Goal: Transaction & Acquisition: Purchase product/service

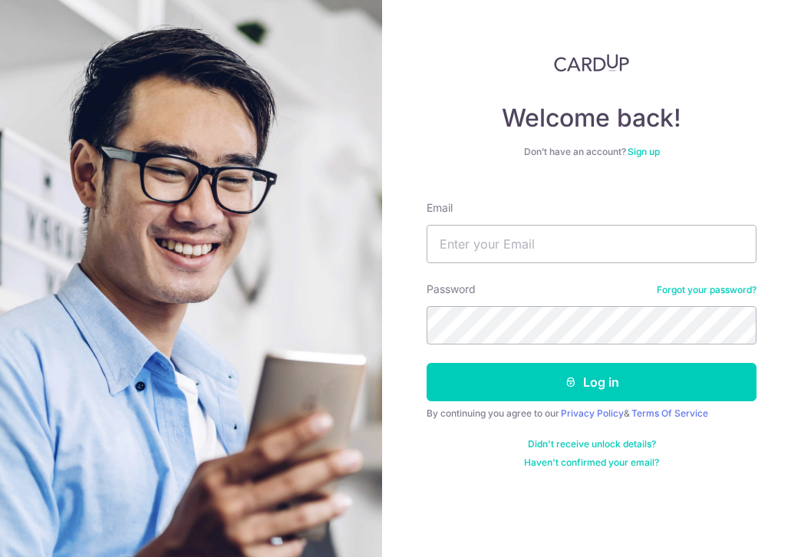
click at [472, 238] on input "Email" at bounding box center [592, 244] width 330 height 38
type input "[PERSON_NAME][EMAIL_ADDRESS][DOMAIN_NAME]"
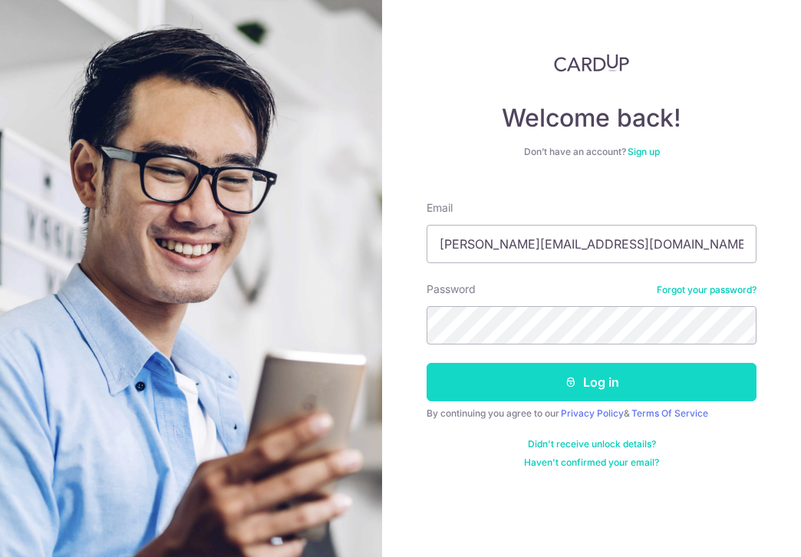
click at [581, 382] on button "Log in" at bounding box center [592, 382] width 330 height 38
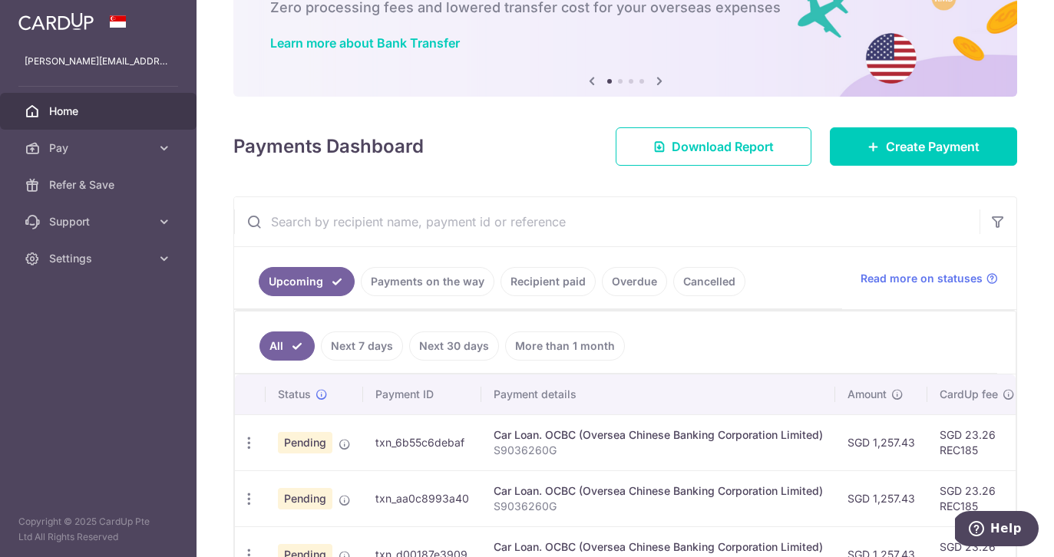
scroll to position [97, 0]
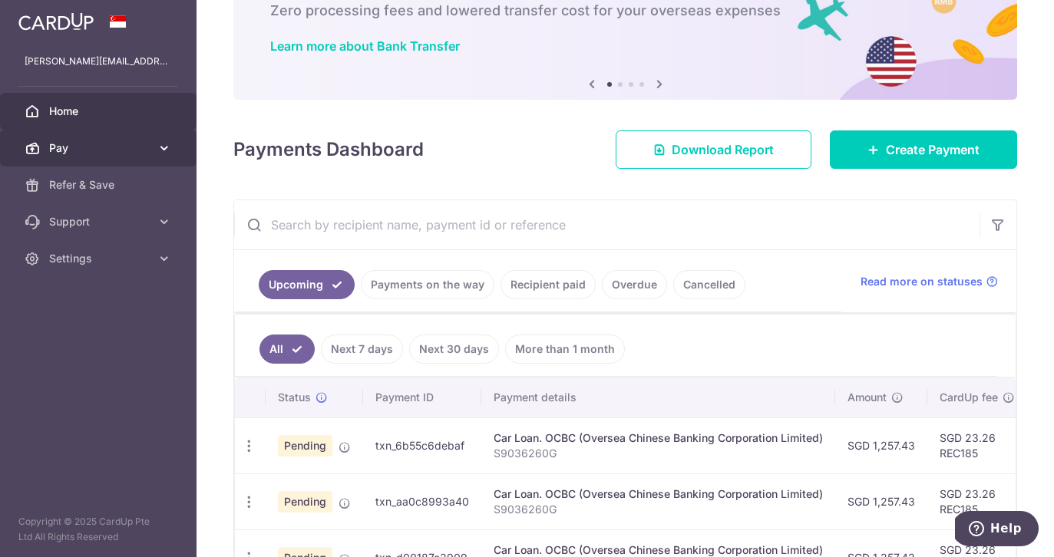
click at [117, 150] on span "Pay" at bounding box center [99, 147] width 101 height 15
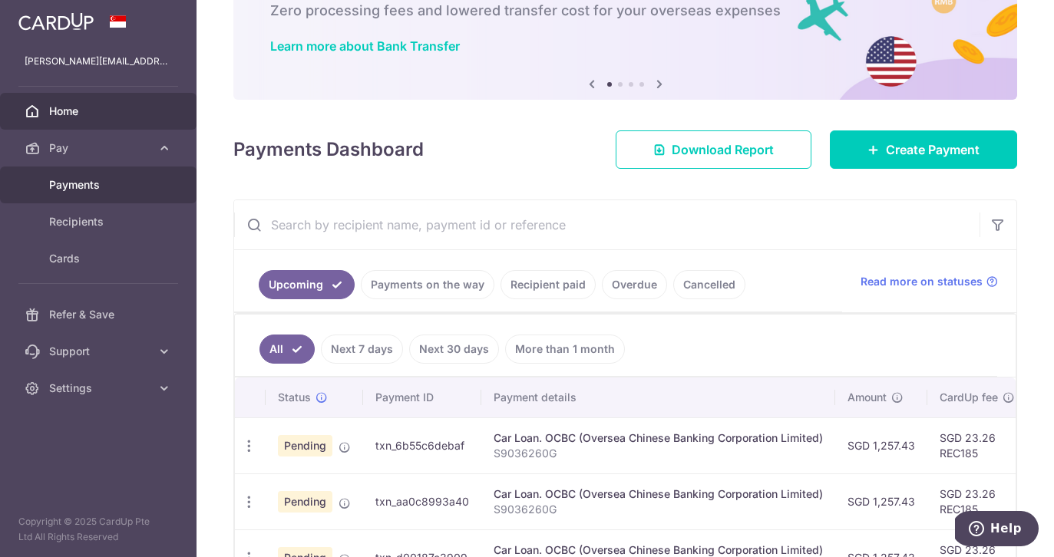
click at [111, 182] on span "Payments" at bounding box center [99, 184] width 101 height 15
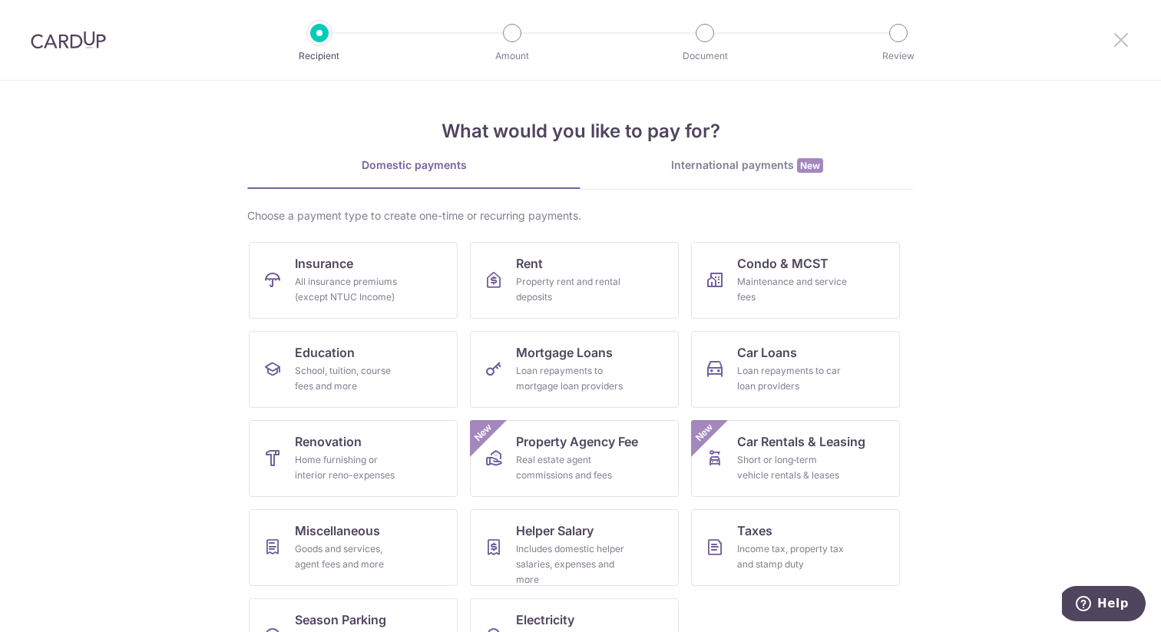
click at [1053, 43] on icon at bounding box center [1121, 39] width 18 height 19
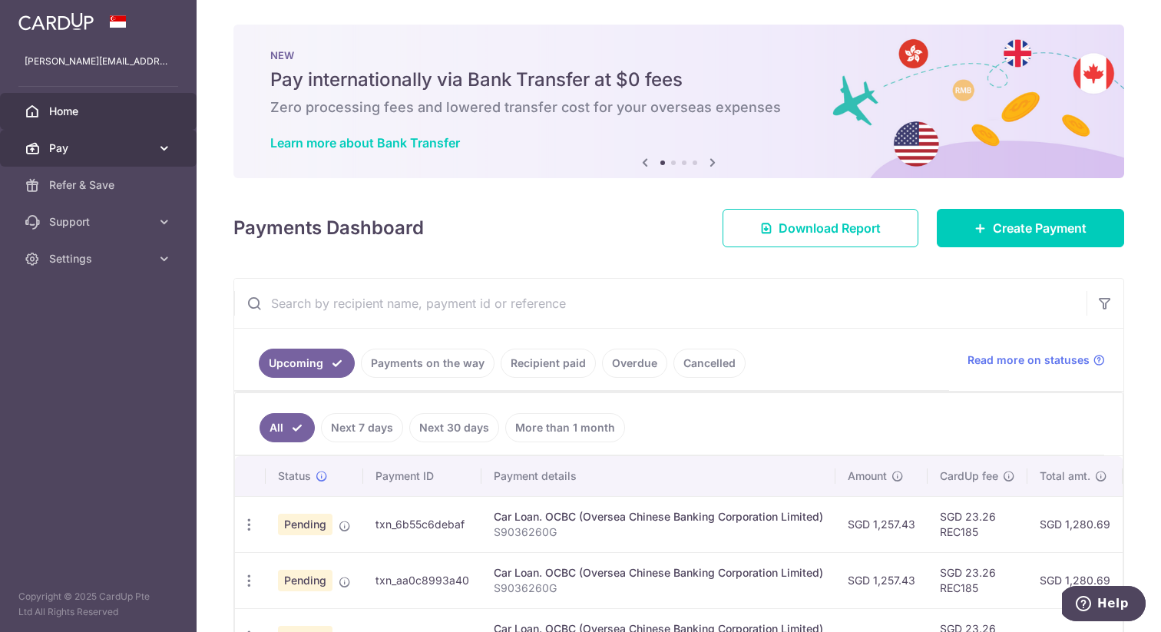
click at [139, 152] on span "Pay" at bounding box center [99, 147] width 101 height 15
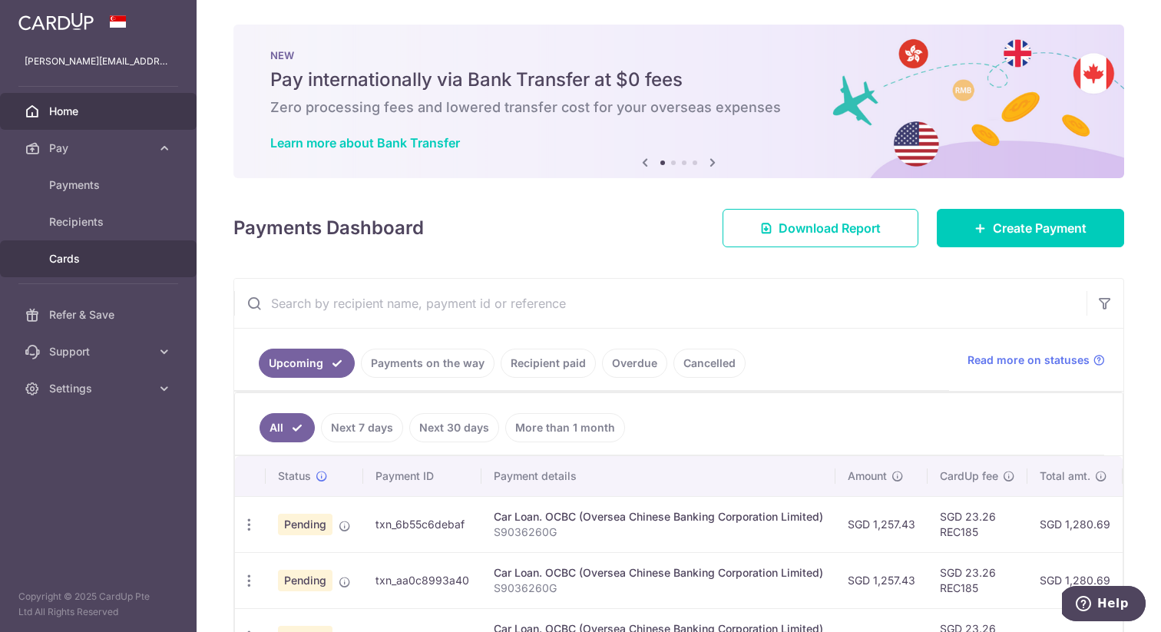
click at [112, 258] on span "Cards" at bounding box center [99, 258] width 101 height 15
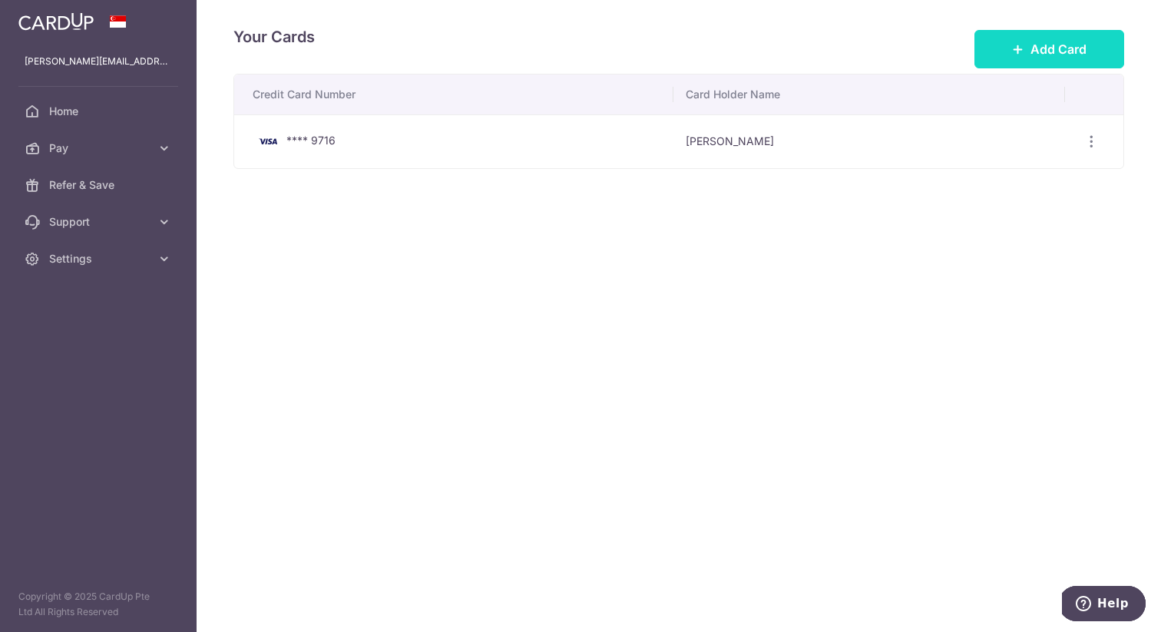
click at [1038, 48] on span "Add Card" at bounding box center [1058, 49] width 56 height 18
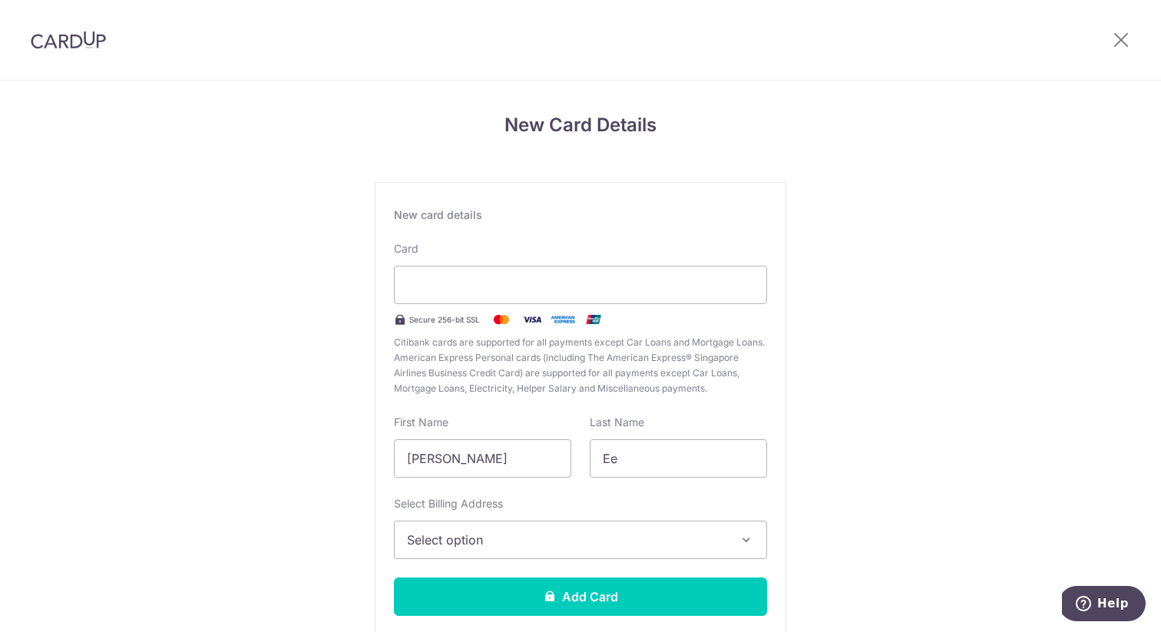
click at [594, 556] on button "Select option" at bounding box center [580, 539] width 373 height 38
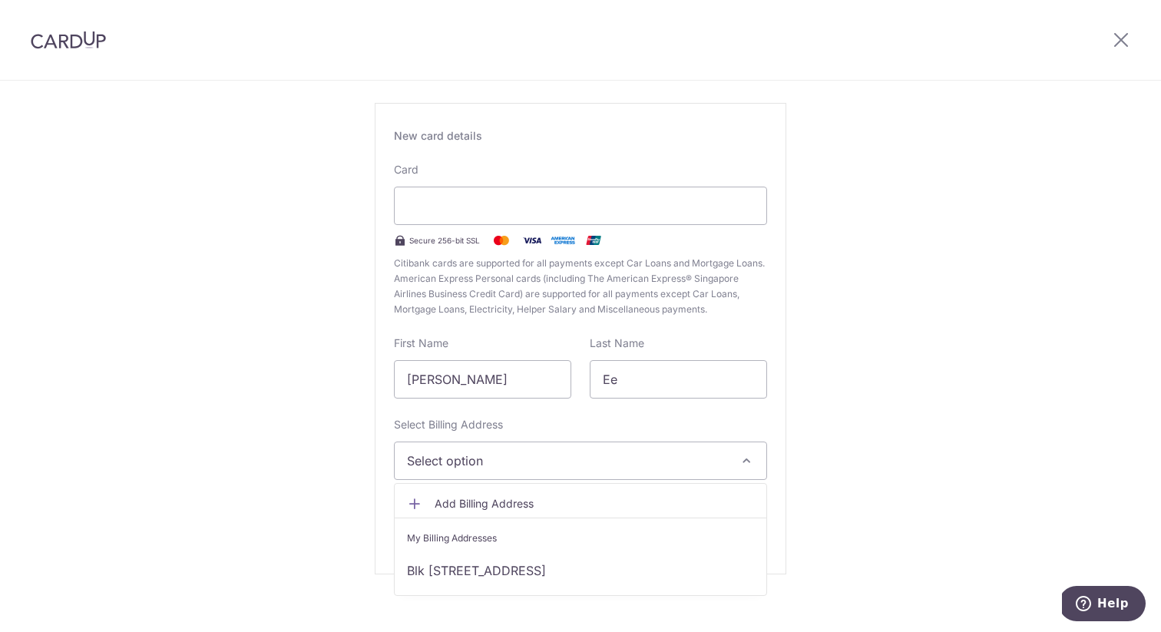
scroll to position [94, 0]
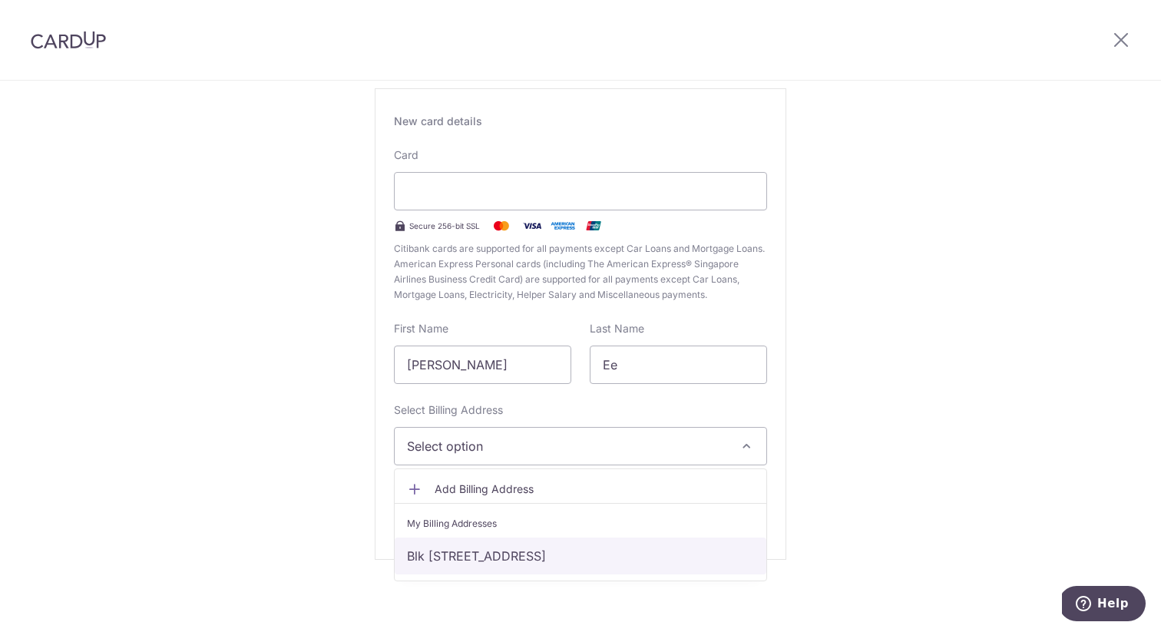
click at [583, 557] on link "Blk 377b HOUGANG STREET 32, #12-33, Singapore, Singapore-532377" at bounding box center [581, 555] width 372 height 37
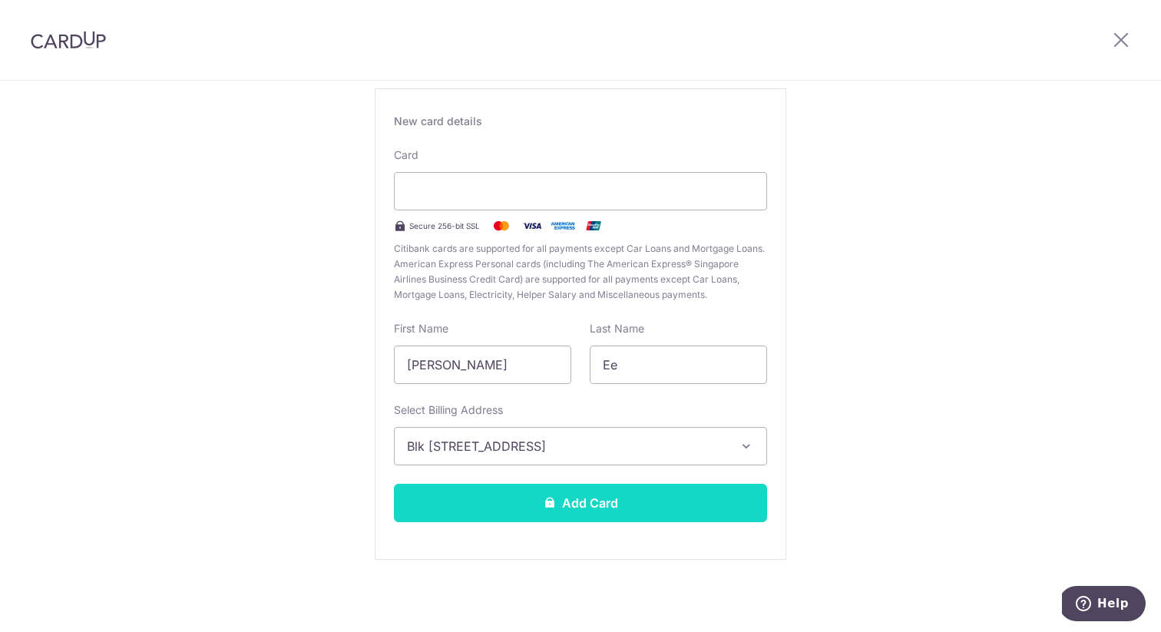
click at [590, 510] on button "Add Card" at bounding box center [580, 503] width 373 height 38
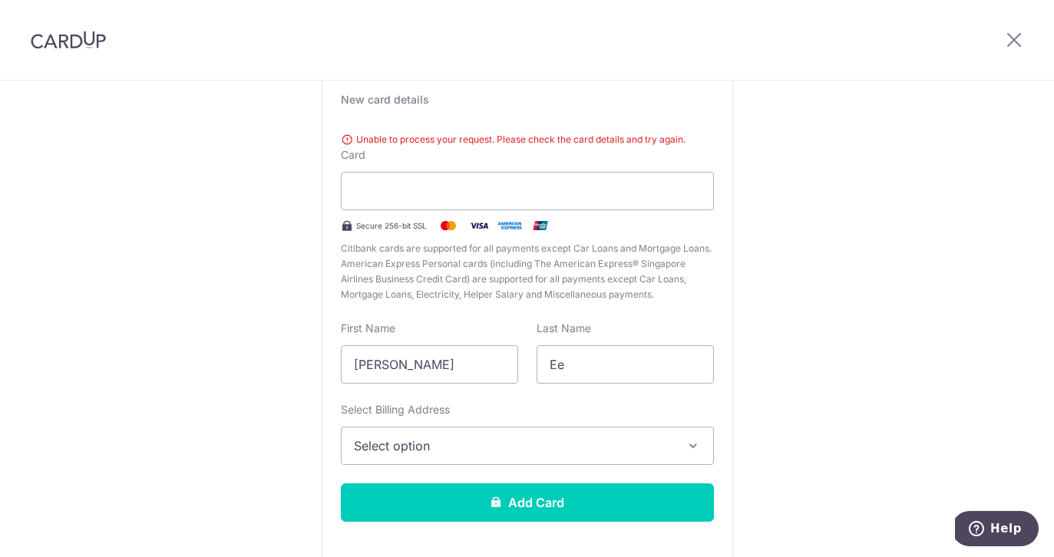
scroll to position [115, 0]
click at [387, 359] on input "Hui Fang, Margaret" at bounding box center [429, 364] width 177 height 38
click at [942, 339] on div "New Card Details New card details Unable to process your request. Please check …" at bounding box center [527, 298] width 1054 height 666
click at [637, 435] on button "Select option" at bounding box center [527, 446] width 373 height 38
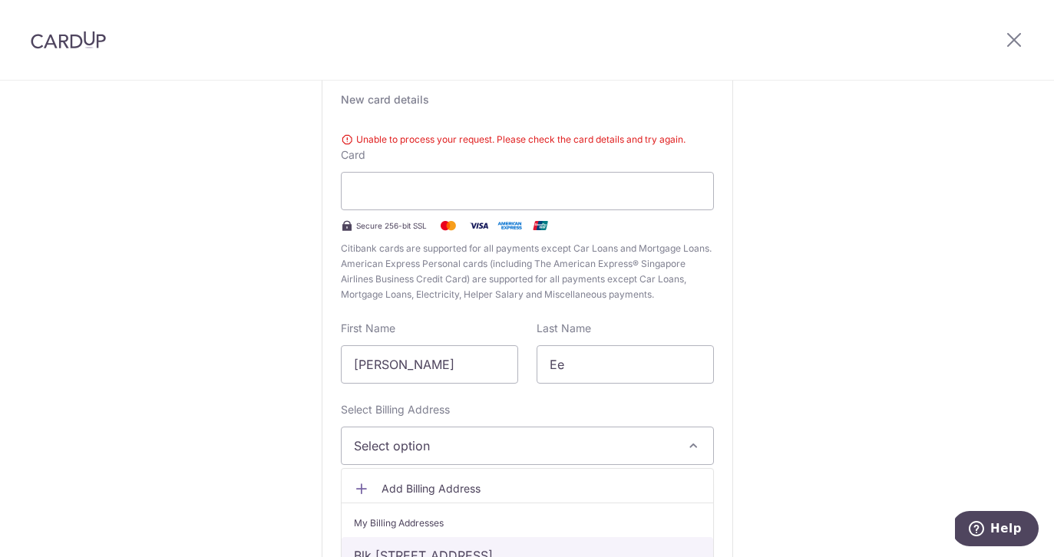
click at [554, 551] on link "Blk 377b HOUGANG STREET 32, #12-33, Singapore, Singapore-532377" at bounding box center [528, 555] width 372 height 37
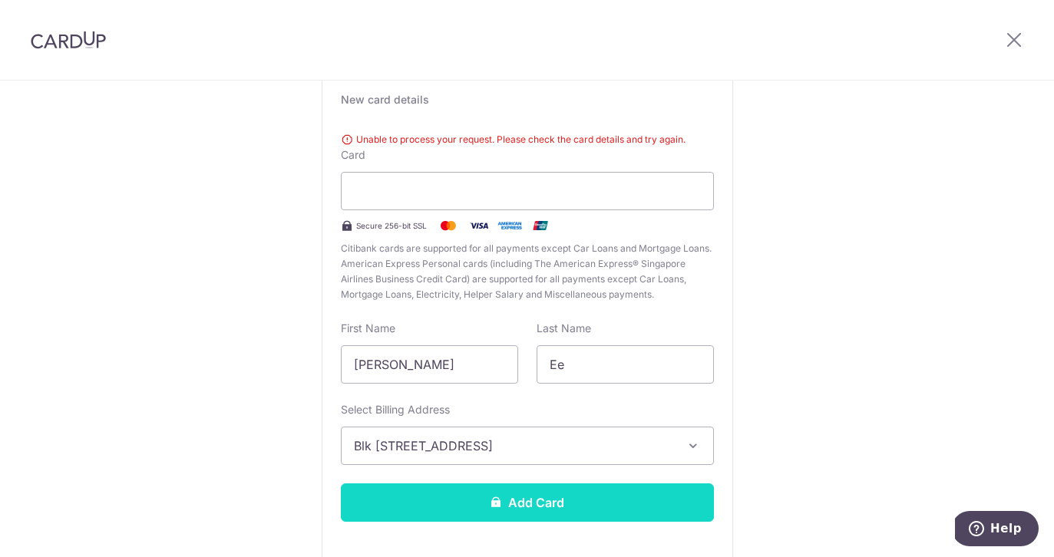
click at [545, 500] on button "Add Card" at bounding box center [527, 503] width 373 height 38
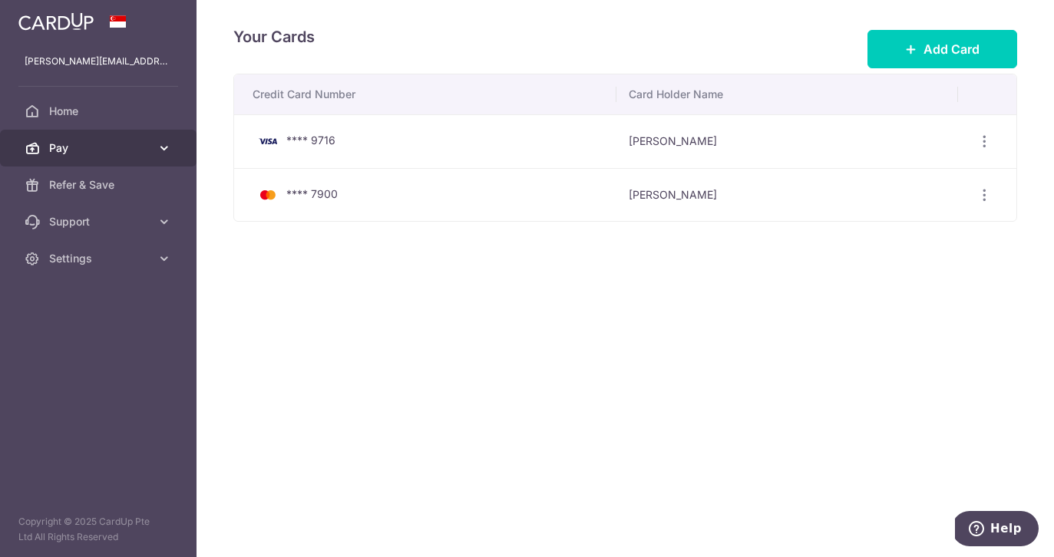
click at [163, 149] on icon at bounding box center [164, 147] width 15 height 15
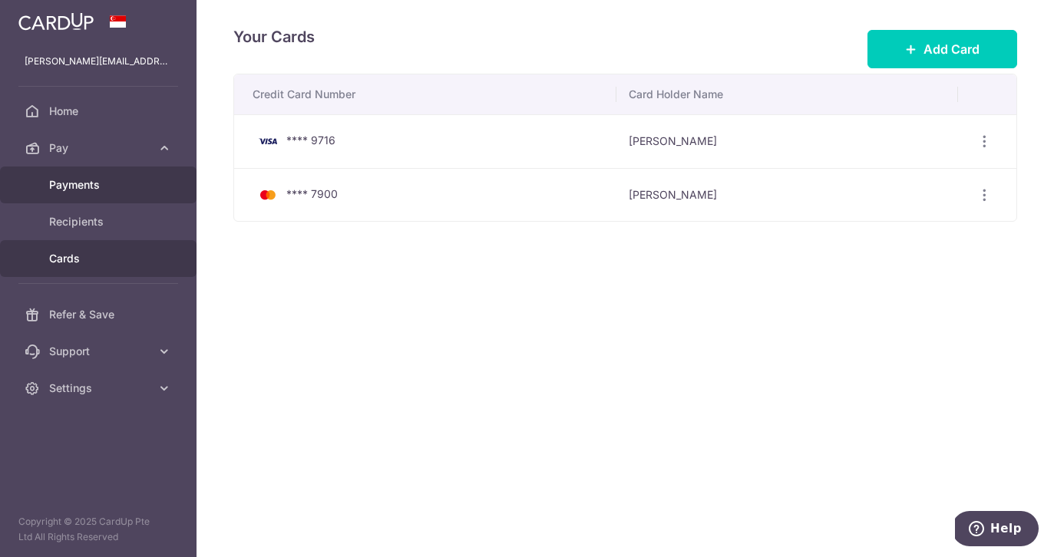
click at [137, 178] on span "Payments" at bounding box center [99, 184] width 101 height 15
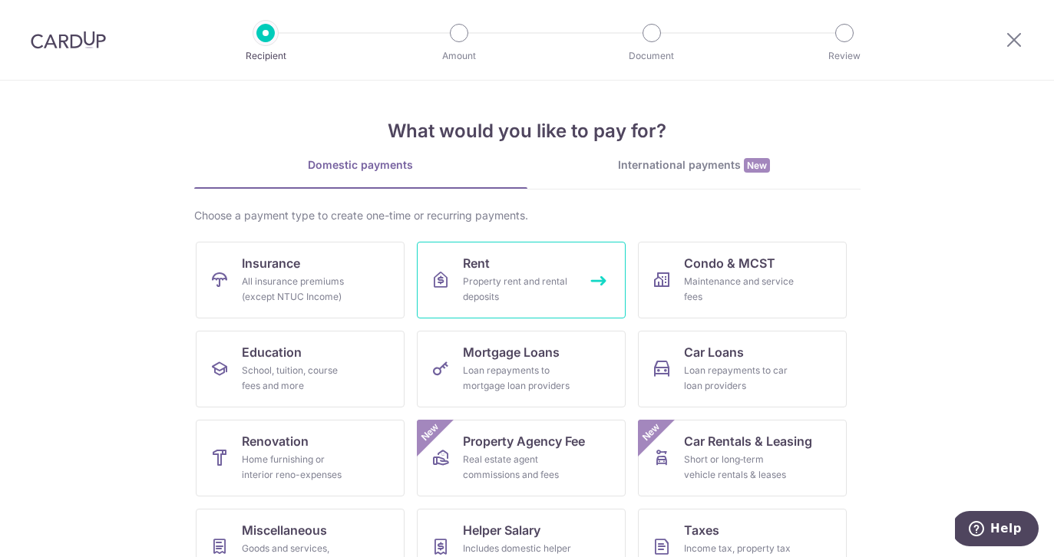
scroll to position [130, 0]
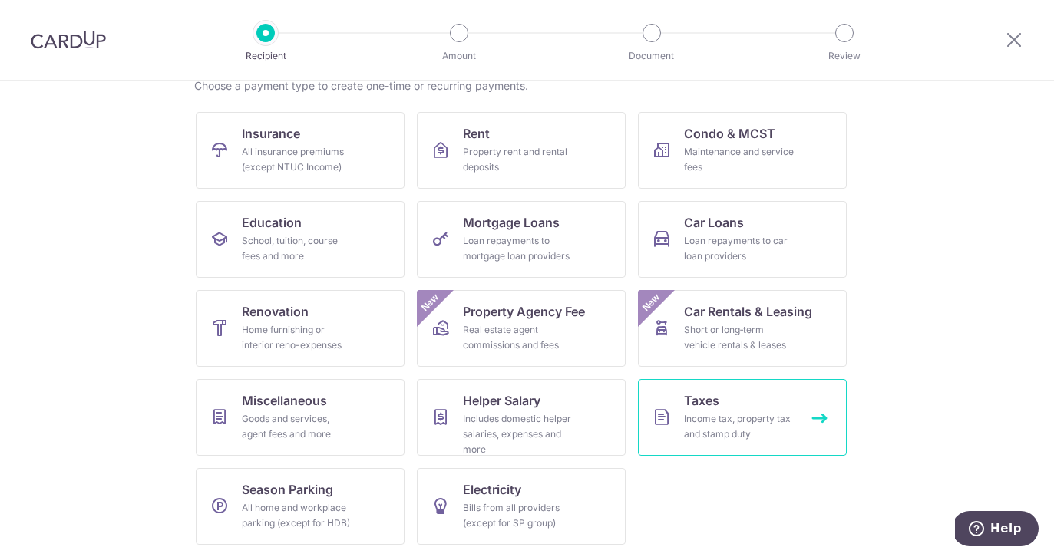
click at [691, 415] on div "Income tax, property tax and stamp duty" at bounding box center [739, 426] width 111 height 31
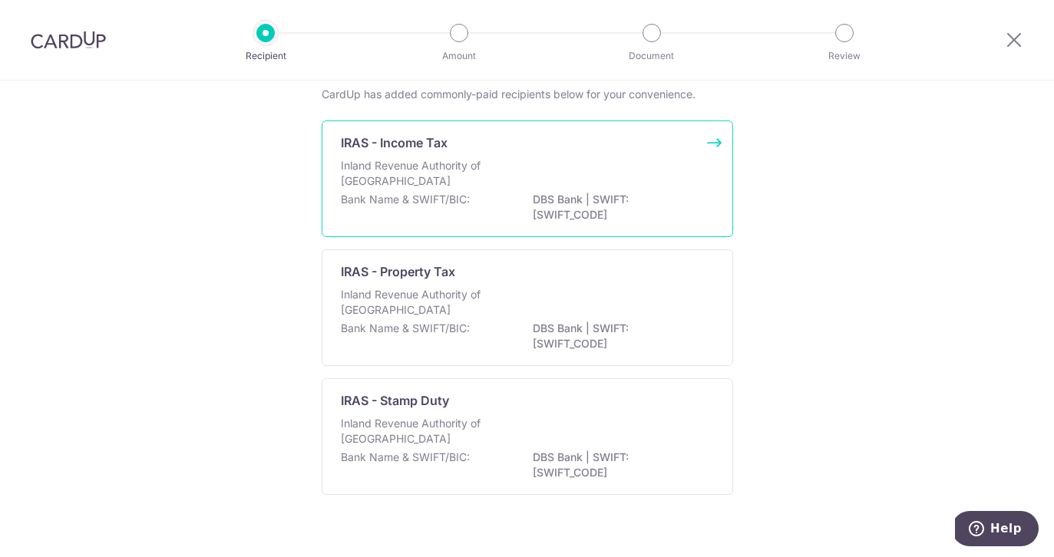
scroll to position [88, 0]
click at [573, 193] on p "DBS Bank | SWIFT: [SWIFT_CODE]" at bounding box center [619, 208] width 172 height 31
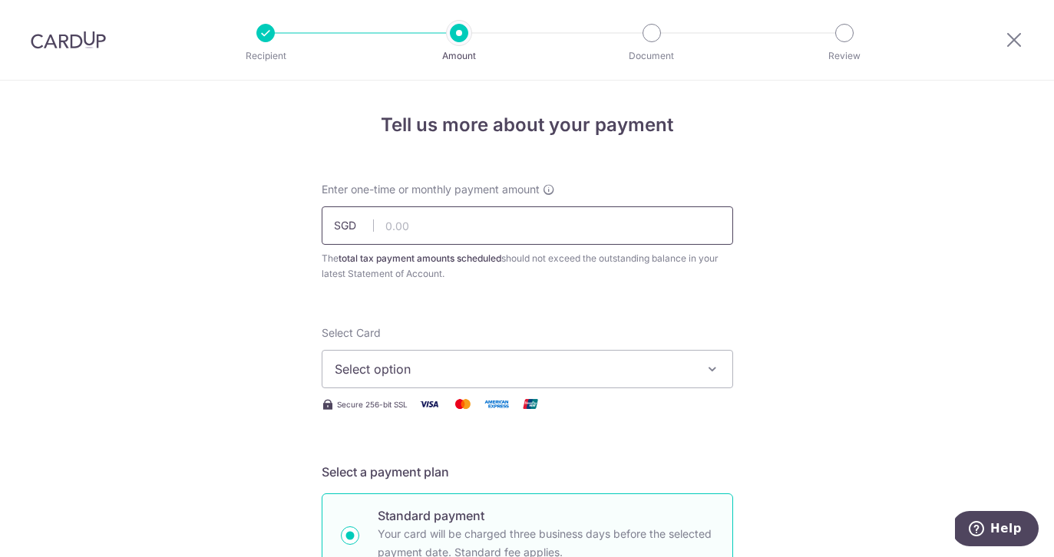
click at [510, 228] on input "text" at bounding box center [527, 226] width 411 height 38
click at [581, 365] on span "Select option" at bounding box center [514, 369] width 358 height 18
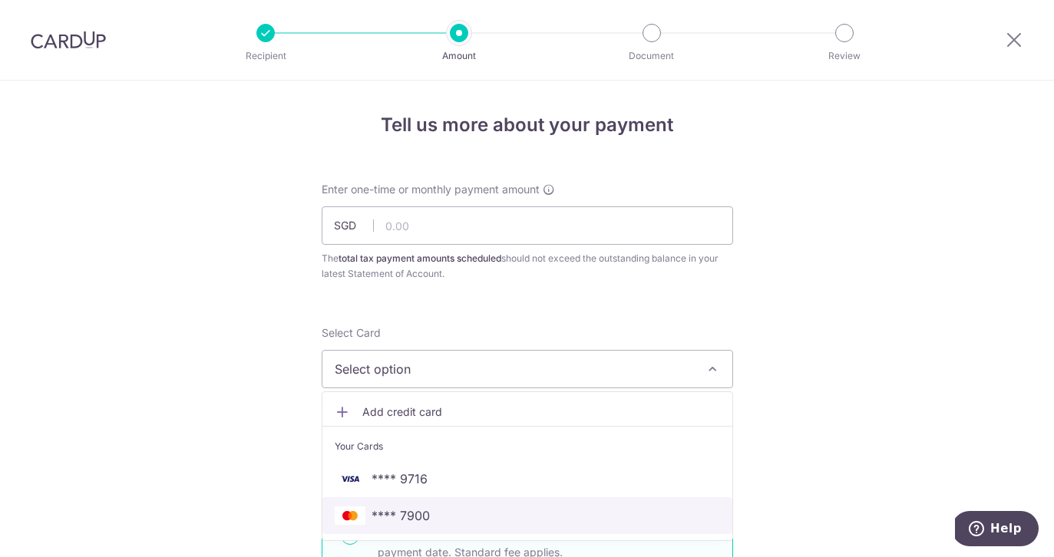
click at [524, 513] on span "**** 7900" at bounding box center [527, 516] width 385 height 18
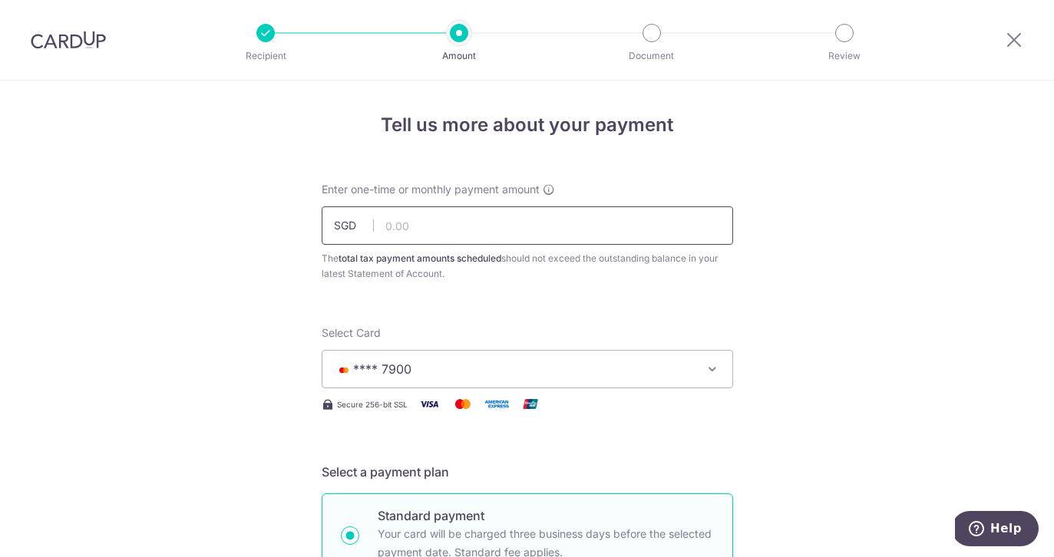
click at [509, 226] on input "text" at bounding box center [527, 226] width 411 height 38
type input "990.00"
click at [639, 279] on div "The total tax payment amounts scheduled should not exceed the outstanding balan…" at bounding box center [527, 266] width 411 height 31
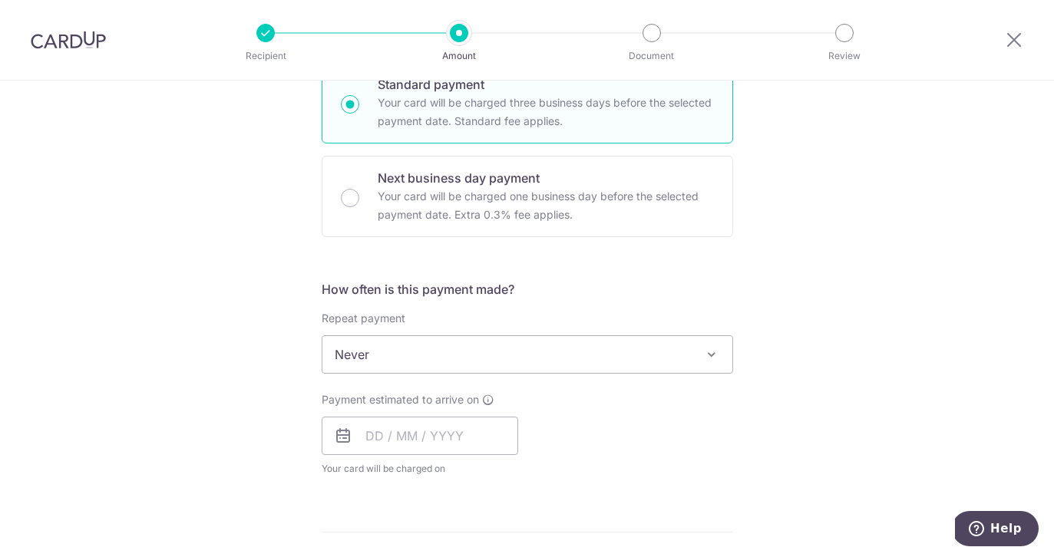
scroll to position [441, 0]
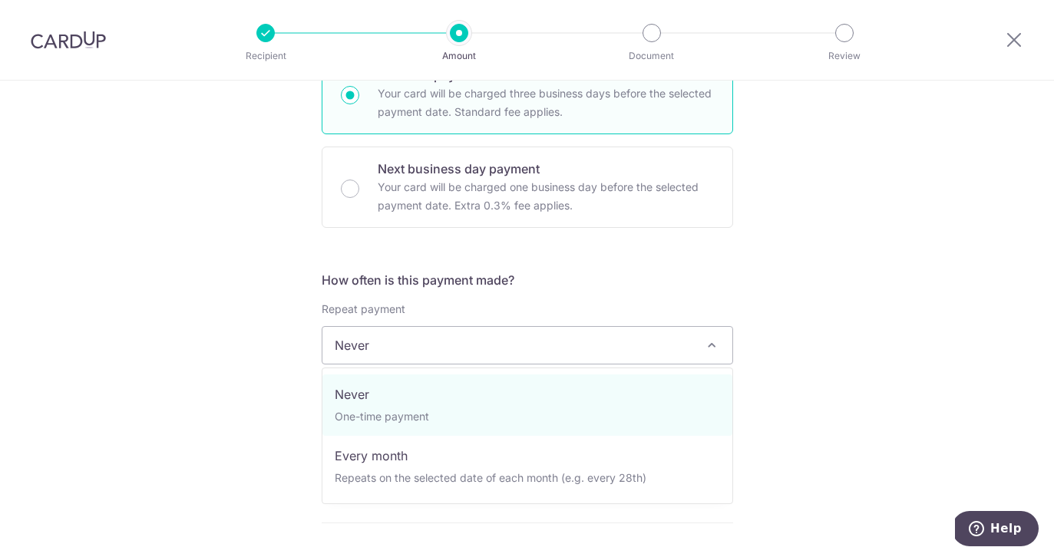
click at [526, 344] on span "Never" at bounding box center [527, 345] width 410 height 37
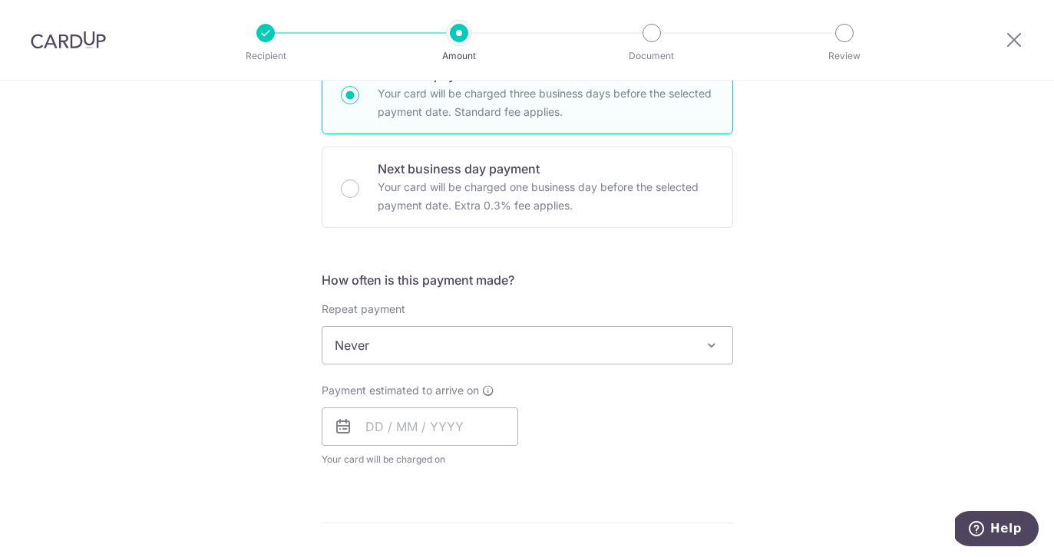
click at [552, 293] on div "How often is this payment made? Repeat payment Never Every month Never To set u…" at bounding box center [527, 375] width 411 height 209
click at [371, 421] on input "text" at bounding box center [420, 427] width 197 height 38
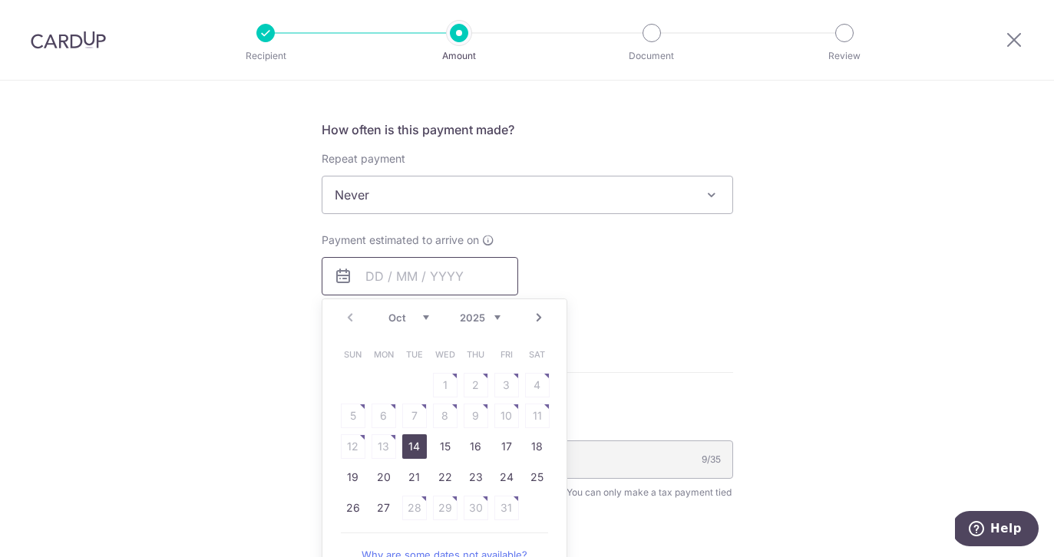
scroll to position [640, 0]
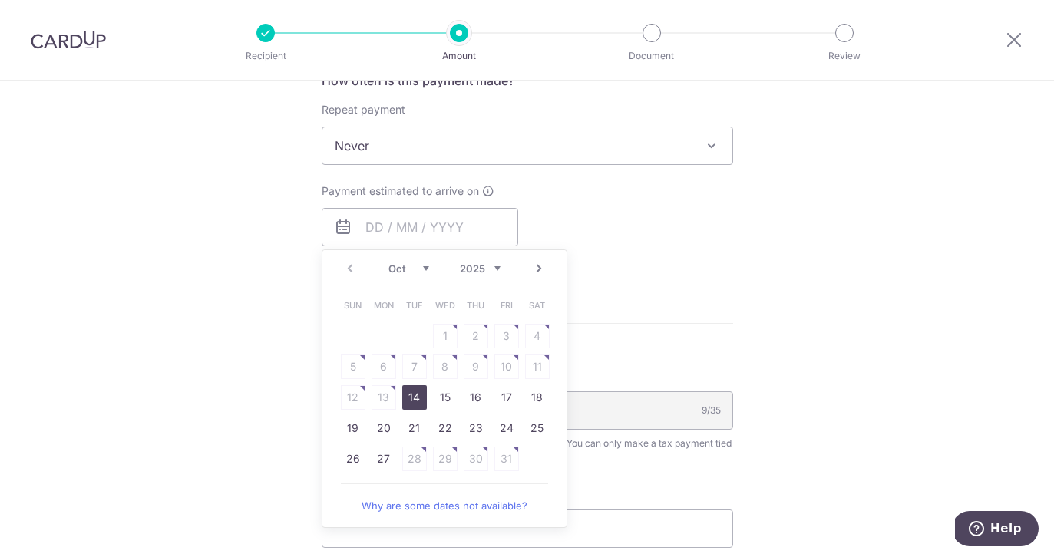
click at [414, 397] on link "14" at bounding box center [414, 397] width 25 height 25
type input "14/10/2025"
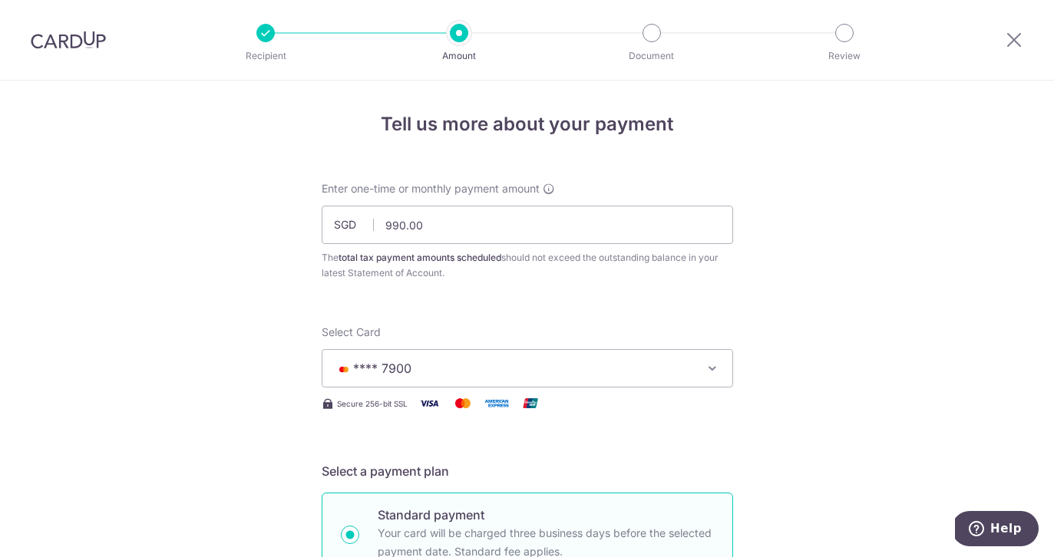
scroll to position [0, 0]
click at [441, 226] on input "990.00" at bounding box center [527, 226] width 411 height 38
type input "980.00"
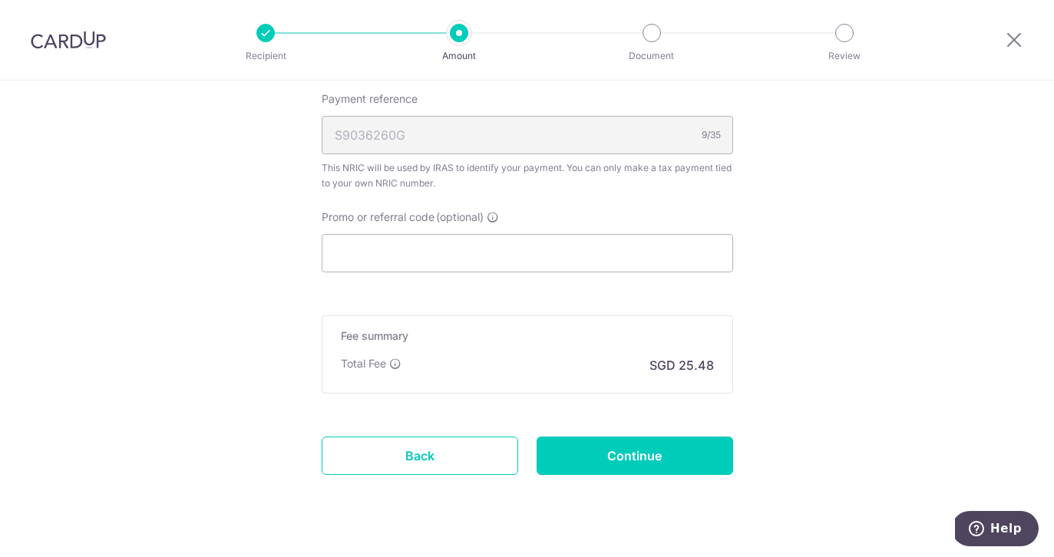
scroll to position [1012, 0]
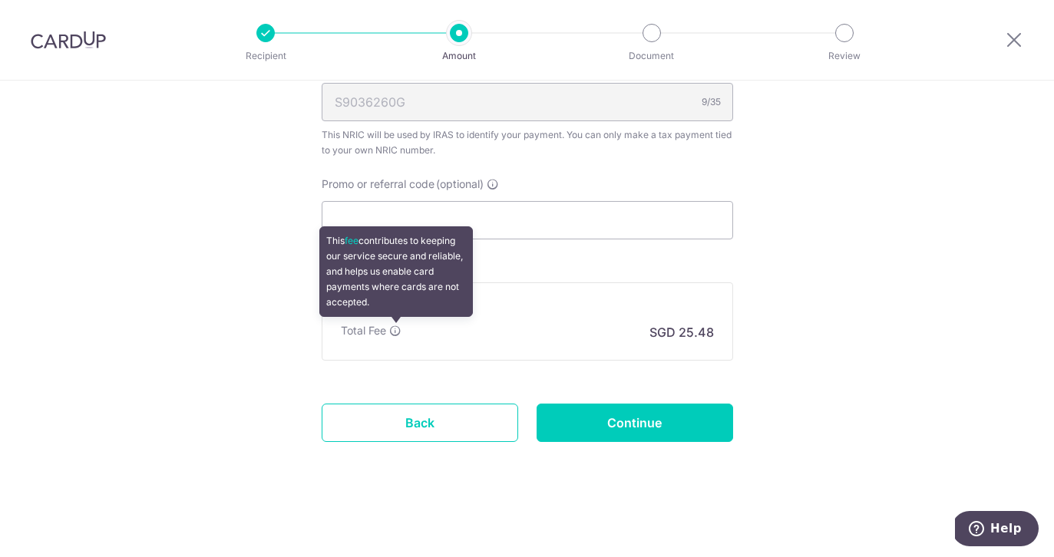
click at [397, 331] on icon at bounding box center [395, 331] width 12 height 12
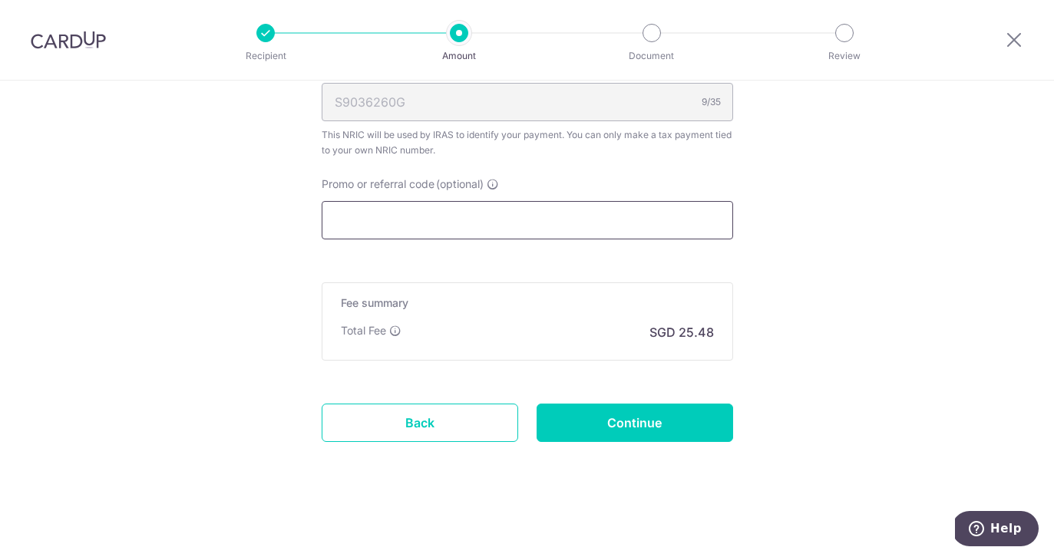
click at [530, 213] on input "Promo or referral code (optional)" at bounding box center [527, 220] width 411 height 38
click at [580, 418] on input "Continue" at bounding box center [635, 423] width 197 height 38
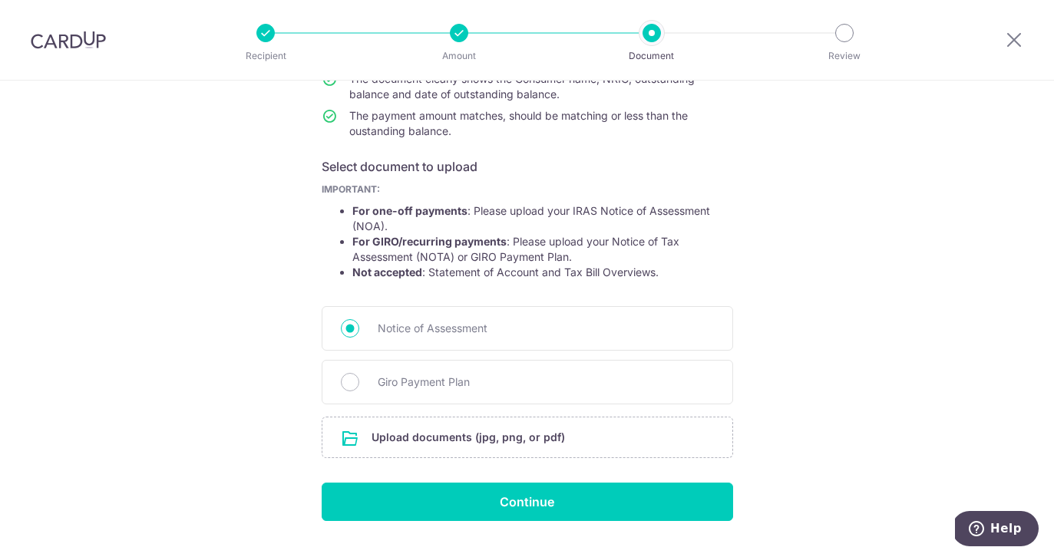
scroll to position [226, 0]
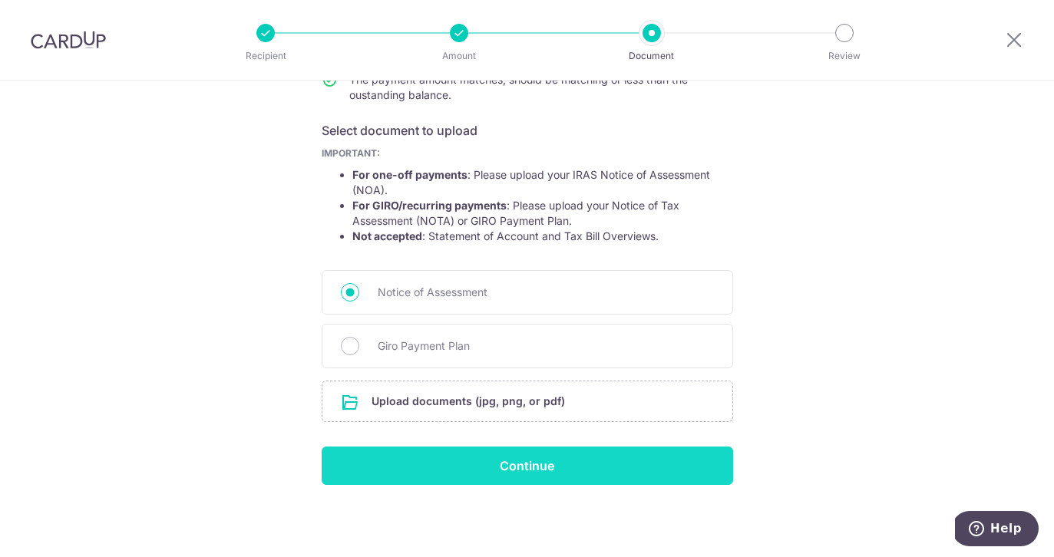
click at [517, 461] on input "Continue" at bounding box center [527, 466] width 411 height 38
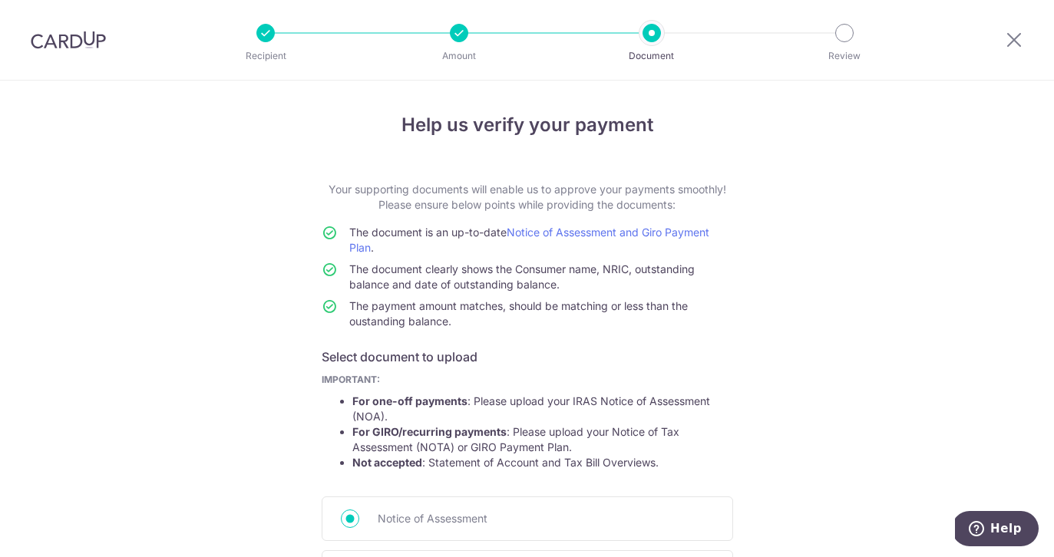
click at [1023, 35] on div at bounding box center [1014, 40] width 80 height 80
click at [1013, 40] on icon at bounding box center [1014, 39] width 18 height 19
click at [1011, 42] on icon at bounding box center [1014, 39] width 18 height 19
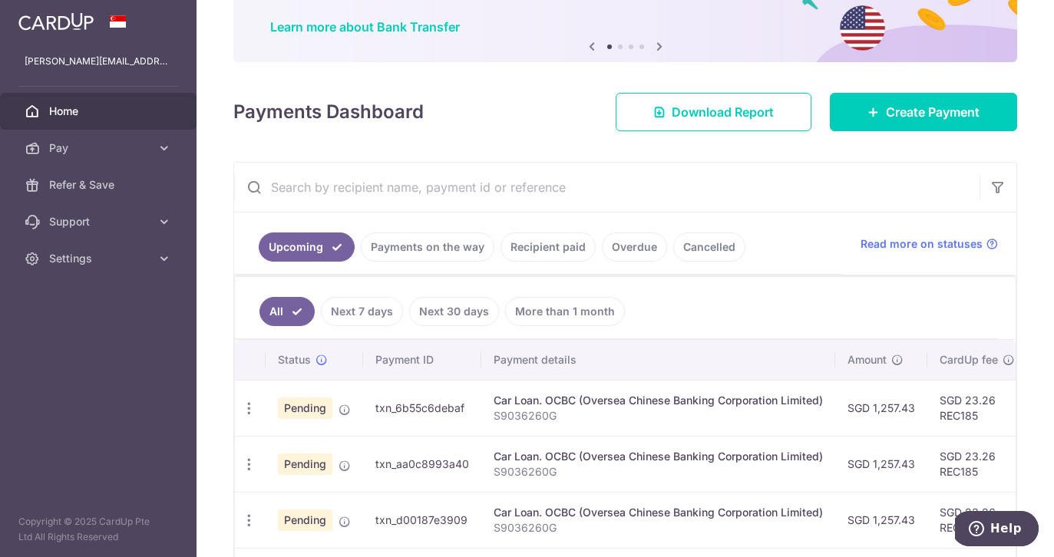
scroll to position [141, 0]
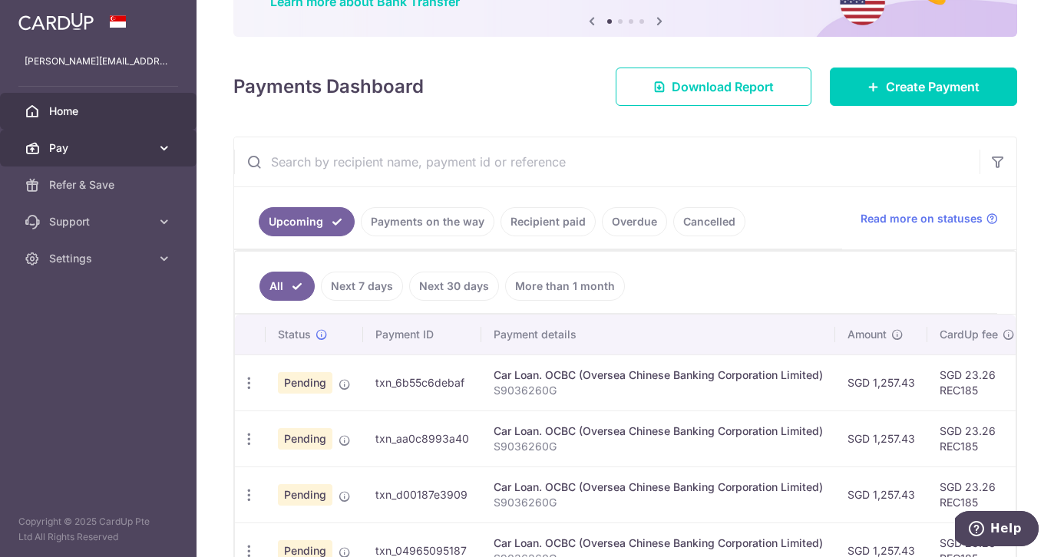
click at [160, 153] on icon at bounding box center [164, 147] width 15 height 15
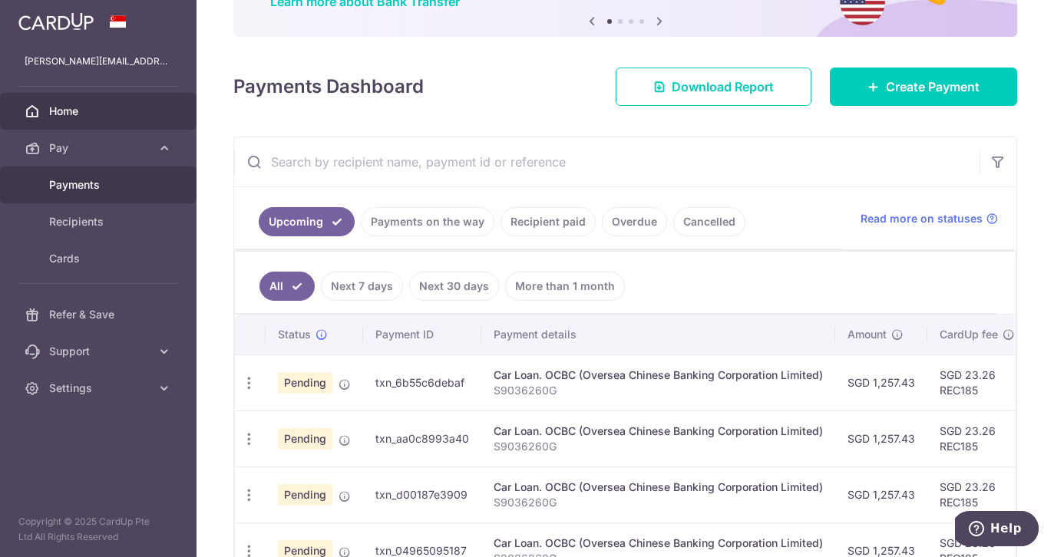
click at [114, 183] on span "Payments" at bounding box center [99, 184] width 101 height 15
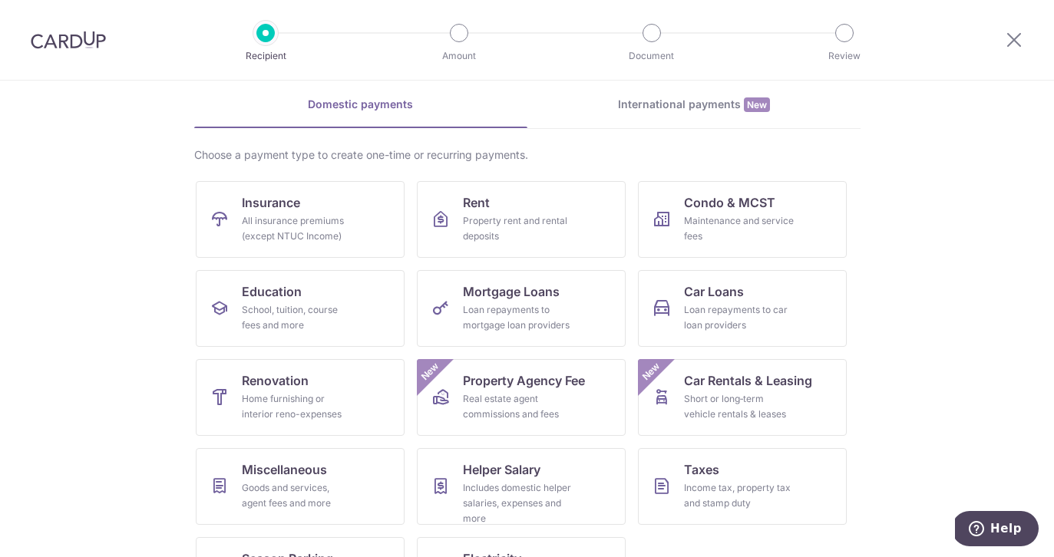
scroll to position [84, 0]
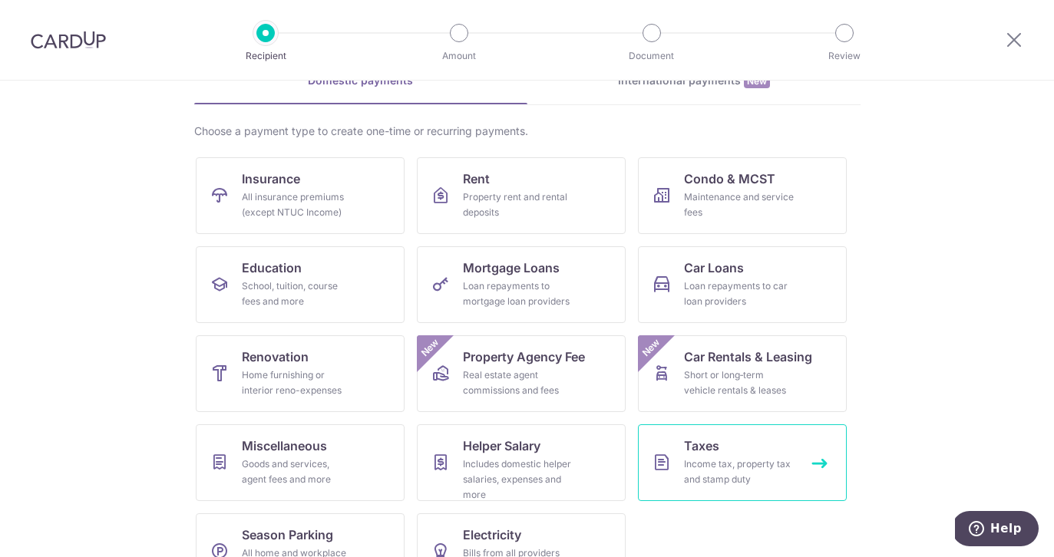
click at [723, 464] on div "Income tax, property tax and stamp duty" at bounding box center [739, 472] width 111 height 31
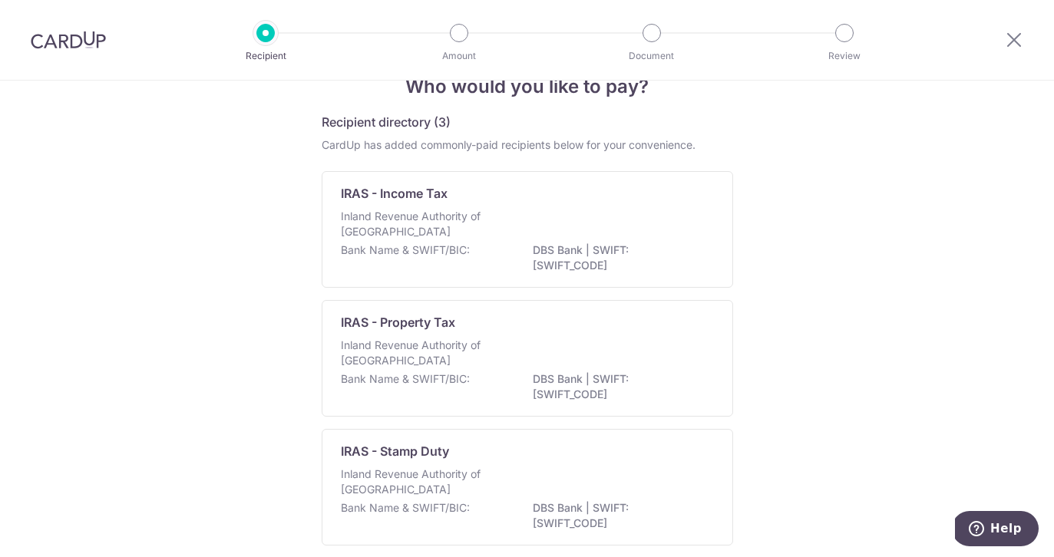
scroll to position [62, 0]
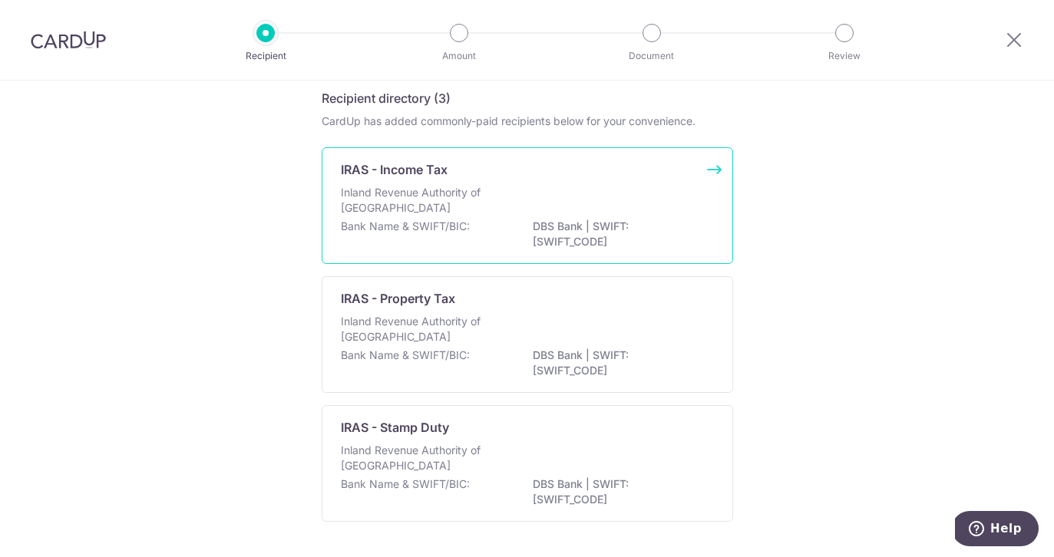
click at [596, 206] on div "Inland Revenue Authority of Singapore" at bounding box center [527, 202] width 373 height 34
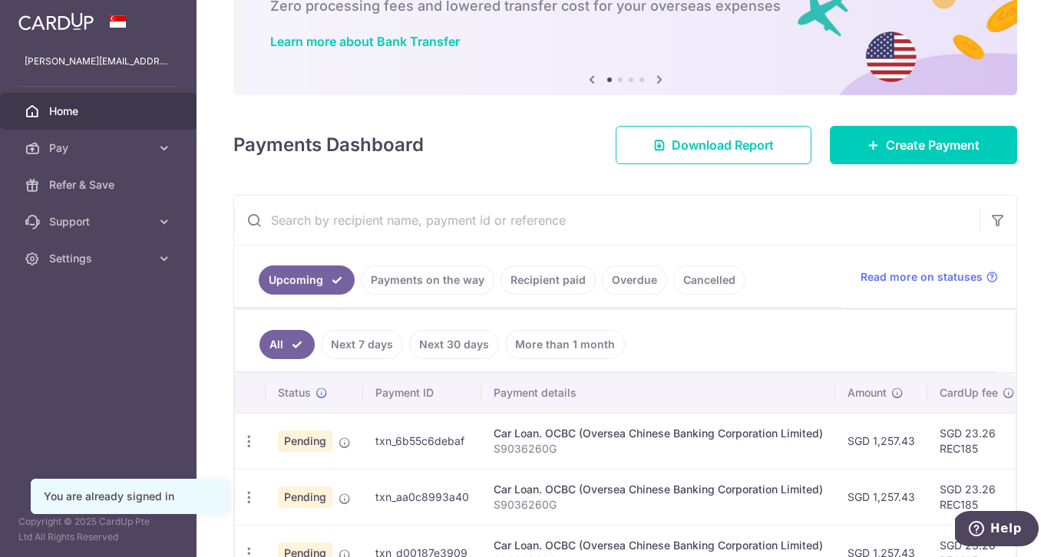
scroll to position [94, 0]
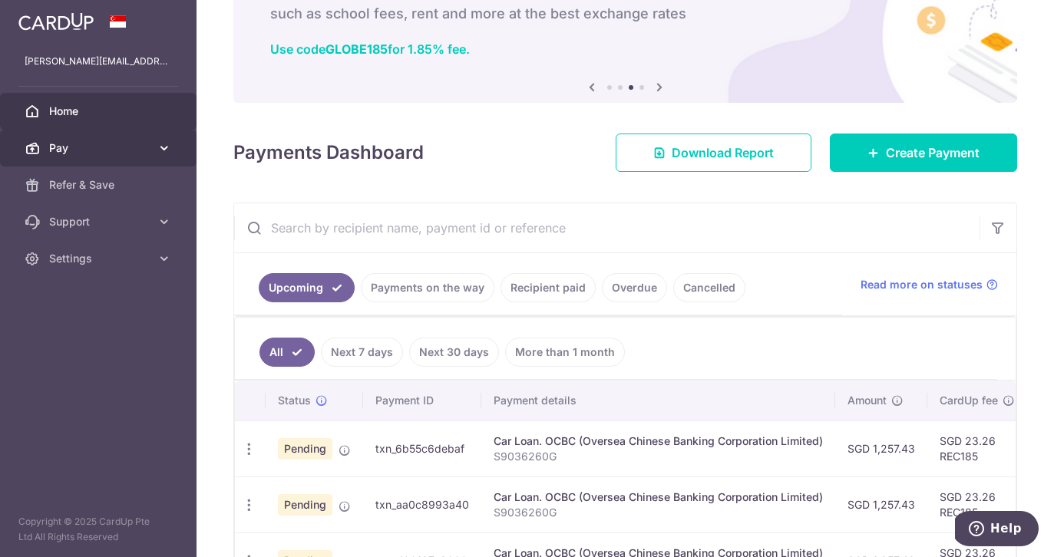
click at [85, 146] on span "Pay" at bounding box center [99, 147] width 101 height 15
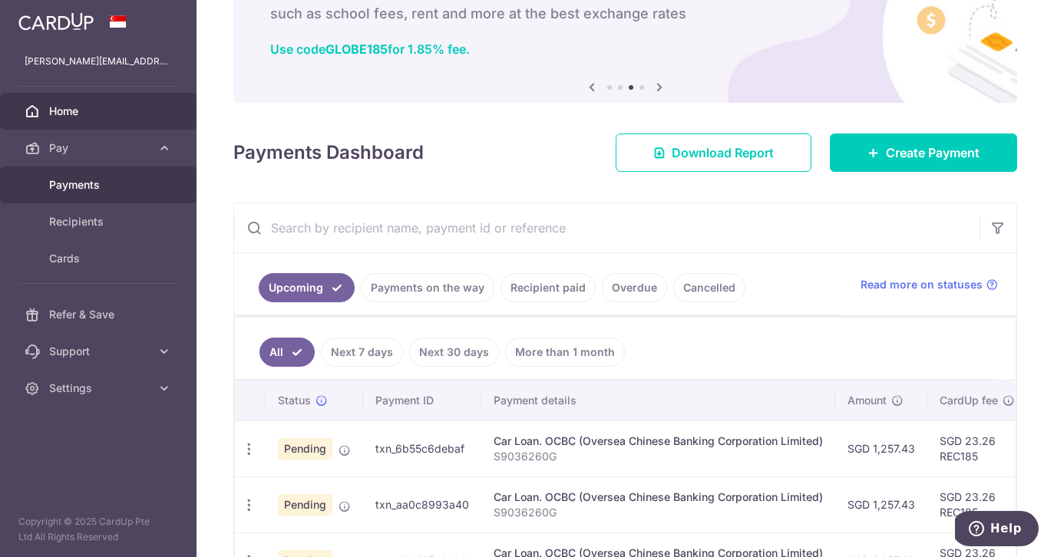
click at [109, 190] on span "Payments" at bounding box center [99, 184] width 101 height 15
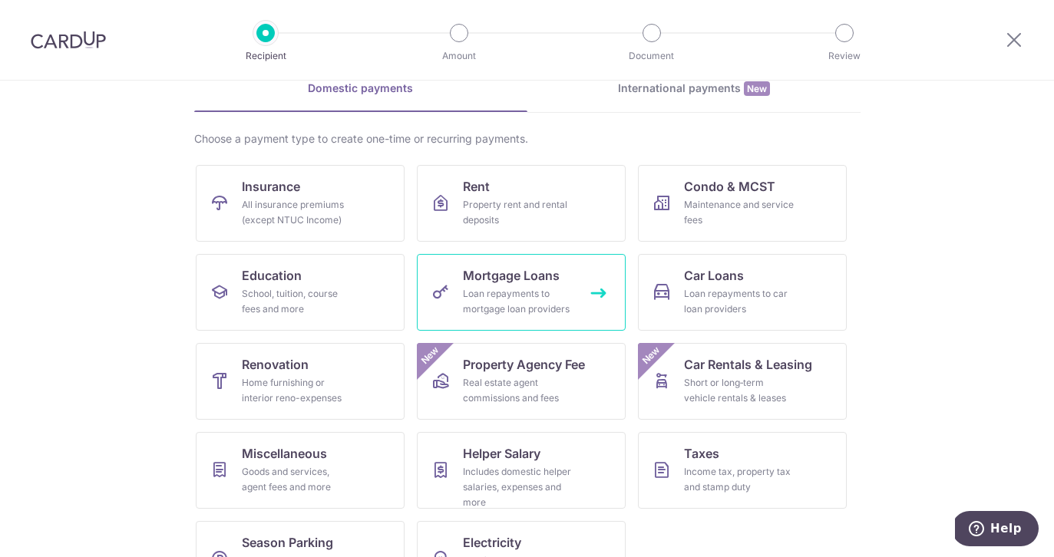
scroll to position [130, 0]
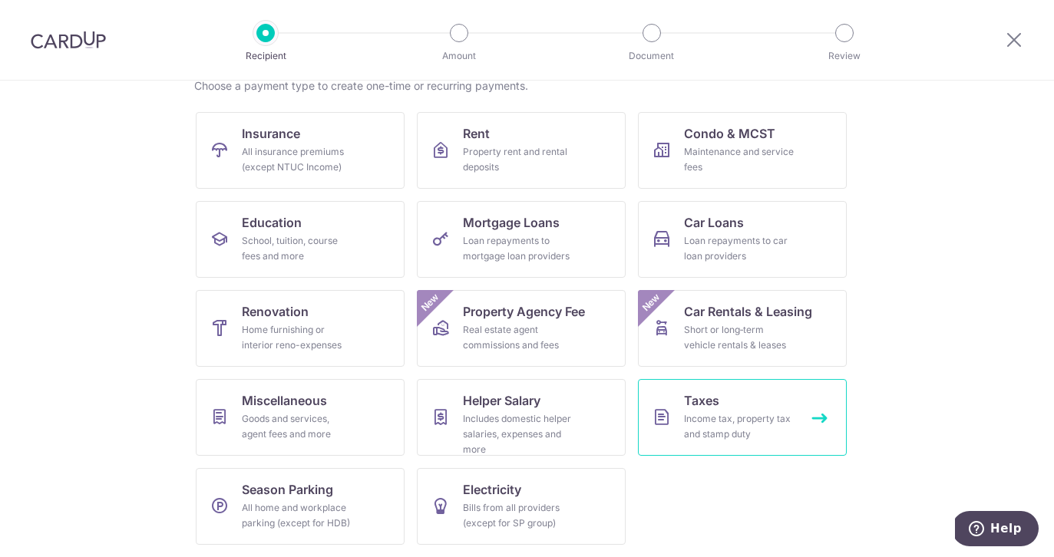
click at [702, 407] on span "Taxes" at bounding box center [701, 401] width 35 height 18
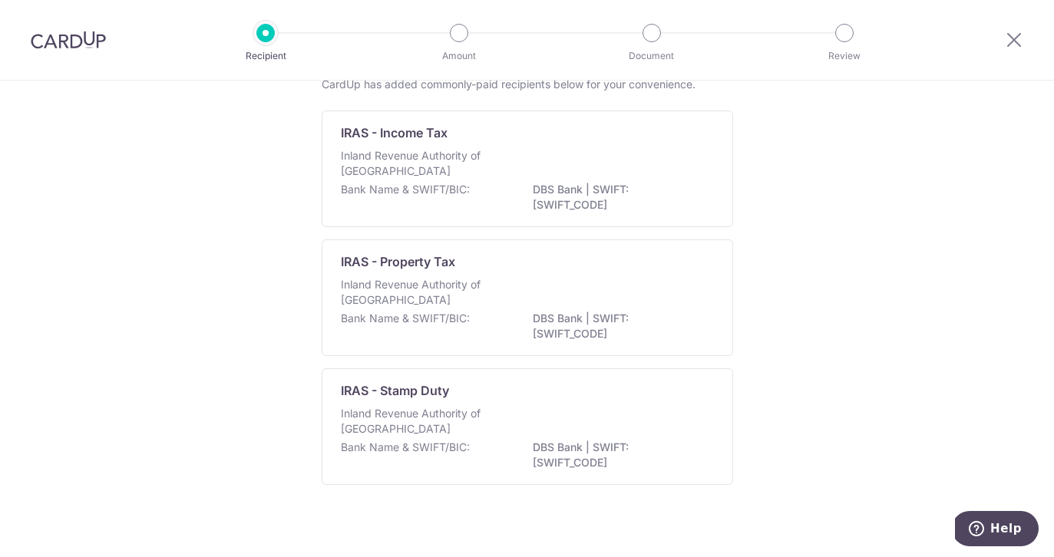
scroll to position [111, 0]
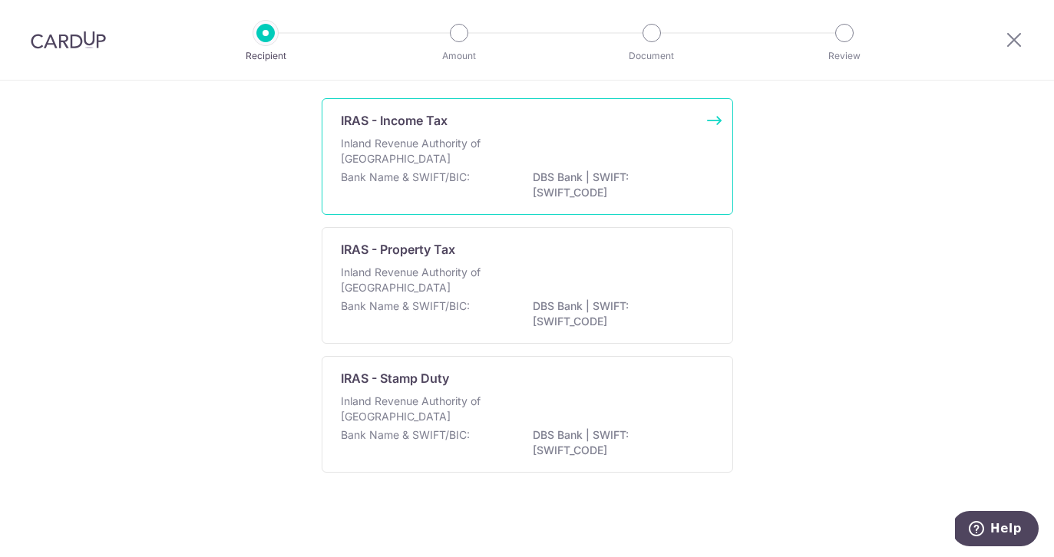
click at [573, 155] on div "Inland Revenue Authority of Singapore" at bounding box center [527, 153] width 373 height 34
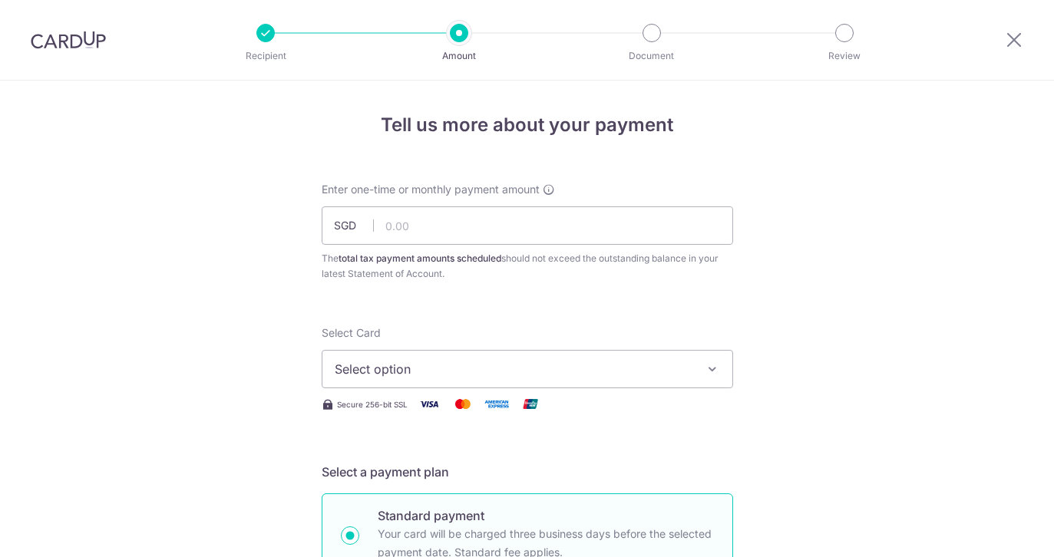
scroll to position [21, 0]
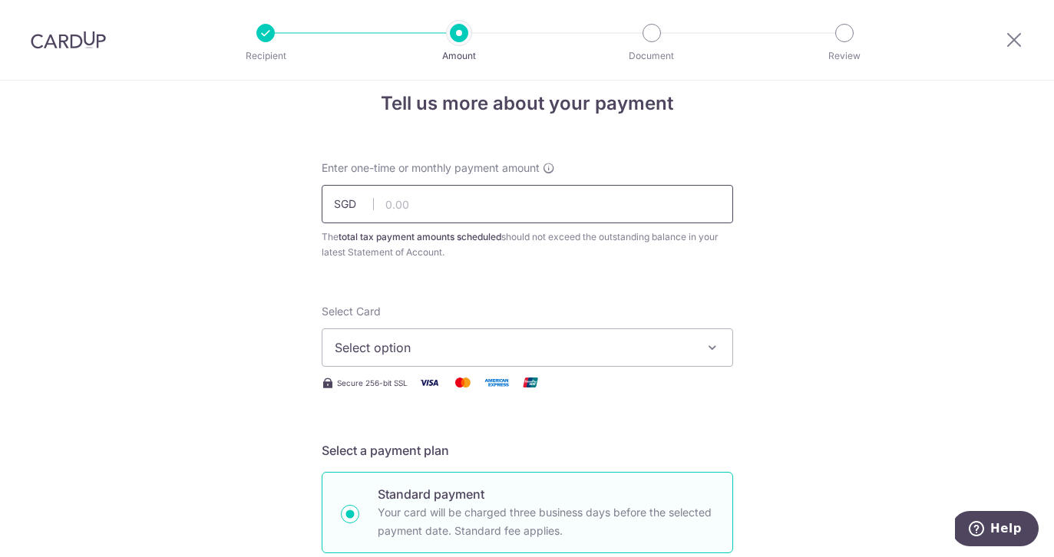
click at [544, 194] on input "text" at bounding box center [527, 204] width 411 height 38
type input "980.00"
click at [725, 236] on div "The total tax payment amounts scheduled should not exceed the outstanding balan…" at bounding box center [527, 245] width 411 height 31
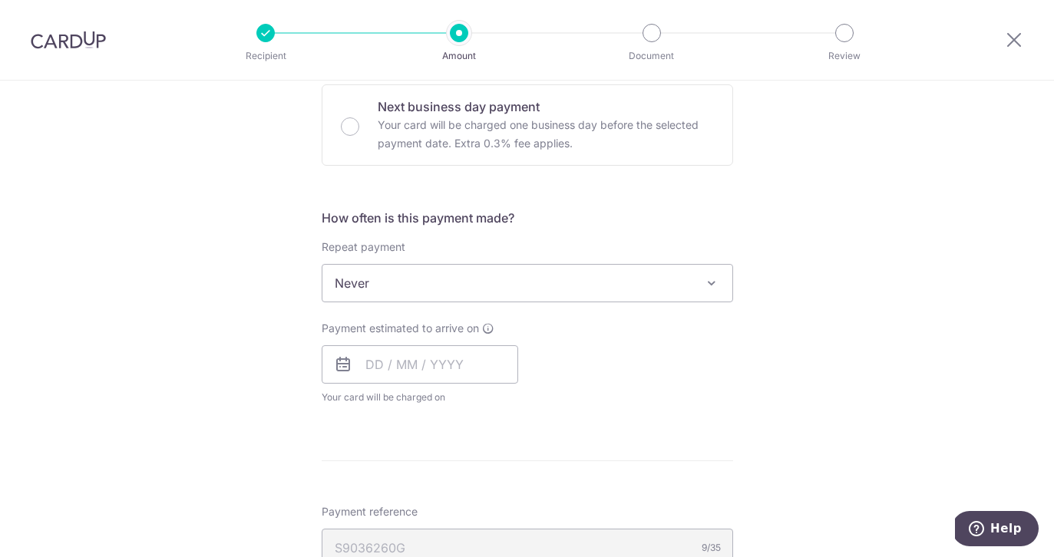
scroll to position [507, 0]
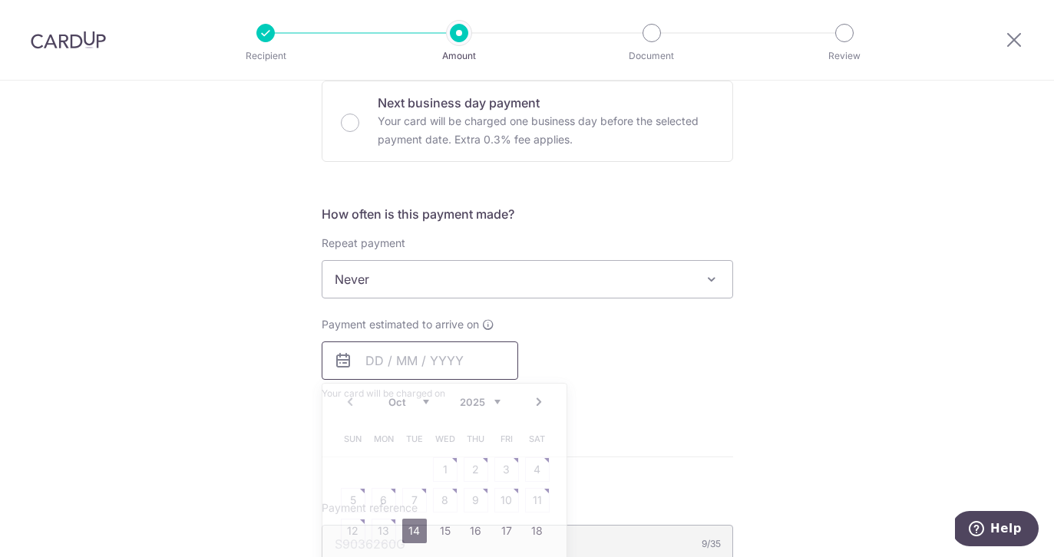
click at [451, 354] on input "text" at bounding box center [420, 361] width 197 height 38
click at [411, 536] on link "14" at bounding box center [414, 531] width 25 height 25
type input "14/10/2025"
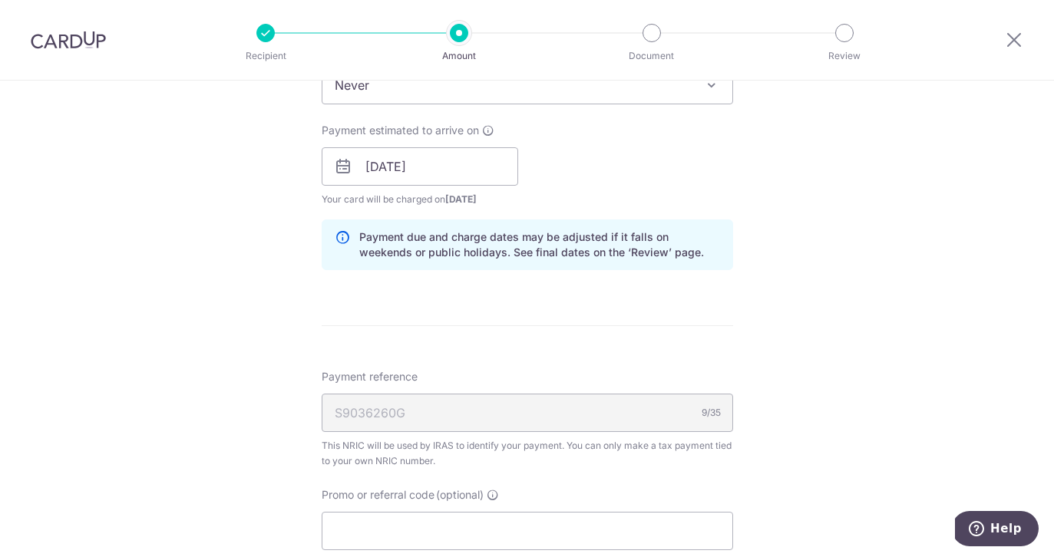
scroll to position [763, 0]
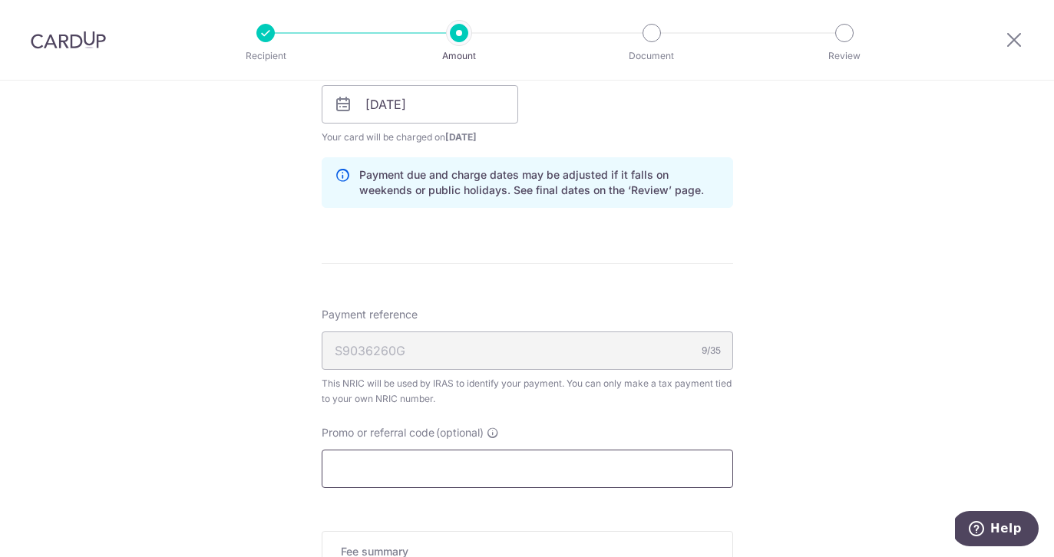
click at [392, 477] on input "Promo or referral code (optional)" at bounding box center [527, 469] width 411 height 38
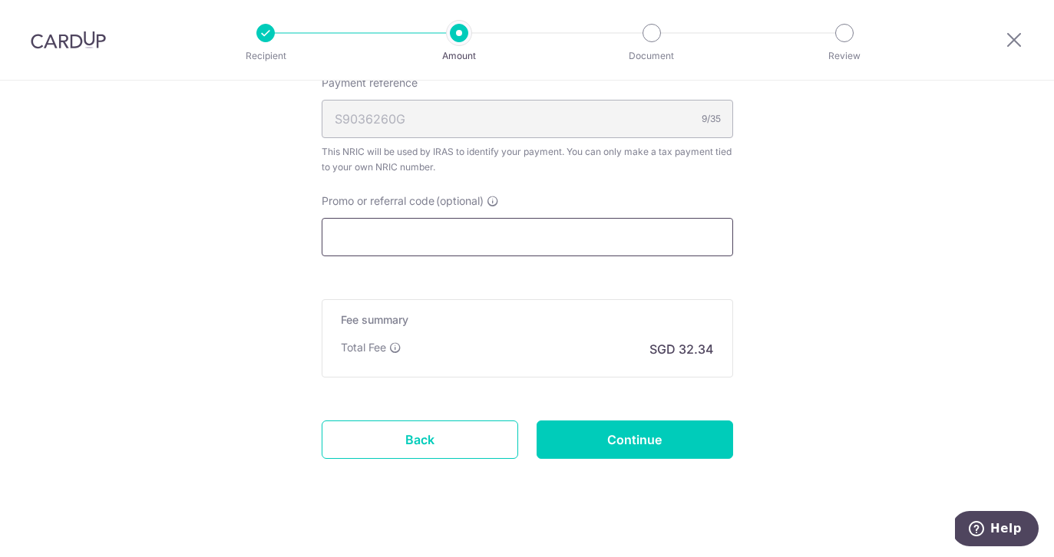
scroll to position [992, 0]
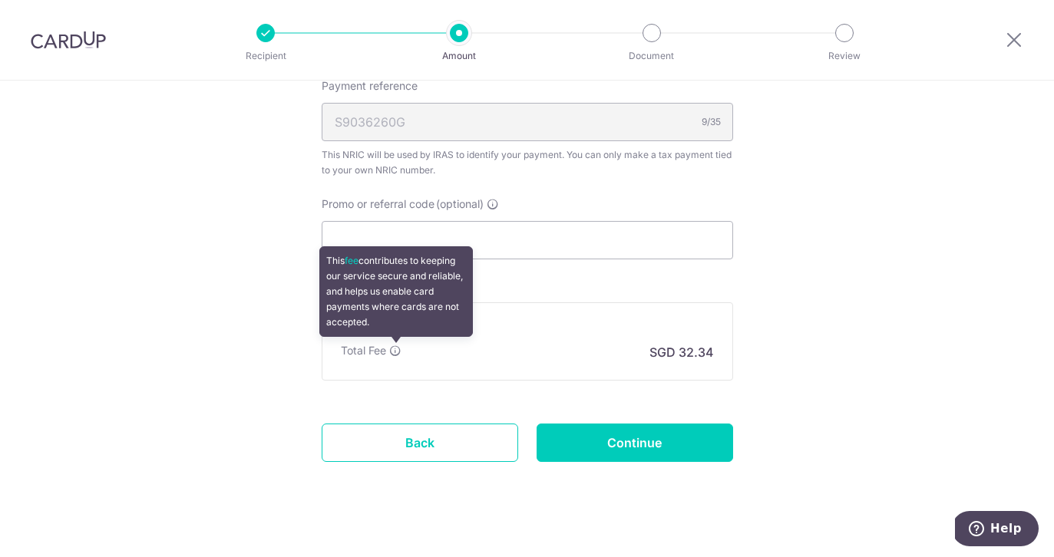
click at [398, 354] on icon at bounding box center [395, 351] width 12 height 12
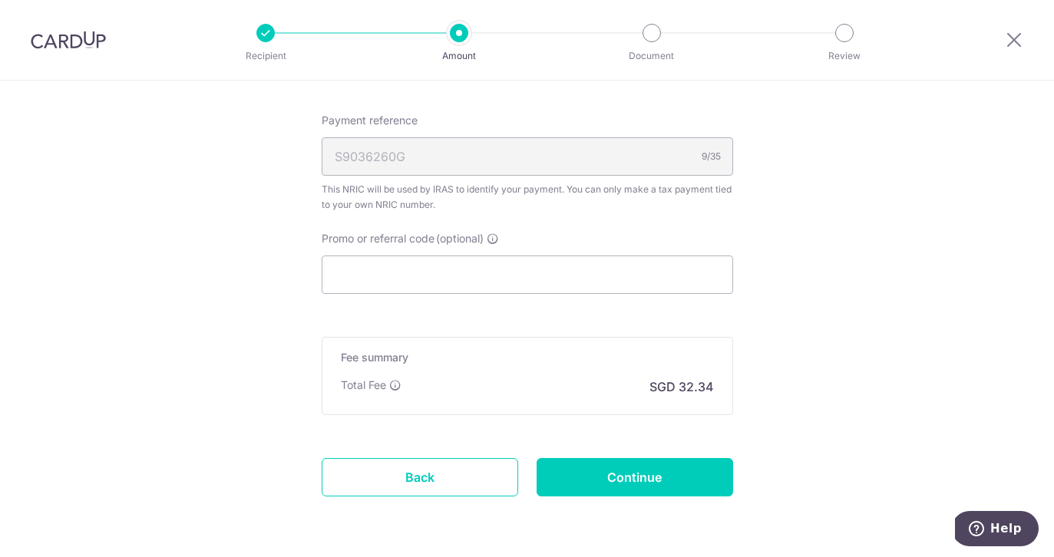
scroll to position [955, 0]
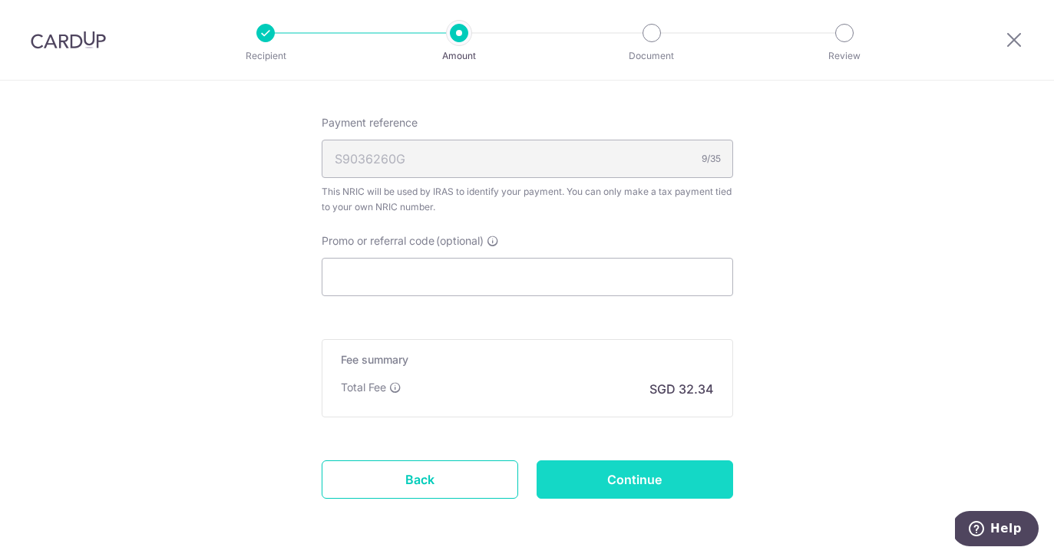
click at [583, 481] on input "Continue" at bounding box center [635, 480] width 197 height 38
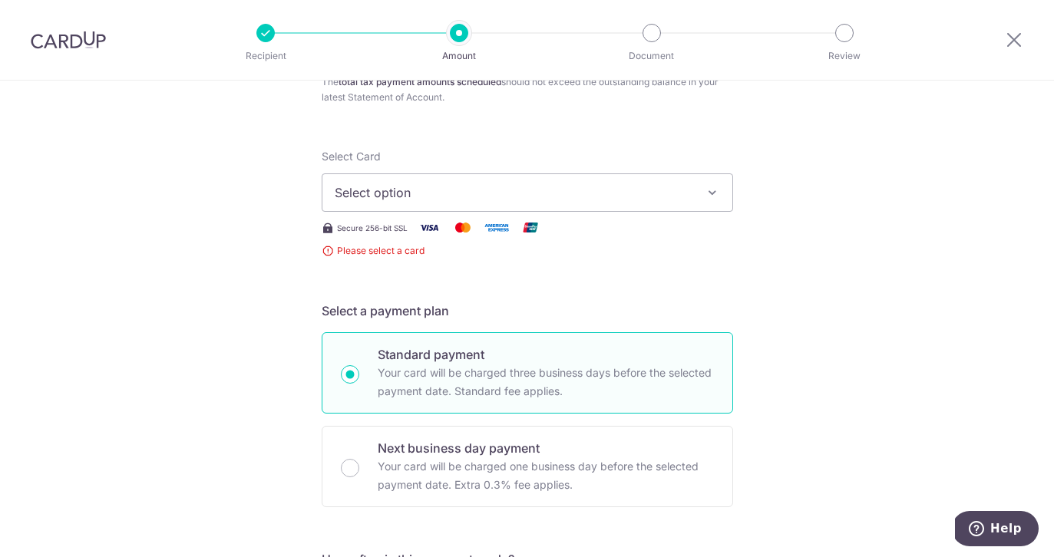
scroll to position [86, 0]
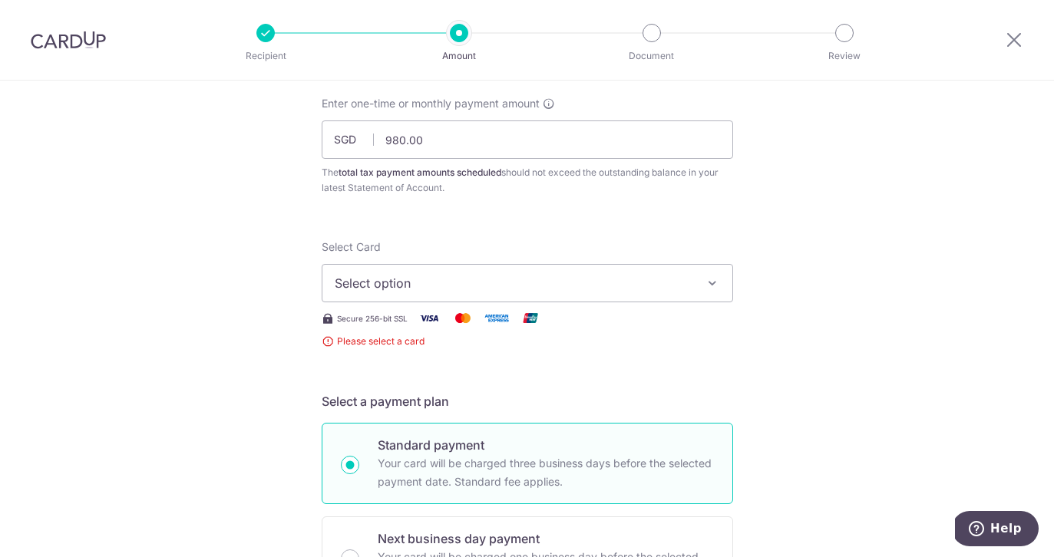
click at [511, 286] on span "Select option" at bounding box center [514, 283] width 358 height 18
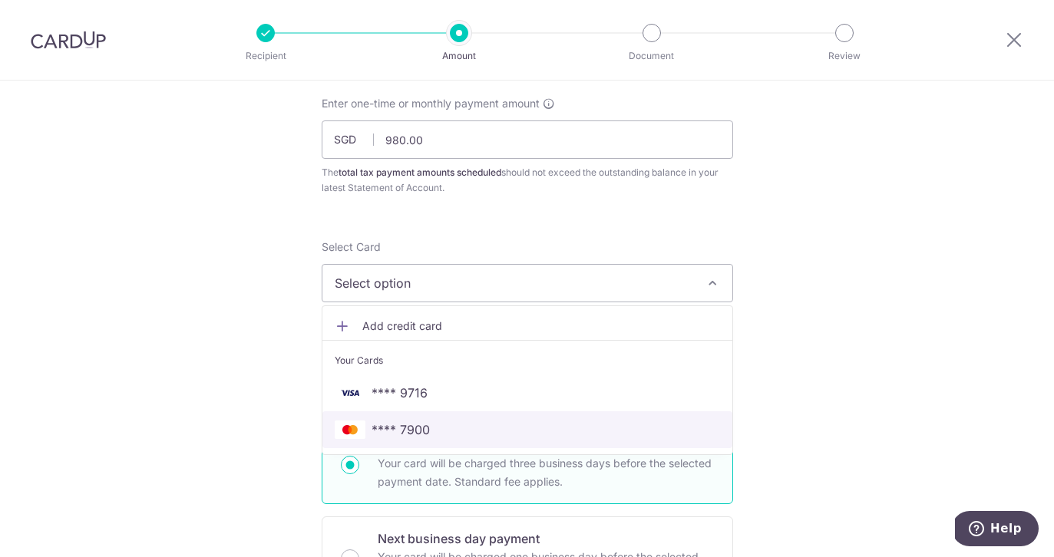
click at [468, 424] on span "**** 7900" at bounding box center [527, 430] width 385 height 18
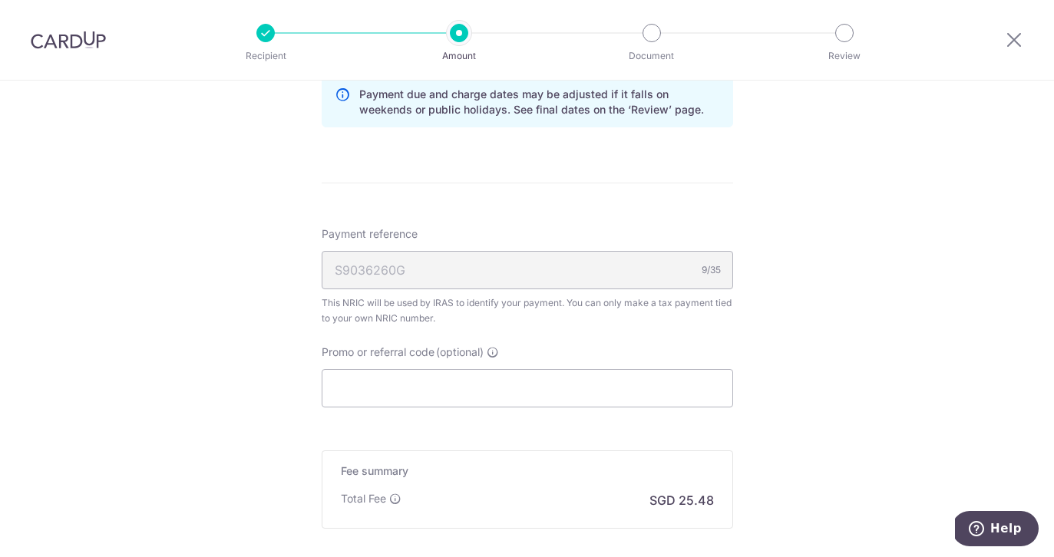
scroll to position [958, 0]
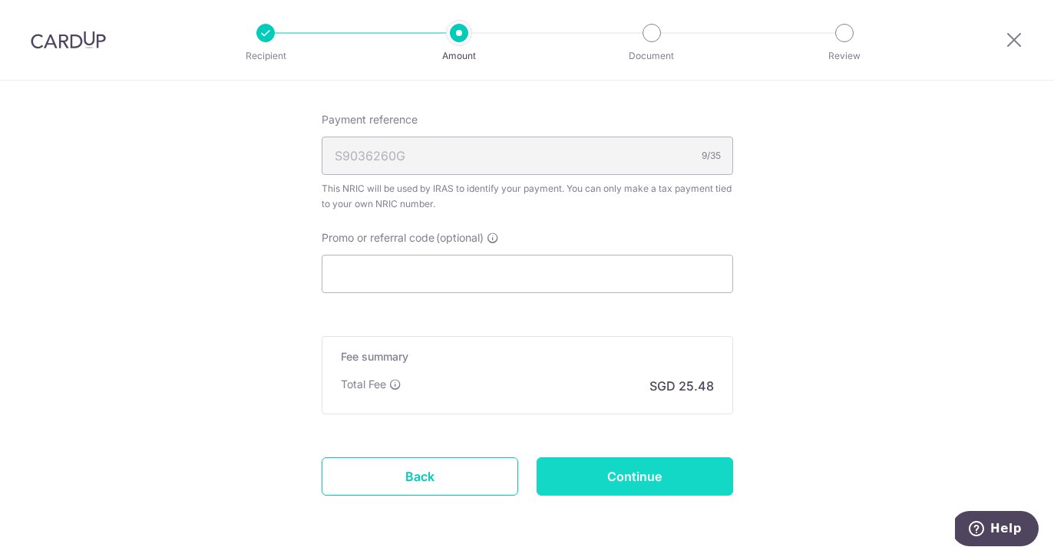
click at [610, 475] on input "Continue" at bounding box center [635, 477] width 197 height 38
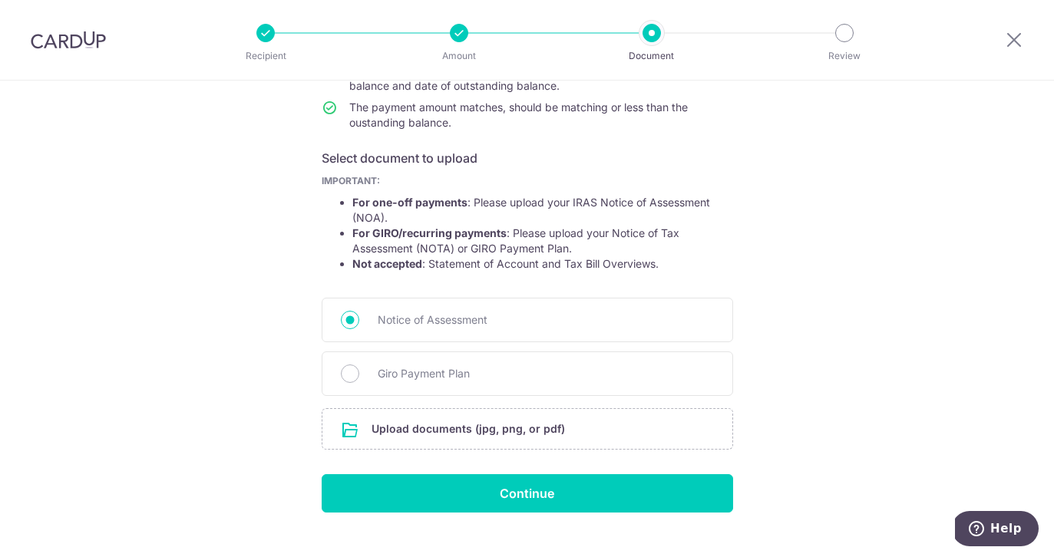
scroll to position [226, 0]
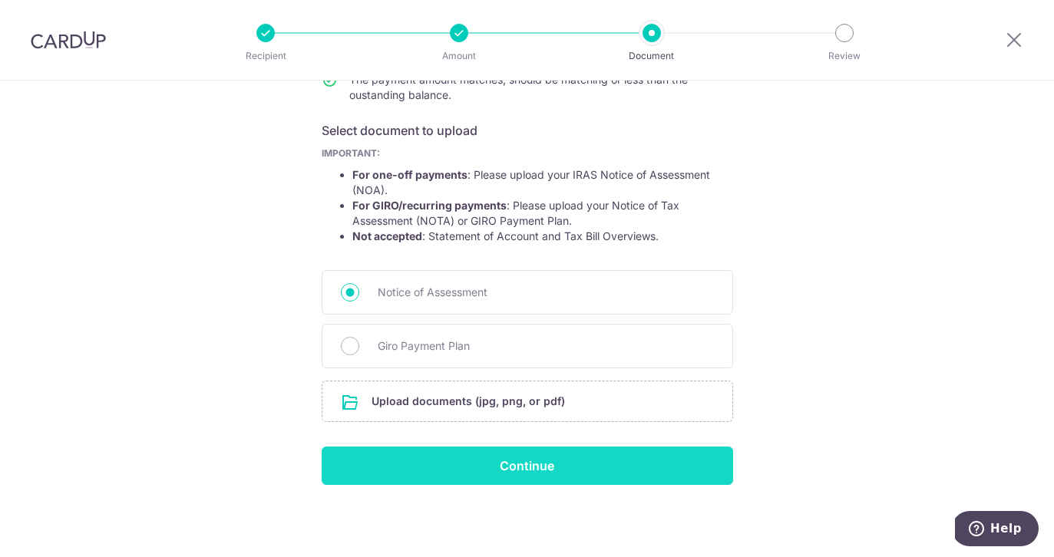
click at [534, 464] on input "Continue" at bounding box center [527, 466] width 411 height 38
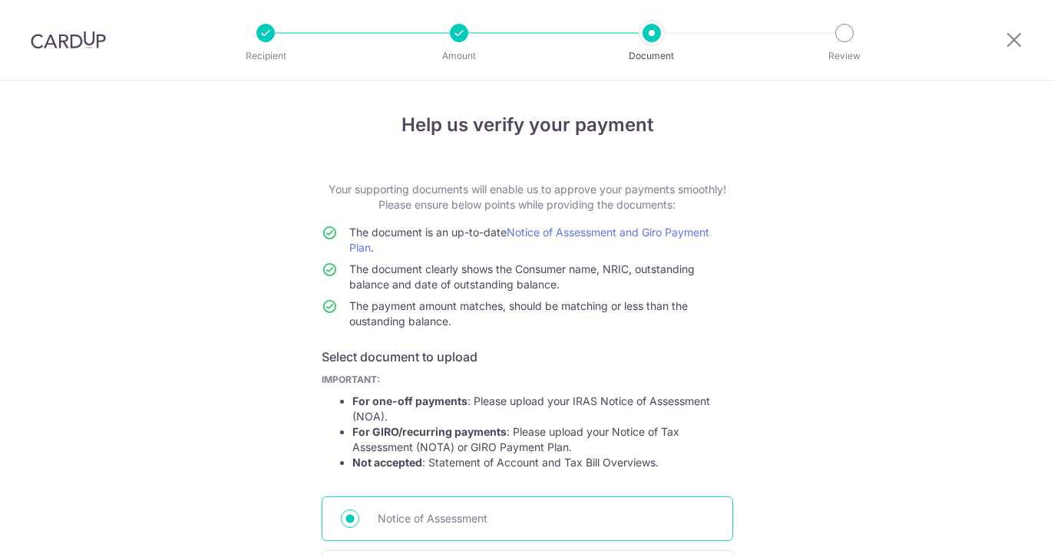
scroll to position [248, 0]
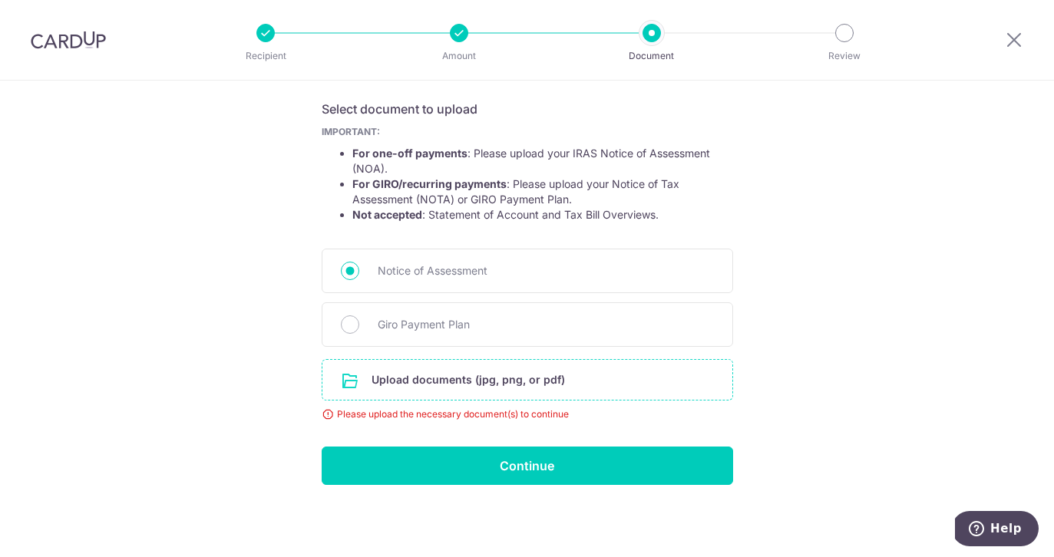
click at [551, 385] on input "file" at bounding box center [527, 380] width 410 height 40
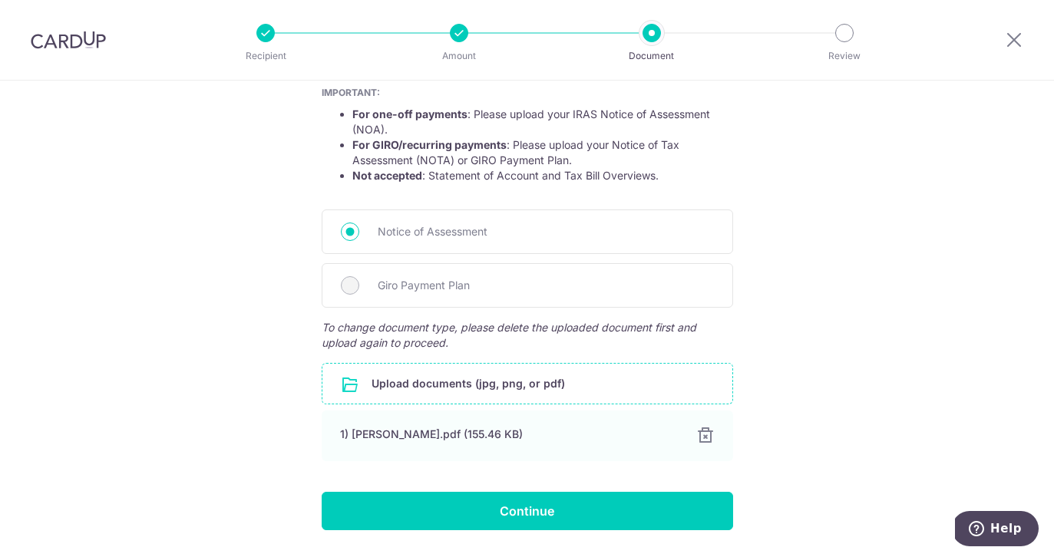
scroll to position [332, 0]
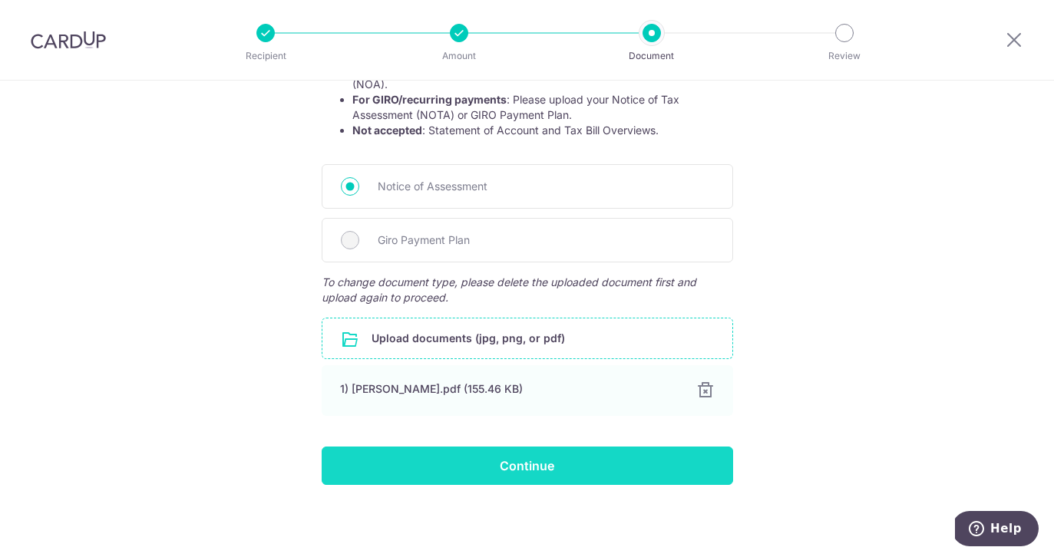
click at [626, 455] on input "Continue" at bounding box center [527, 466] width 411 height 38
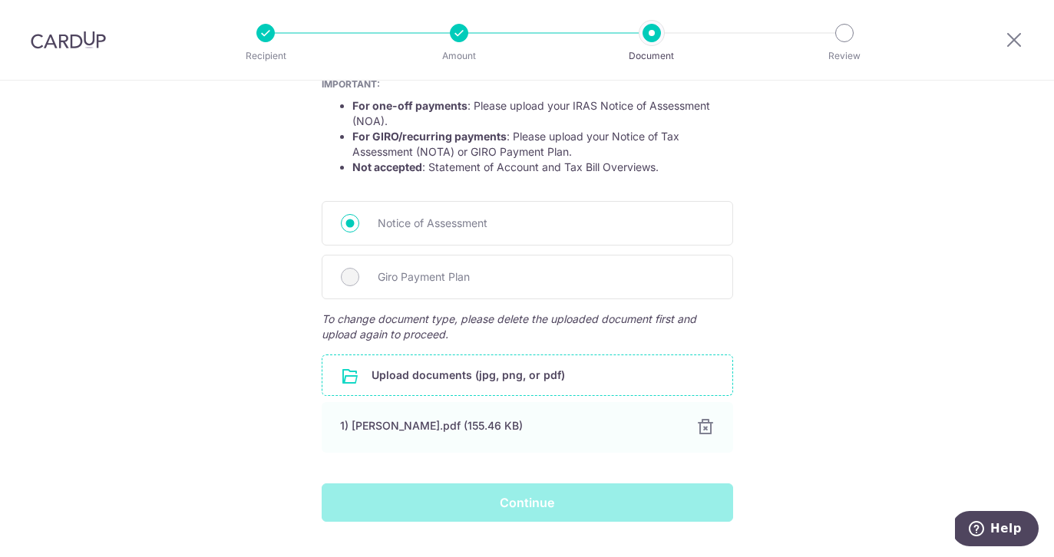
scroll to position [286, 0]
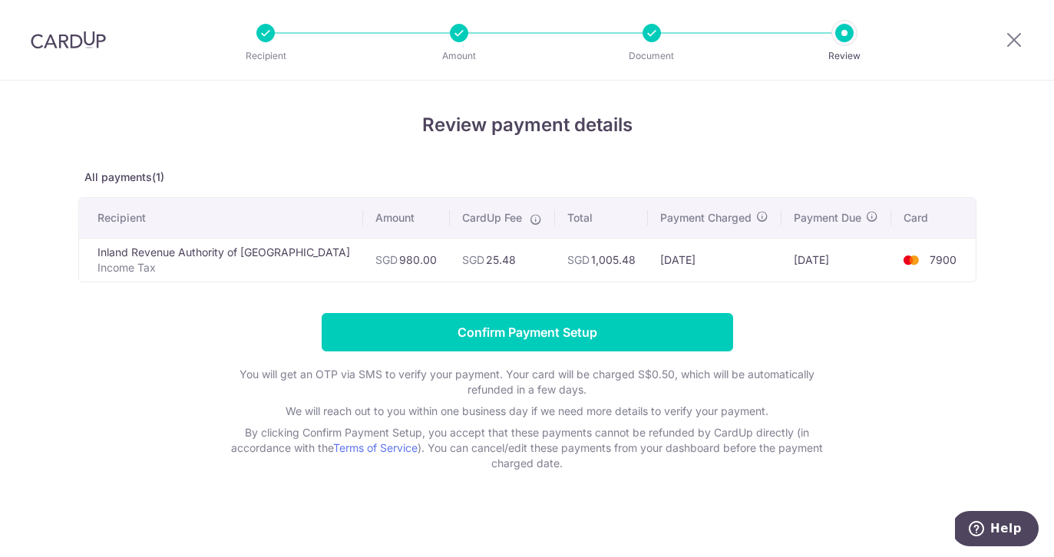
click at [462, 256] on span "SGD" at bounding box center [473, 259] width 22 height 13
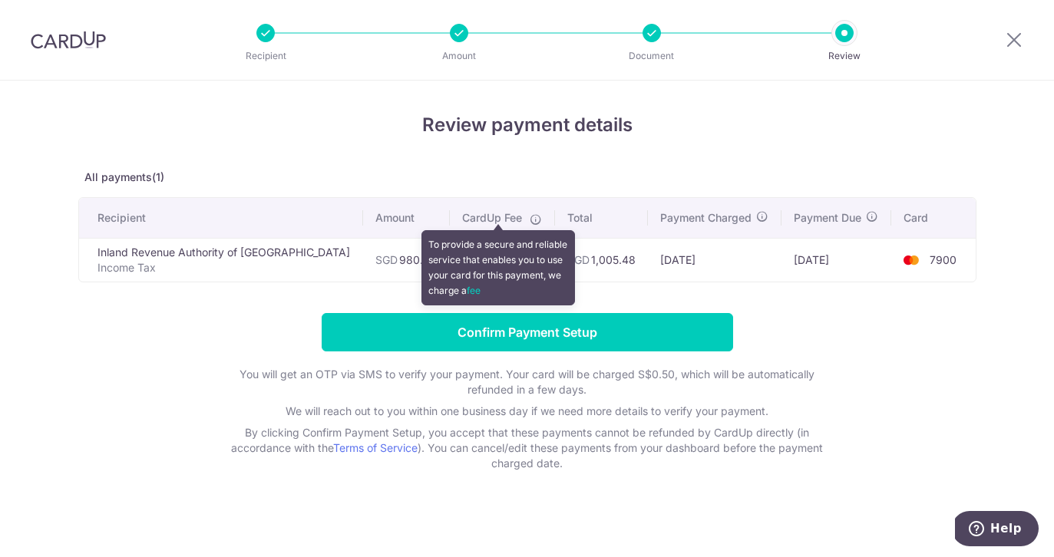
click at [530, 216] on icon at bounding box center [536, 219] width 12 height 12
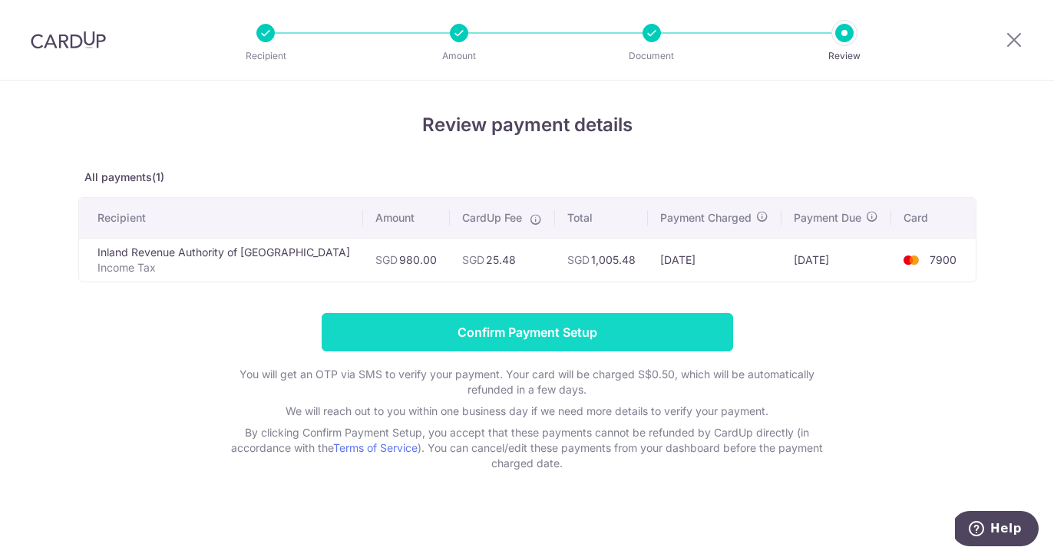
click at [425, 329] on input "Confirm Payment Setup" at bounding box center [527, 332] width 411 height 38
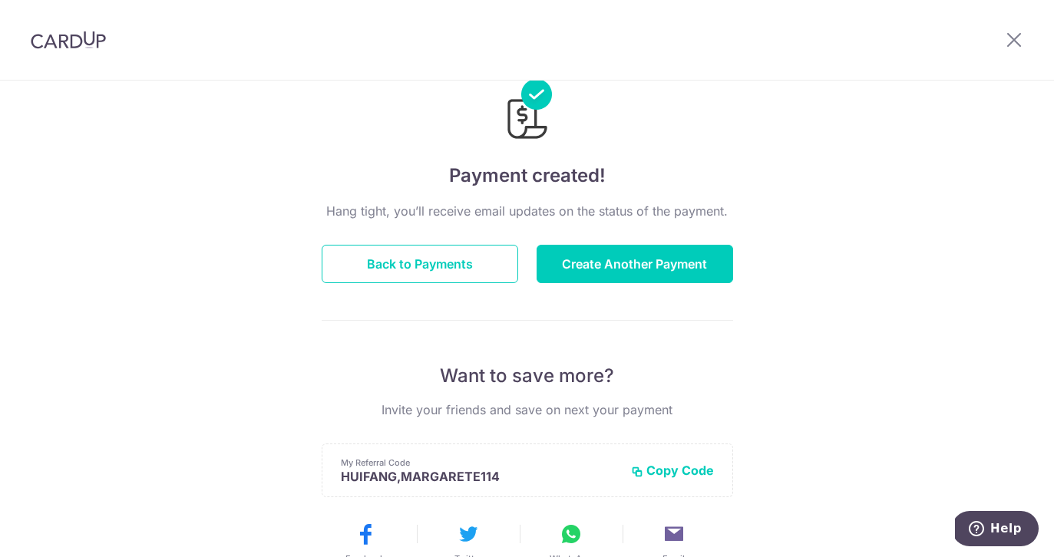
scroll to position [82, 0]
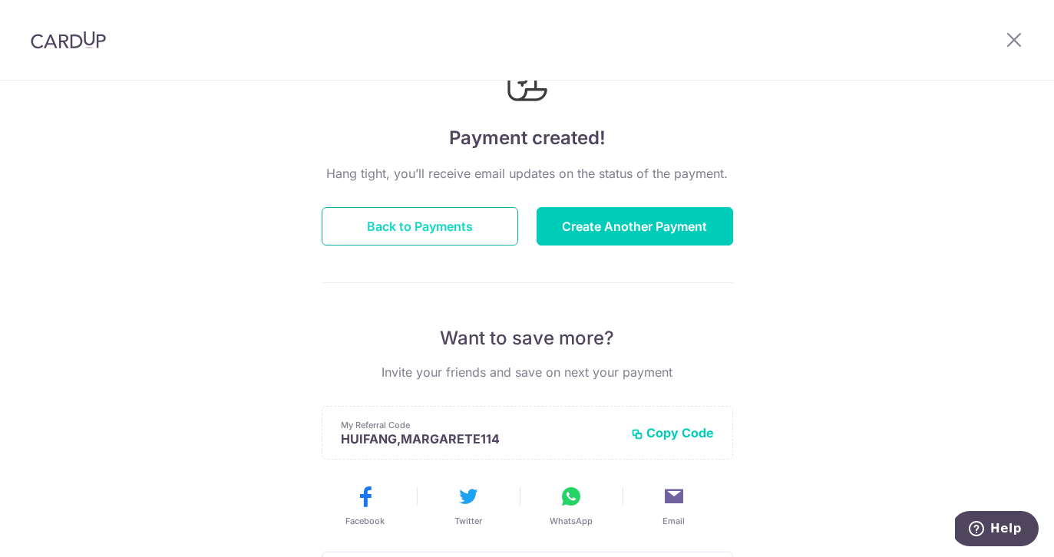
click at [504, 214] on button "Back to Payments" at bounding box center [420, 226] width 197 height 38
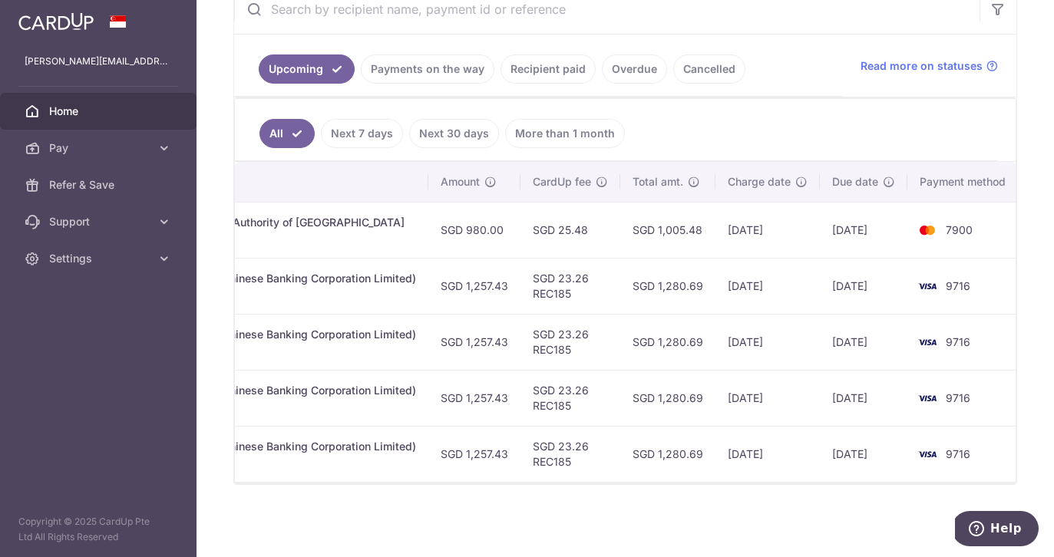
scroll to position [0, 408]
click at [502, 266] on td "SGD 1,257.43" at bounding box center [473, 286] width 92 height 56
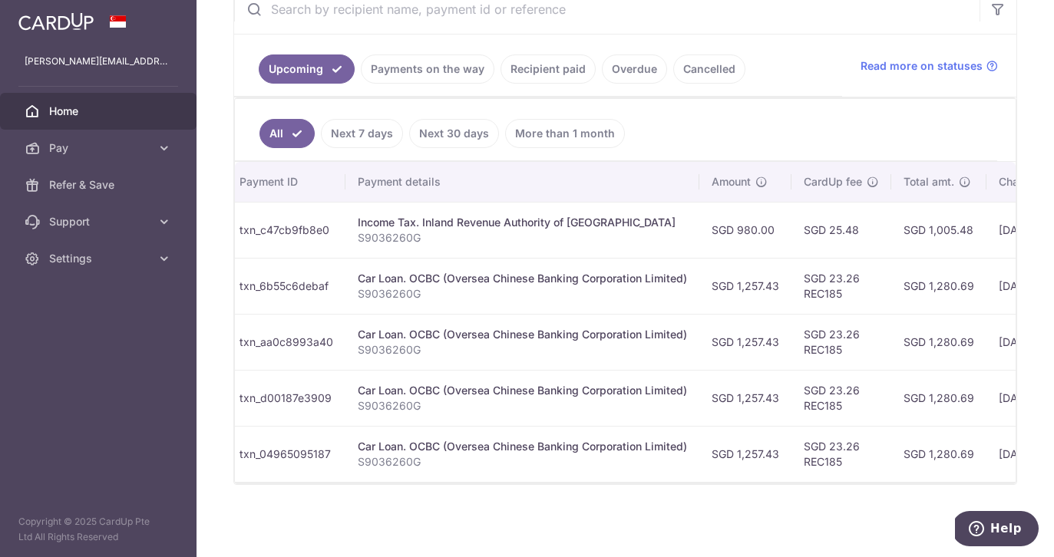
scroll to position [0, 0]
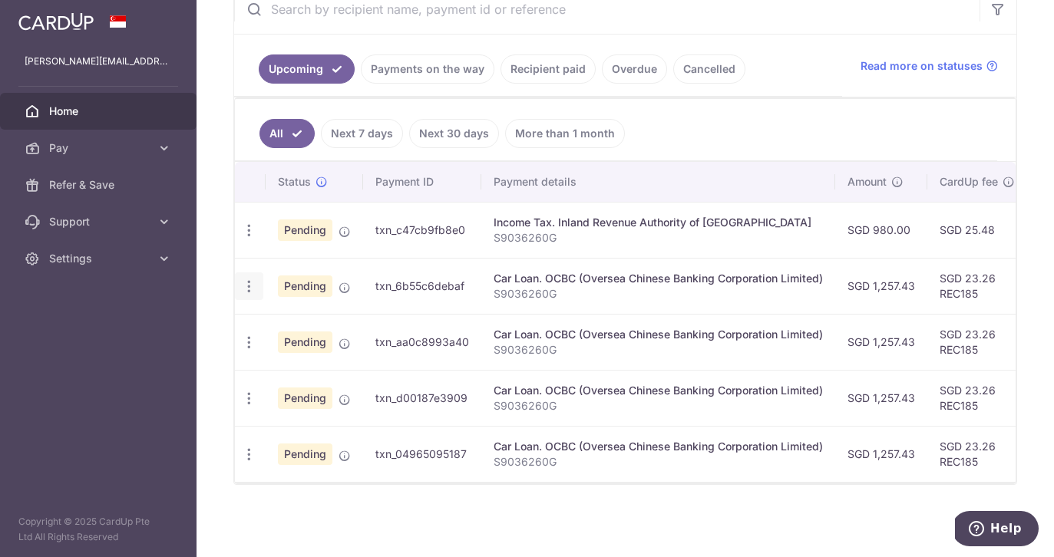
click at [249, 289] on icon "button" at bounding box center [249, 287] width 16 height 16
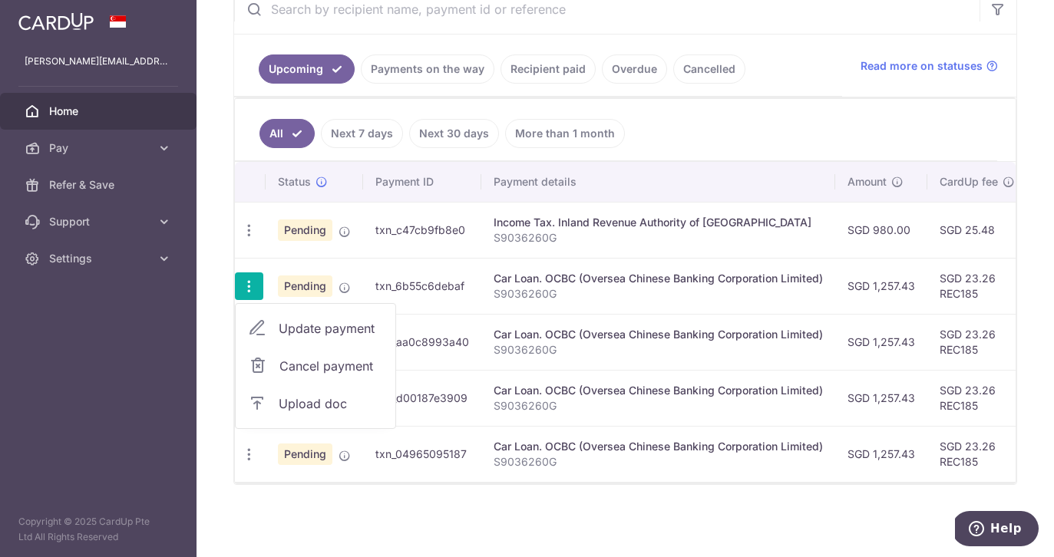
click at [590, 260] on td "Car Loan. OCBC (Oversea Chinese Banking Corporation Limited) S9036260G" at bounding box center [658, 286] width 354 height 56
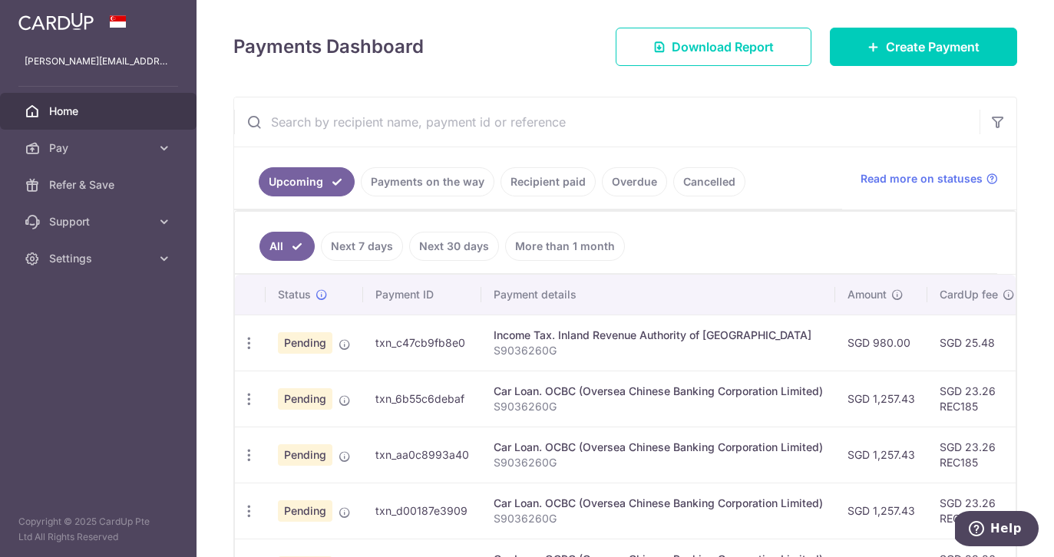
scroll to position [198, 0]
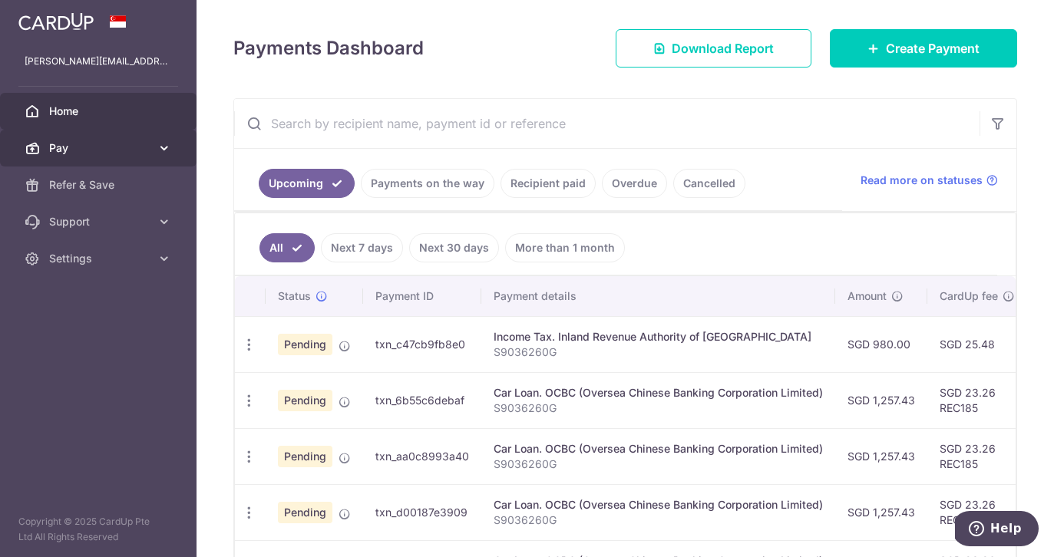
click at [147, 147] on span "Pay" at bounding box center [99, 147] width 101 height 15
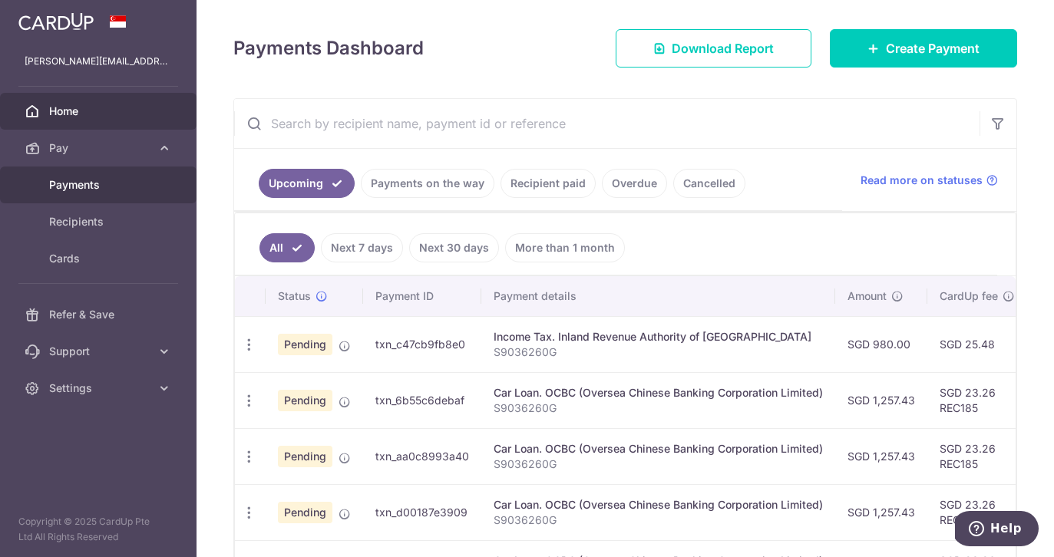
click at [131, 187] on span "Payments" at bounding box center [99, 184] width 101 height 15
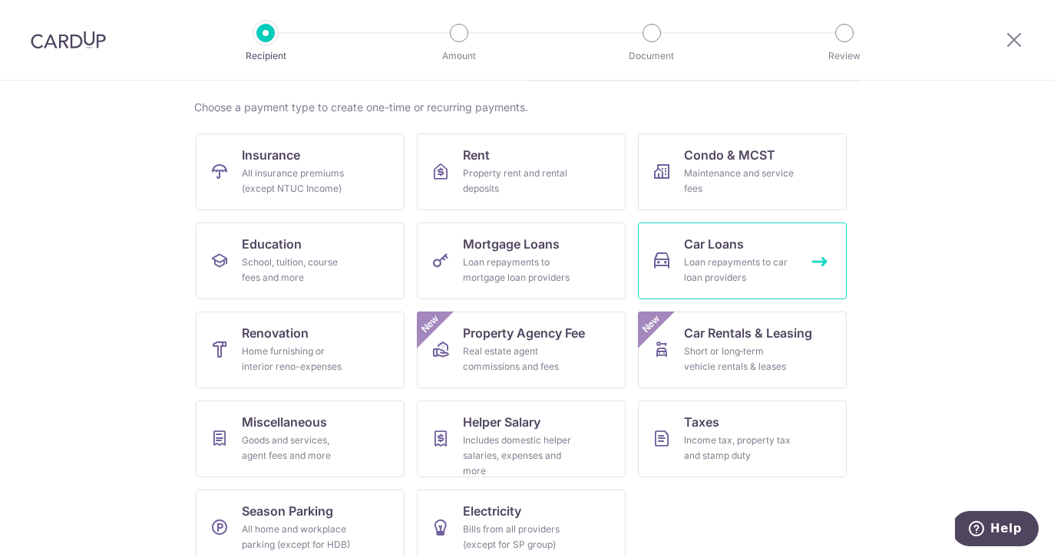
scroll to position [130, 0]
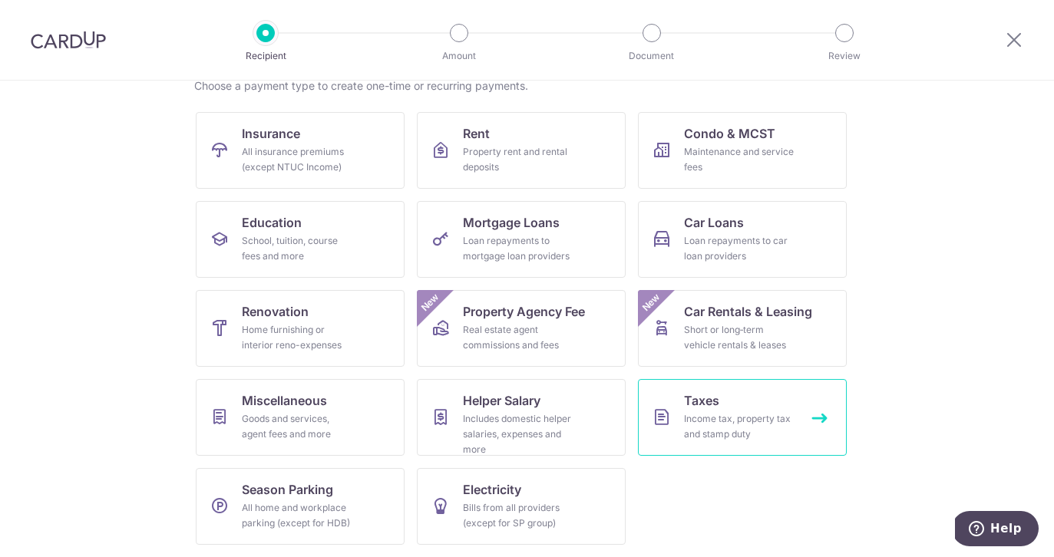
click at [712, 384] on link "Taxes Income tax, property tax and stamp duty" at bounding box center [742, 417] width 209 height 77
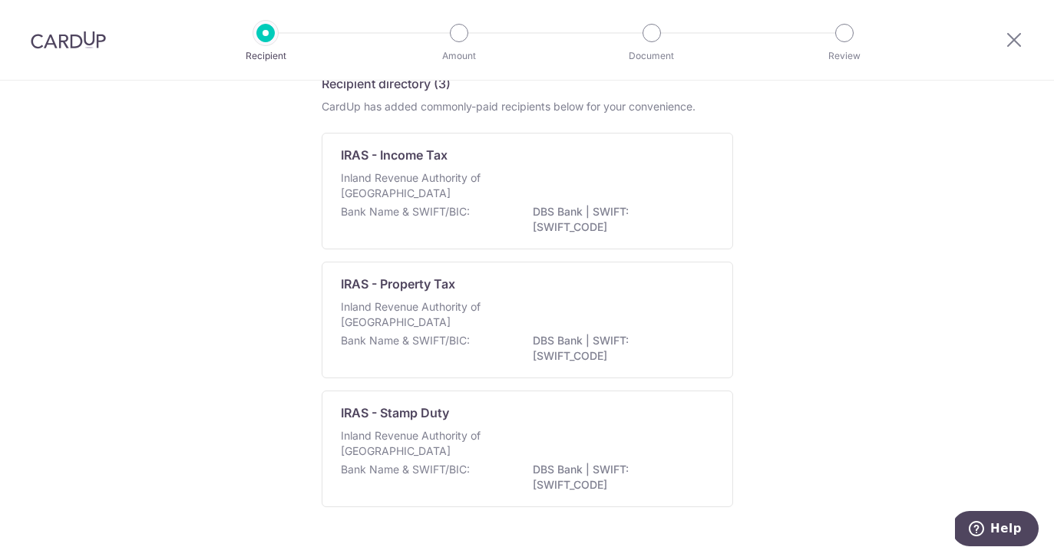
scroll to position [78, 0]
click at [535, 205] on p "DBS Bank | SWIFT: [SWIFT_CODE]" at bounding box center [619, 218] width 172 height 31
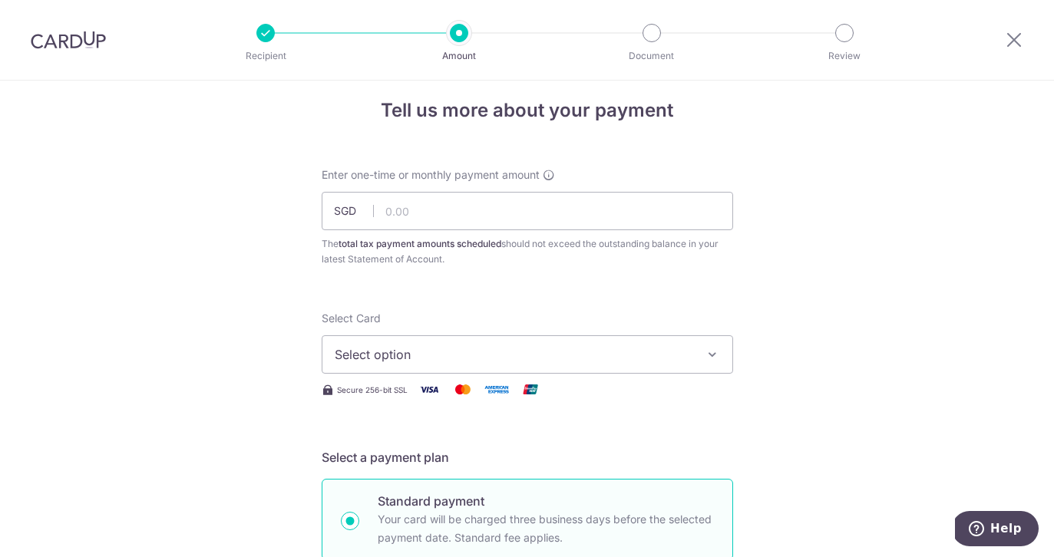
scroll to position [19, 0]
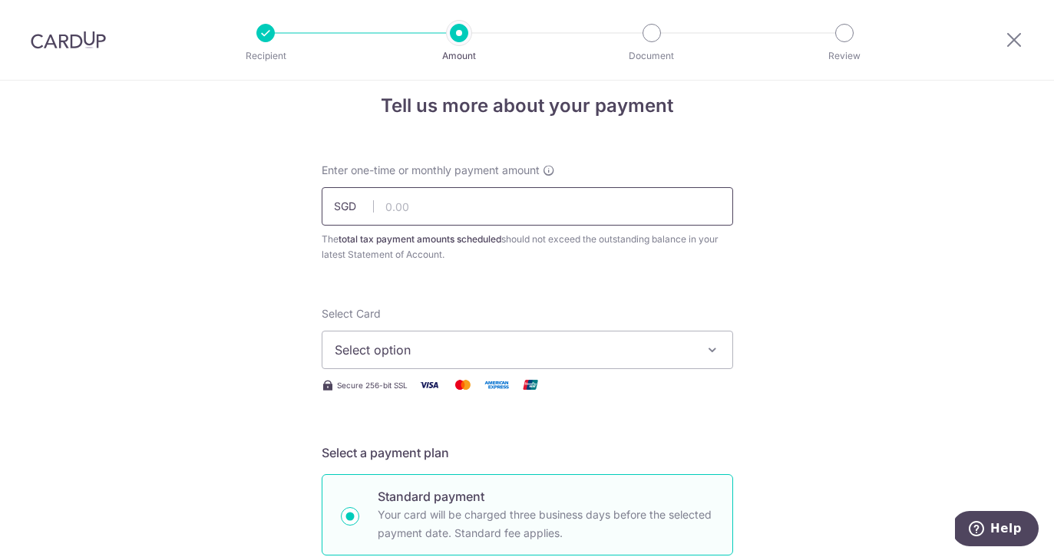
click at [535, 205] on input "text" at bounding box center [527, 206] width 411 height 38
type input "975.00"
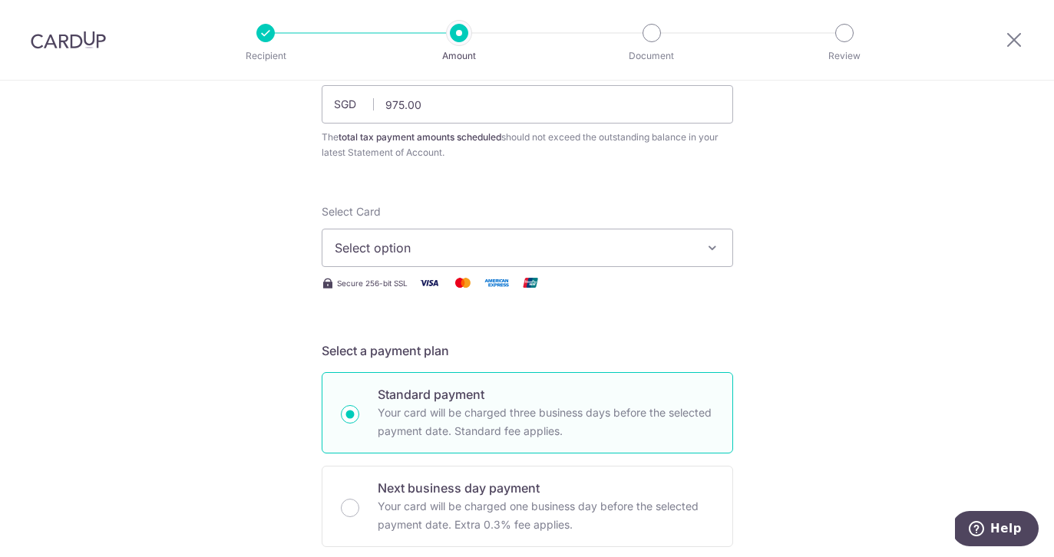
scroll to position [164, 0]
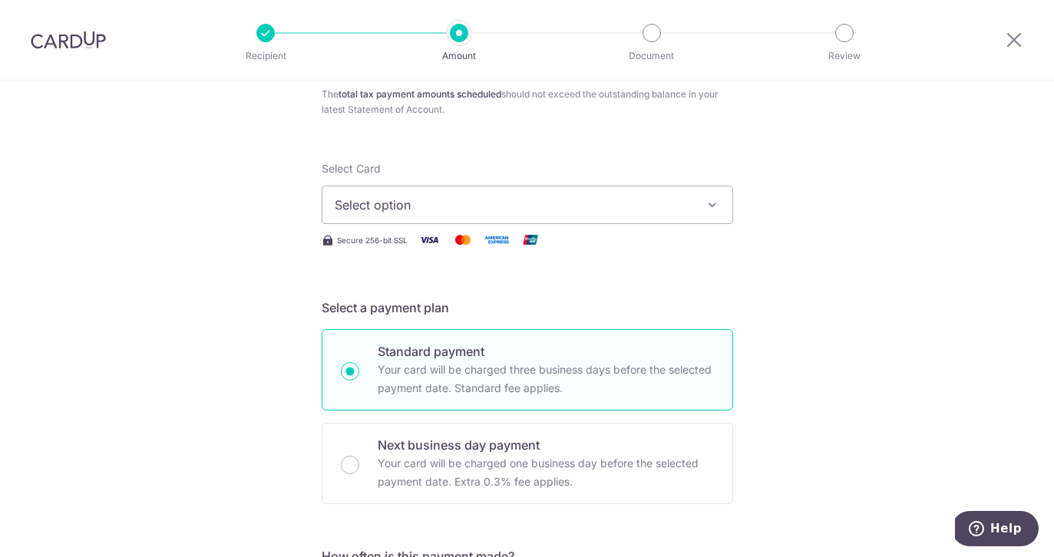
click at [642, 215] on button "Select option" at bounding box center [527, 205] width 411 height 38
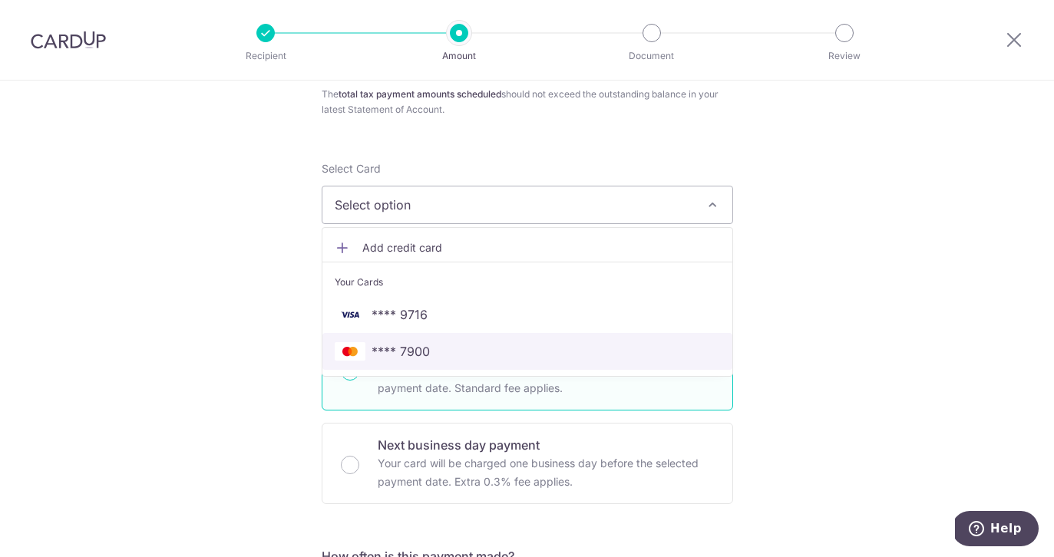
click at [600, 345] on span "**** 7900" at bounding box center [527, 351] width 385 height 18
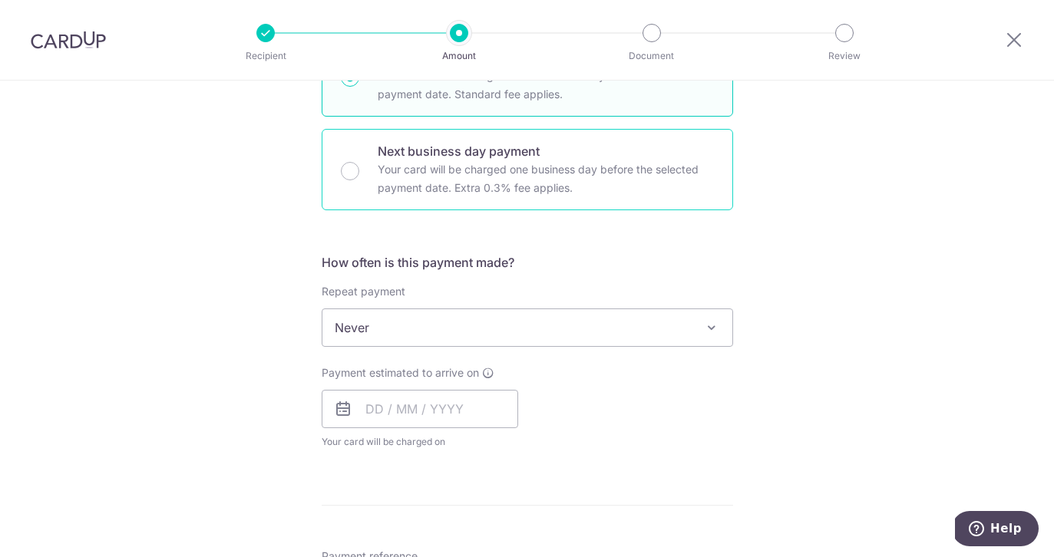
scroll to position [456, 0]
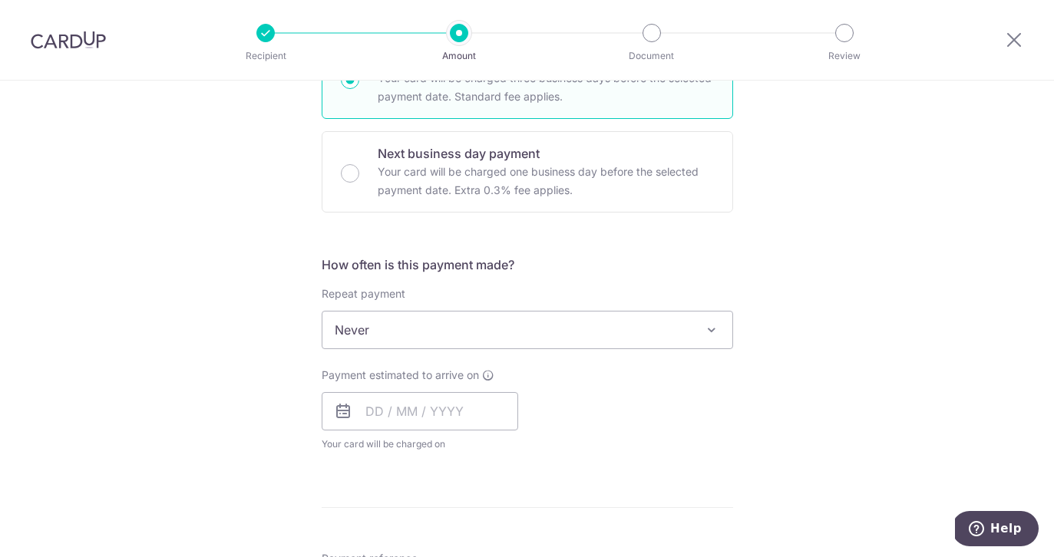
click at [520, 328] on span "Never" at bounding box center [527, 330] width 410 height 37
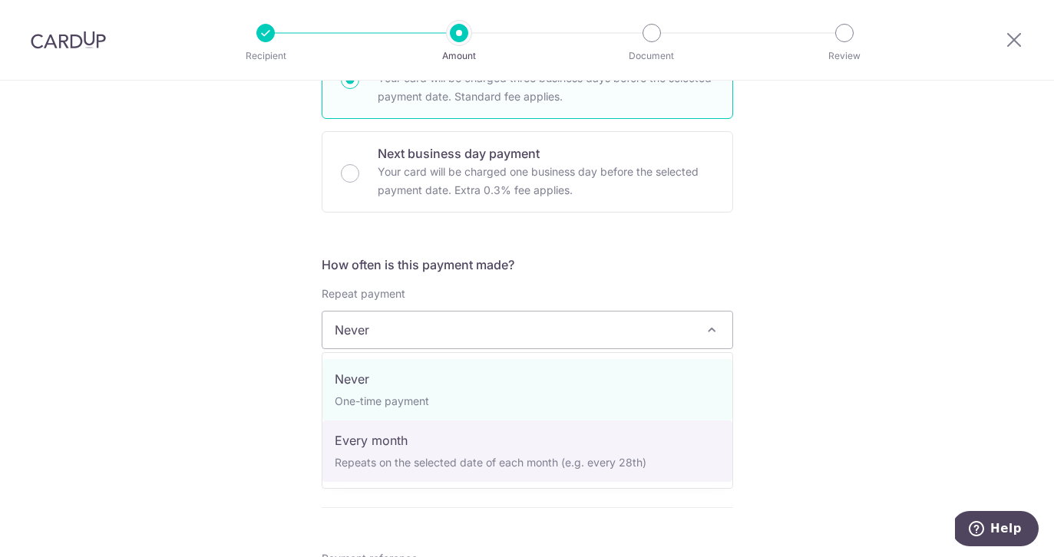
select select "3"
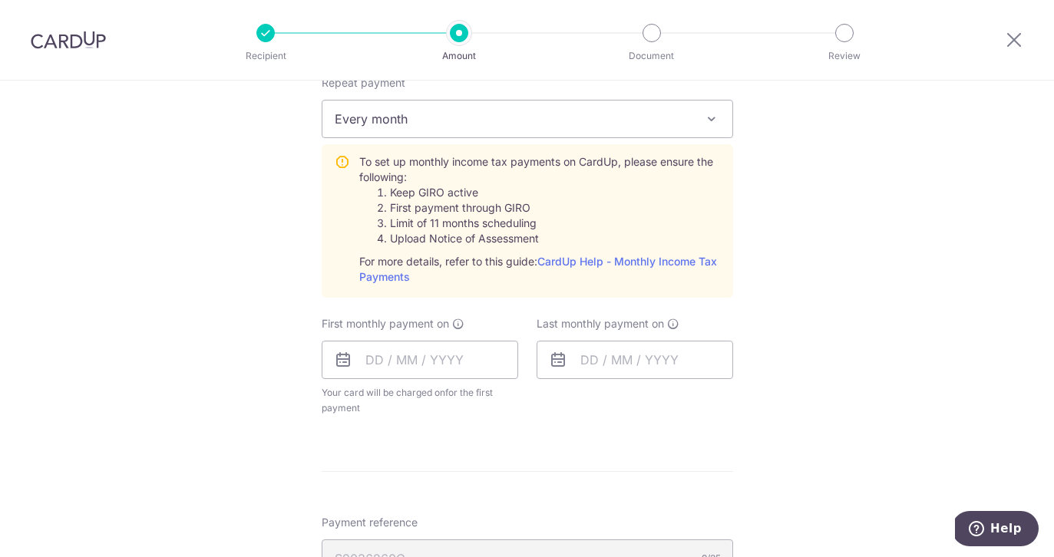
scroll to position [684, 0]
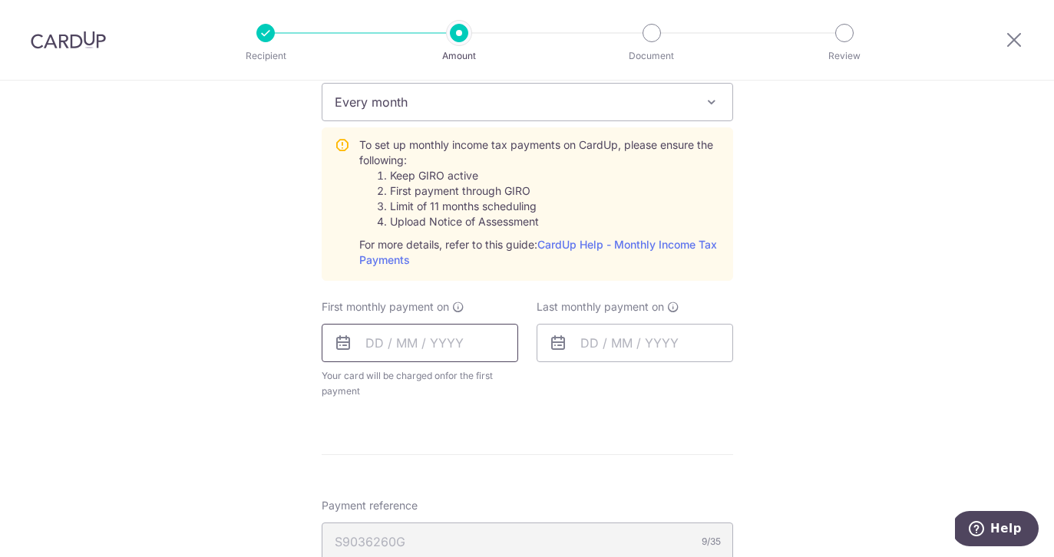
click at [372, 343] on input "text" at bounding box center [420, 343] width 197 height 38
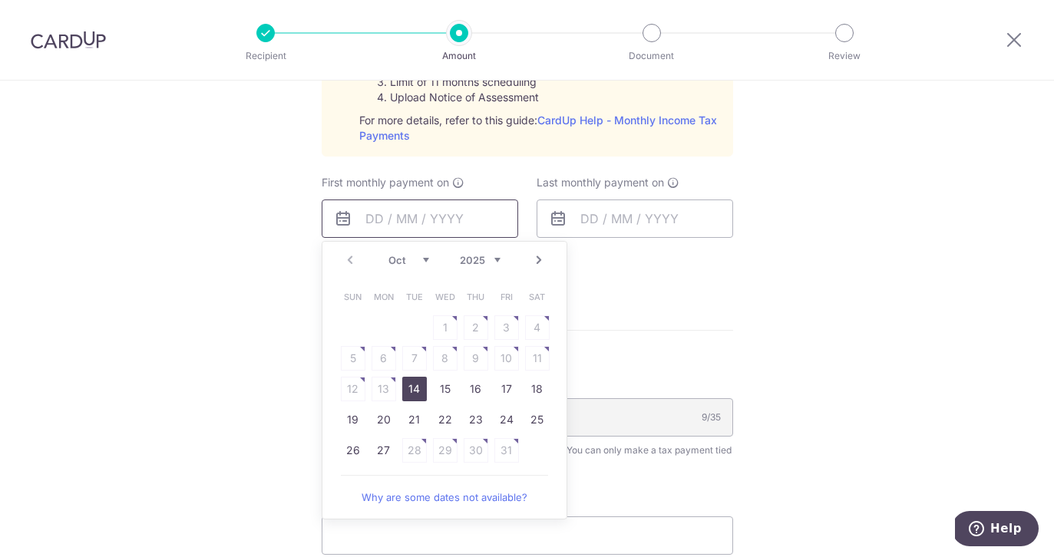
scroll to position [838, 0]
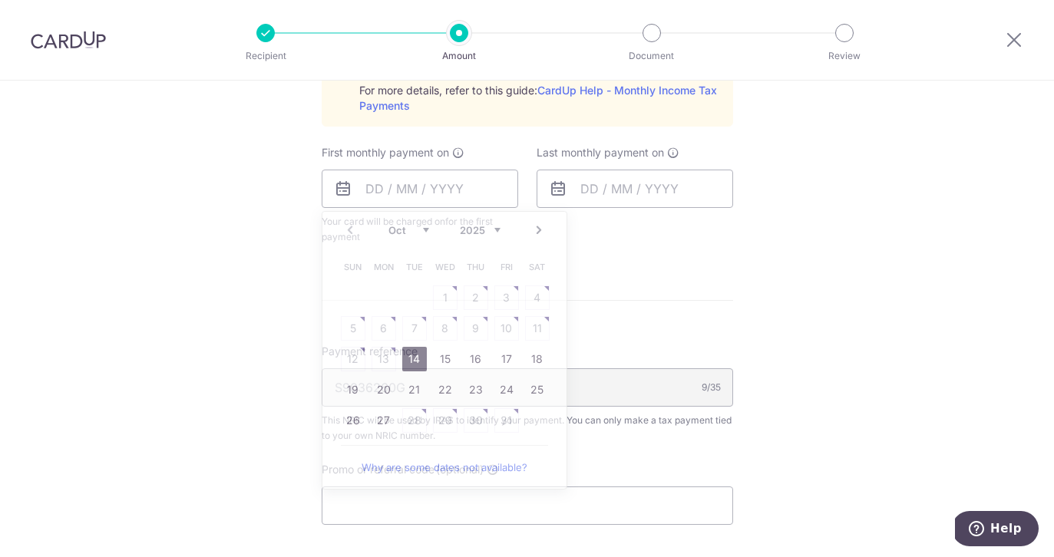
click at [608, 253] on div "How often is this payment made? Repeat payment Never Every month Every month To…" at bounding box center [527, 65] width 411 height 384
click at [428, 186] on input "text" at bounding box center [420, 189] width 197 height 38
click at [545, 231] on link "Next" at bounding box center [539, 230] width 18 height 18
click at [536, 297] on table "Sun Mon Tue Wed Thu Fri Sat 1 2 3 4 5 6 7 8 9 10 11 12 13 14 15 16 17 18 19 20 …" at bounding box center [445, 359] width 215 height 215
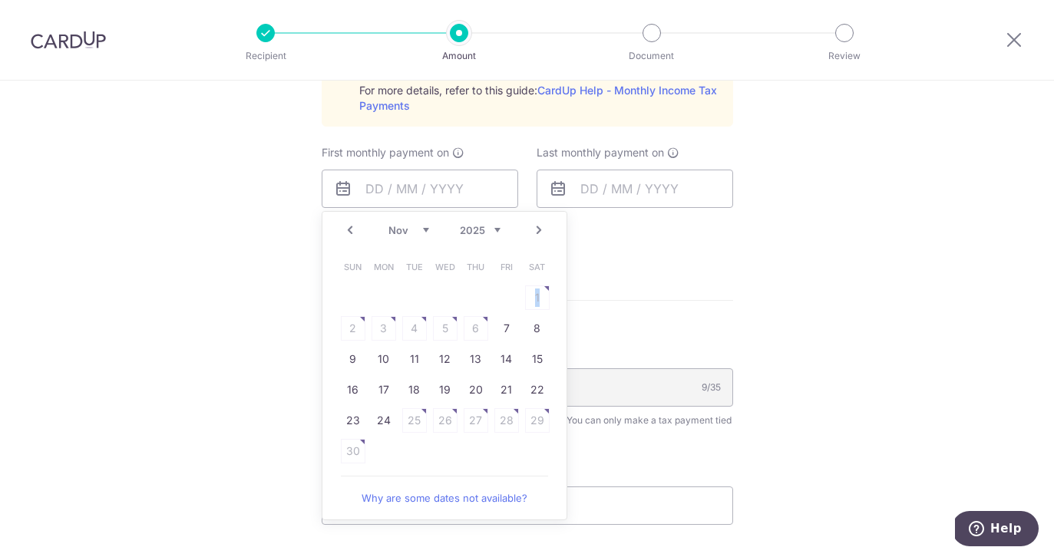
click at [536, 297] on table "Sun Mon Tue Wed Thu Fri Sat 1 2 3 4 5 6 7 8 9 10 11 12 13 14 15 16 17 18 19 20 …" at bounding box center [445, 359] width 215 height 215
click at [603, 258] on form "Enter one-time or monthly payment amount SGD 975.00 975.00 The total tax paymen…" at bounding box center [527, 57] width 411 height 1427
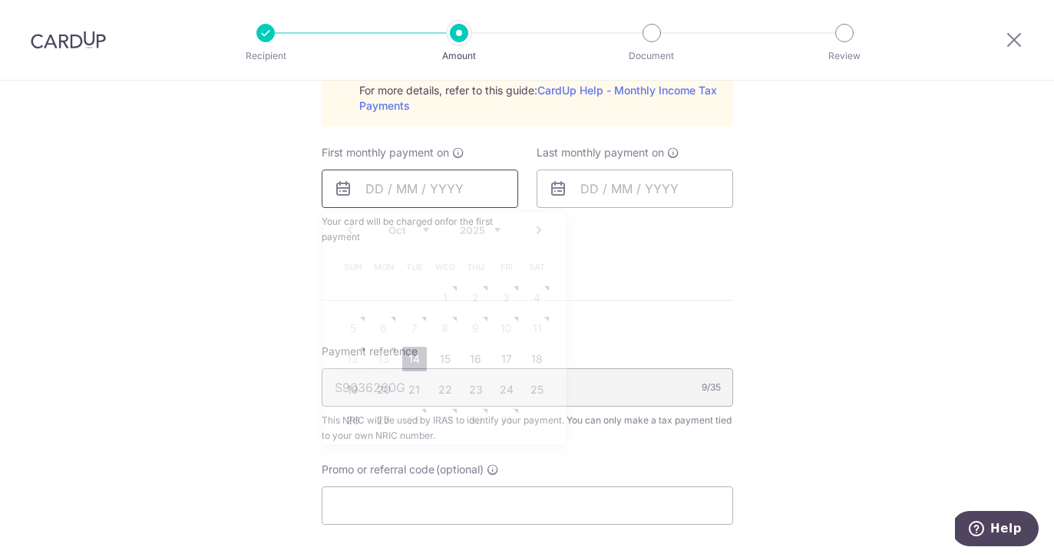
click at [402, 187] on input "text" at bounding box center [420, 189] width 197 height 38
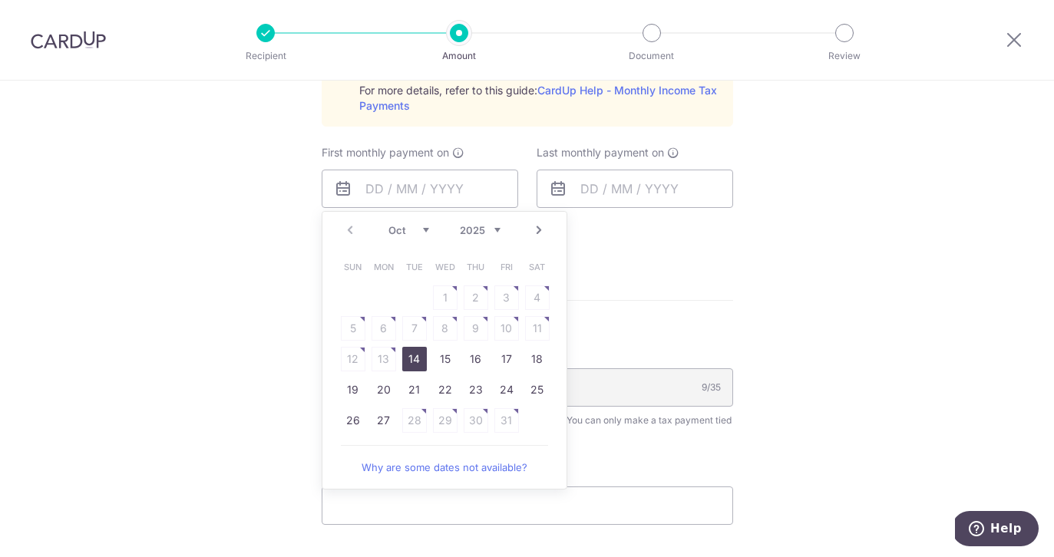
click at [540, 227] on link "Next" at bounding box center [539, 230] width 18 height 18
click at [534, 229] on link "Next" at bounding box center [539, 230] width 18 height 18
click at [383, 294] on table "Sun Mon Tue Wed Thu Fri Sat 1 2 3 4 5 6 7 8 9 10 11 12 13 14 15 16 17 18 19 20 …" at bounding box center [445, 344] width 215 height 184
click at [405, 474] on link "Why are some dates not available?" at bounding box center [444, 467] width 207 height 31
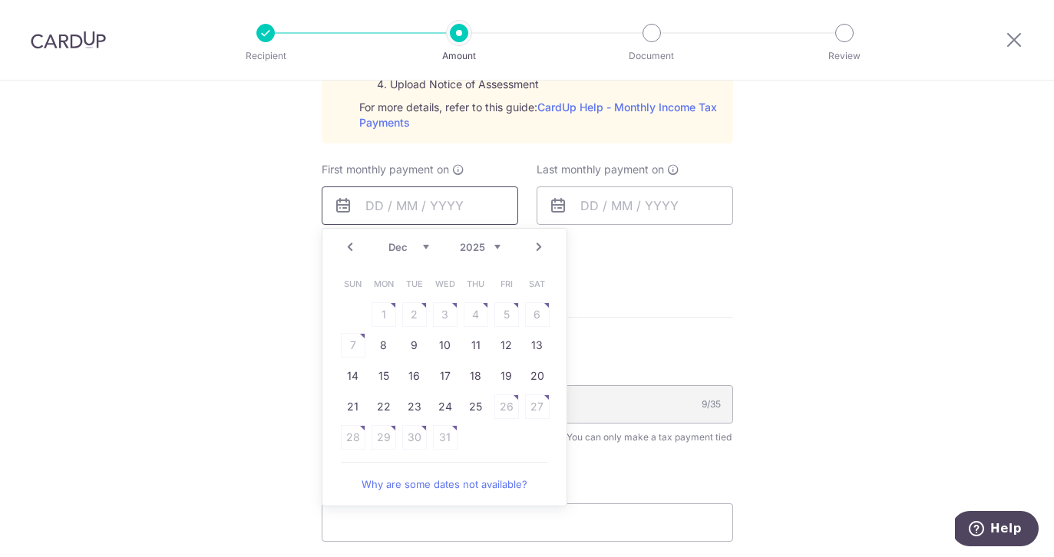
click at [436, 201] on input "text" at bounding box center [420, 206] width 197 height 38
click at [378, 311] on table "Sun Mon Tue Wed Thu Fri Sat 1 2 3 4 5 6 7 8 9 10 11 12 13 14 15 16 17 18 19 20 …" at bounding box center [445, 361] width 215 height 184
click at [350, 245] on link "Prev" at bounding box center [350, 247] width 18 height 18
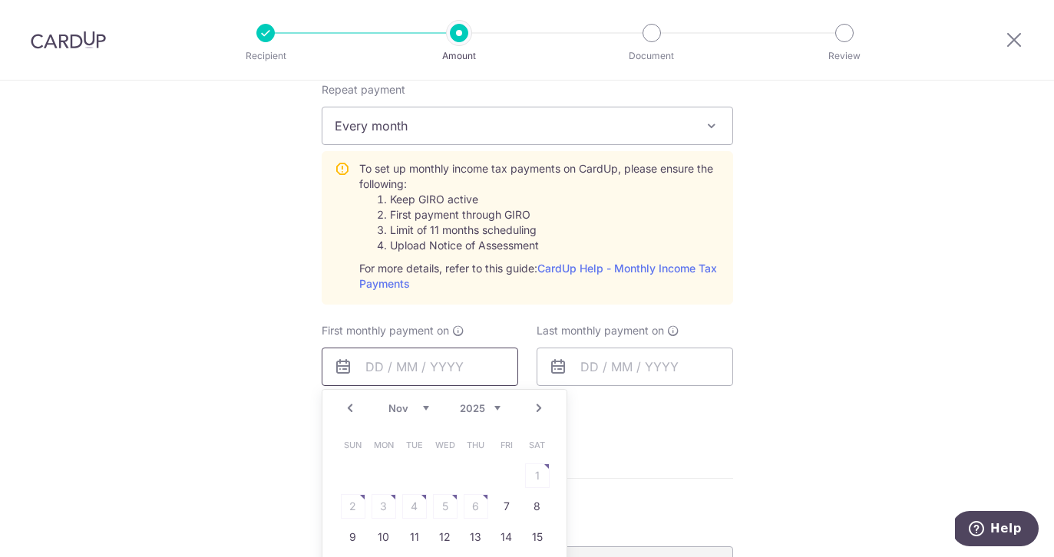
scroll to position [659, 0]
click at [355, 410] on link "Prev" at bounding box center [350, 410] width 18 height 18
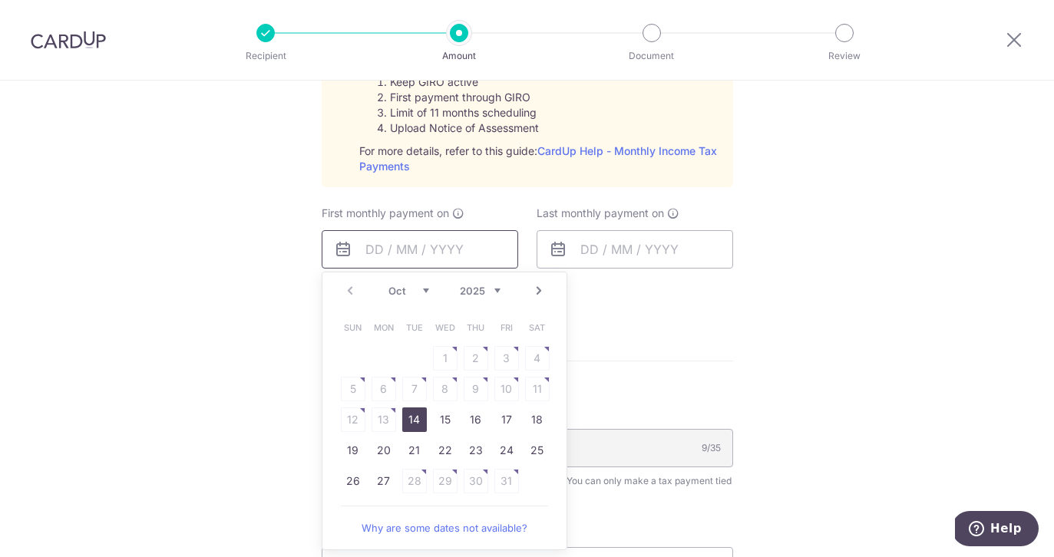
scroll to position [805, 0]
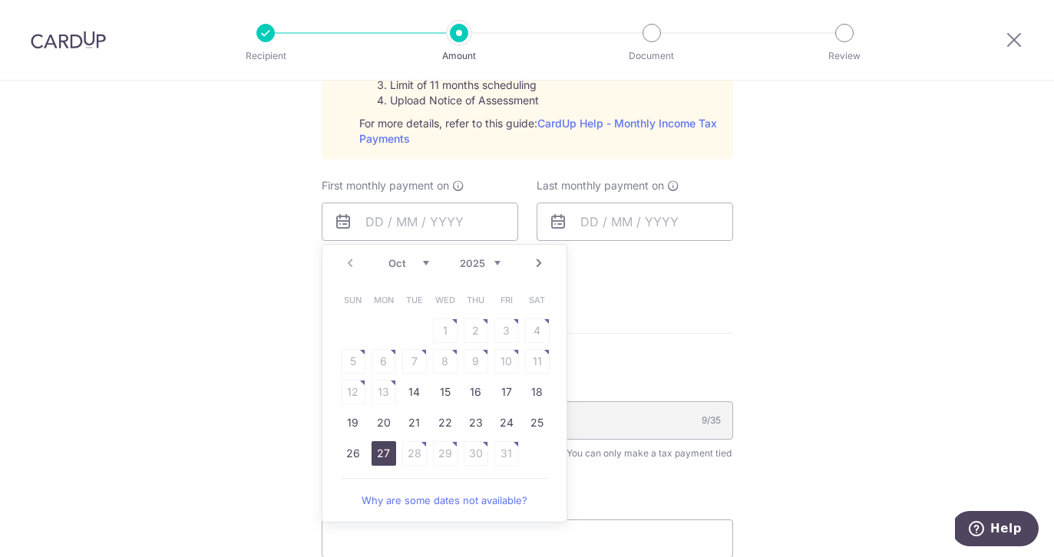
click at [383, 457] on link "27" at bounding box center [384, 453] width 25 height 25
type input "27/10/2025"
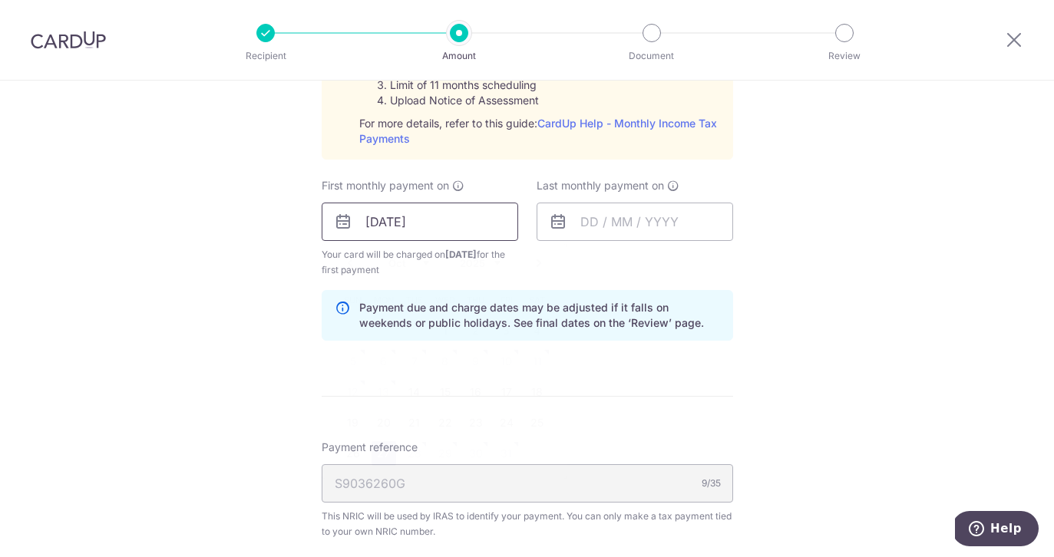
click at [386, 218] on input "27/10/2025" at bounding box center [420, 222] width 197 height 38
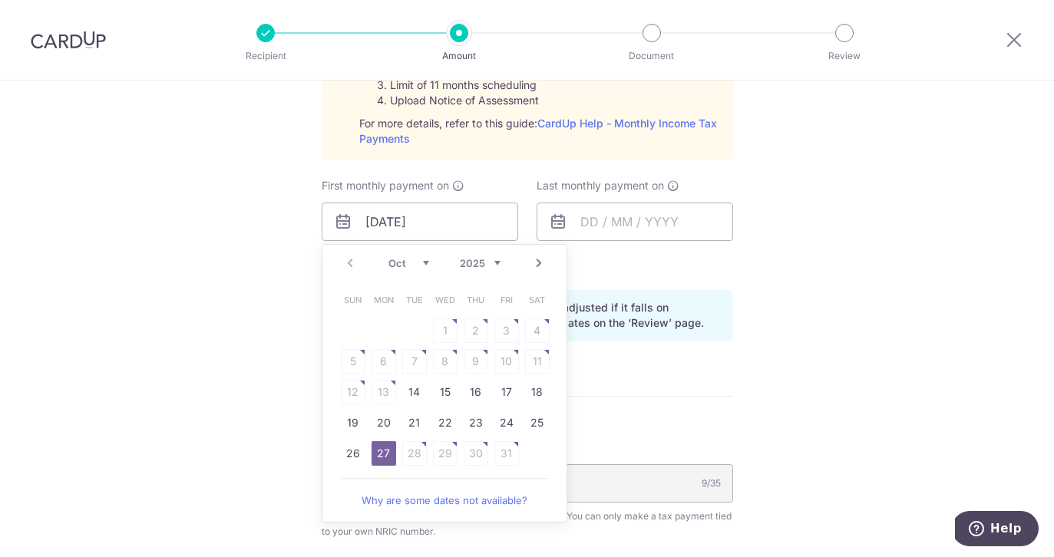
click at [538, 262] on link "Next" at bounding box center [539, 263] width 18 height 18
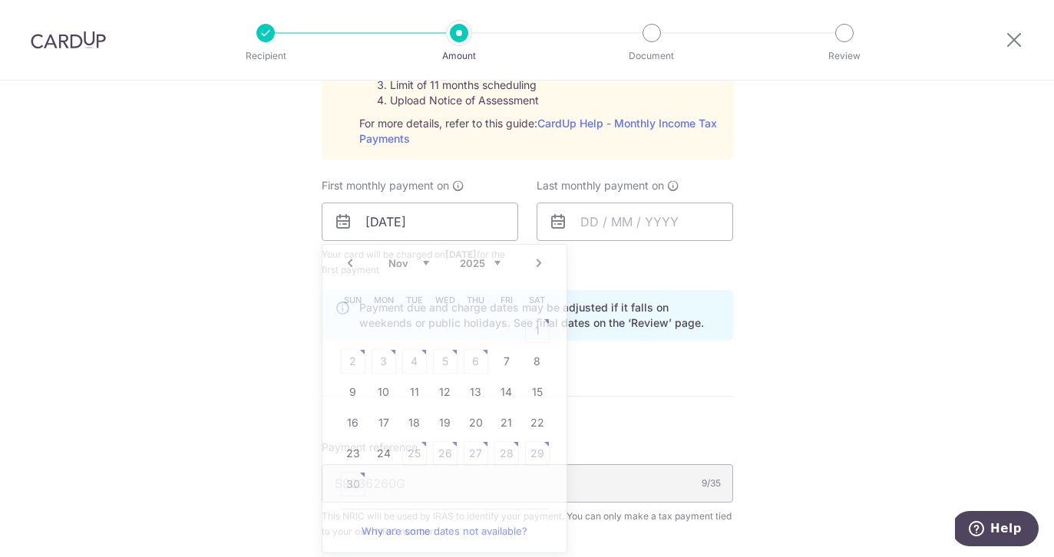
click at [207, 176] on div "Tell us more about your payment Enter one-time or monthly payment amount SGD 97…" at bounding box center [527, 107] width 1054 height 1664
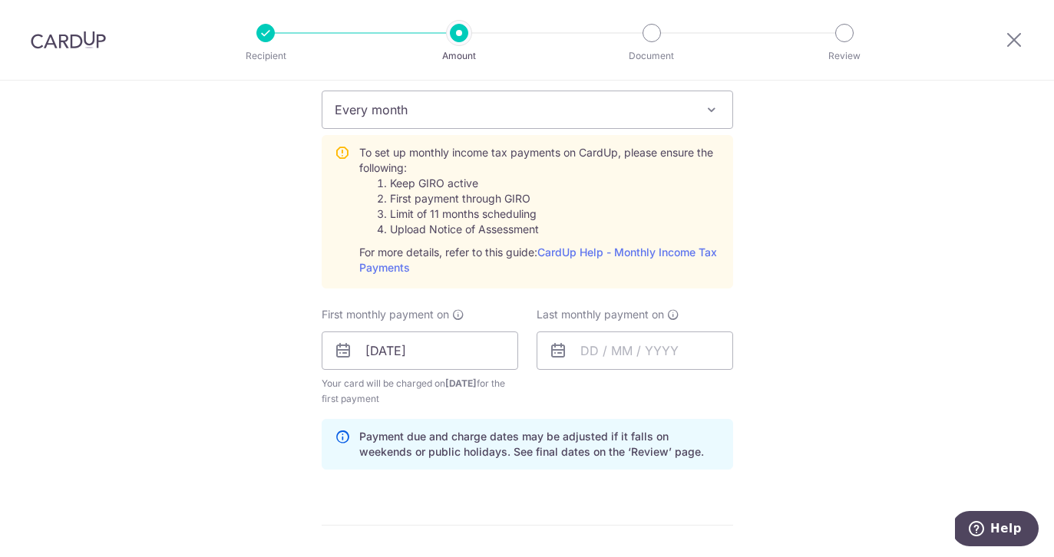
scroll to position [676, 0]
click at [380, 350] on input "27/10/2025" at bounding box center [420, 351] width 197 height 38
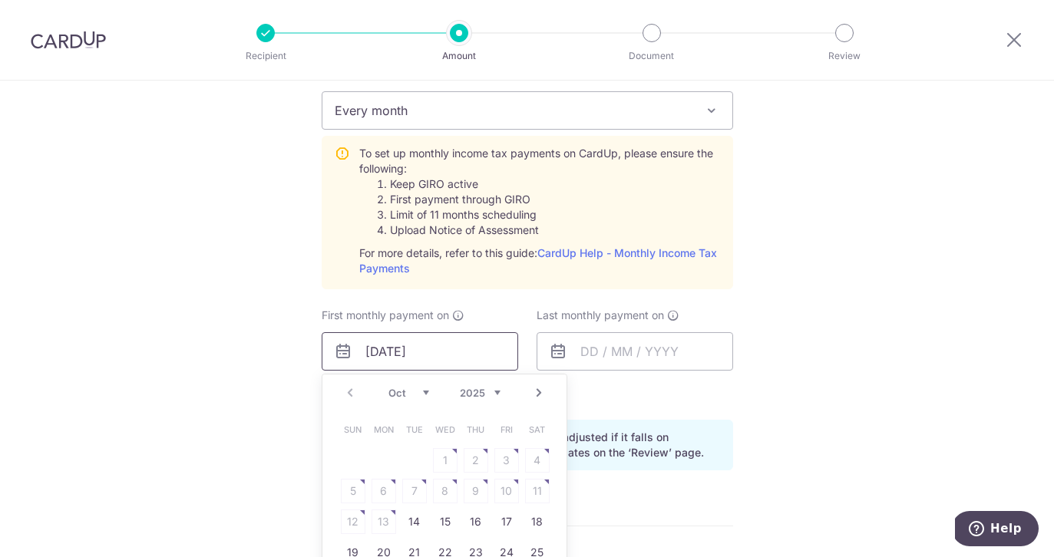
click at [380, 352] on input "27/10/2025" at bounding box center [420, 351] width 197 height 38
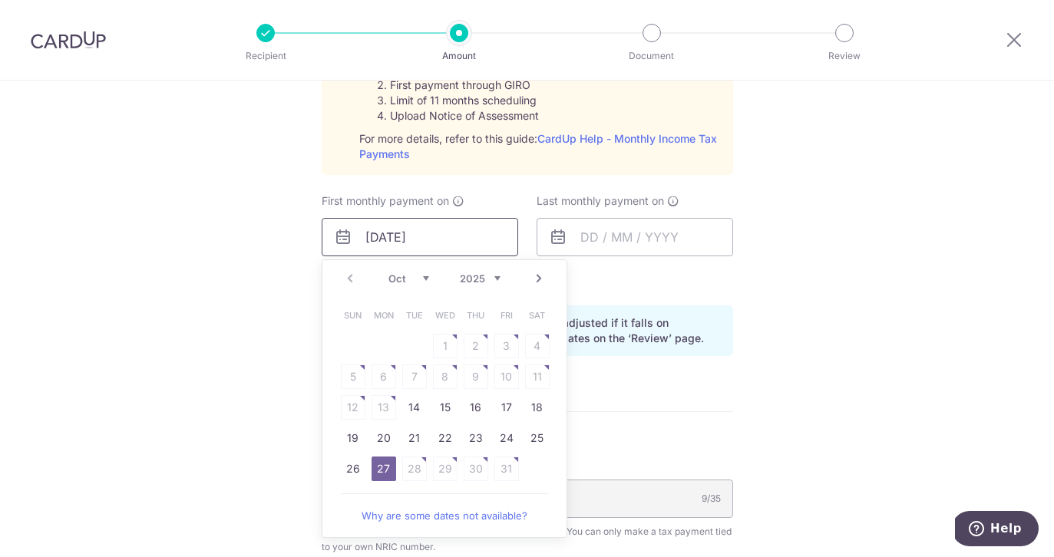
scroll to position [859, 0]
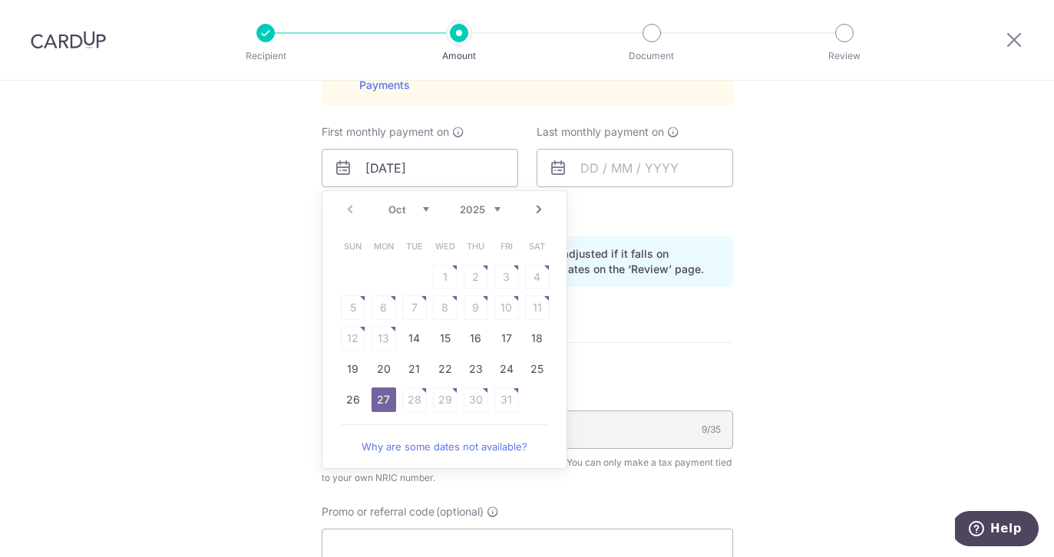
click at [409, 401] on table "Sun Mon Tue Wed Thu Fri Sat 1 2 3 4 5 6 7 8 9 10 11 12 13 14 15 16 17 18 19 20 …" at bounding box center [445, 323] width 215 height 184
click at [525, 399] on table "Sun Mon Tue Wed Thu Fri Sat 1 2 3 4 5 6 7 8 9 10 11 12 13 14 15 16 17 18 19 20 …" at bounding box center [445, 323] width 215 height 184
click at [514, 390] on table "Sun Mon Tue Wed Thu Fri Sat 1 2 3 4 5 6 7 8 9 10 11 12 13 14 15 16 17 18 19 20 …" at bounding box center [445, 323] width 215 height 184
click at [544, 212] on link "Next" at bounding box center [539, 209] width 18 height 18
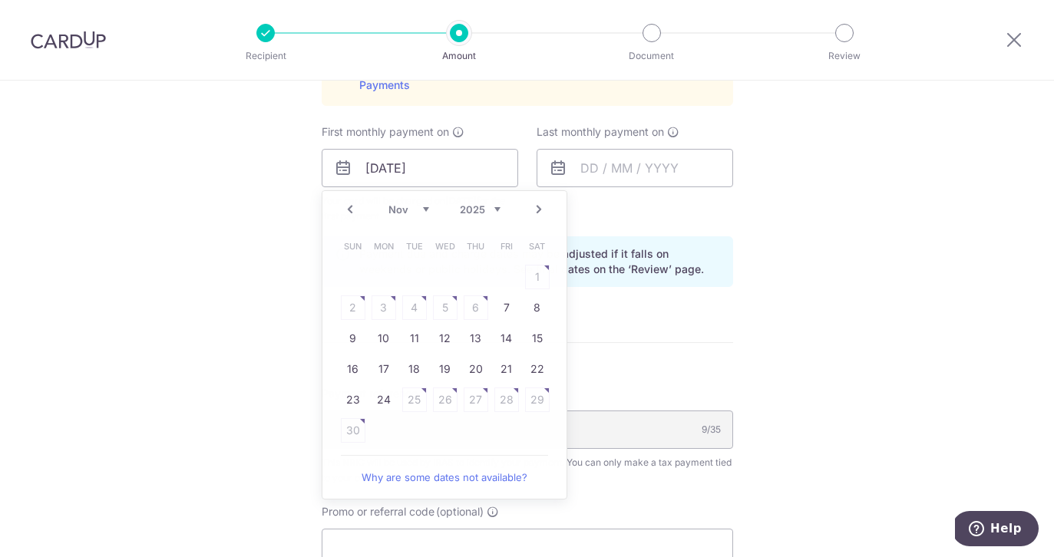
click at [622, 216] on div "Last monthly payment on" at bounding box center [634, 174] width 215 height 100
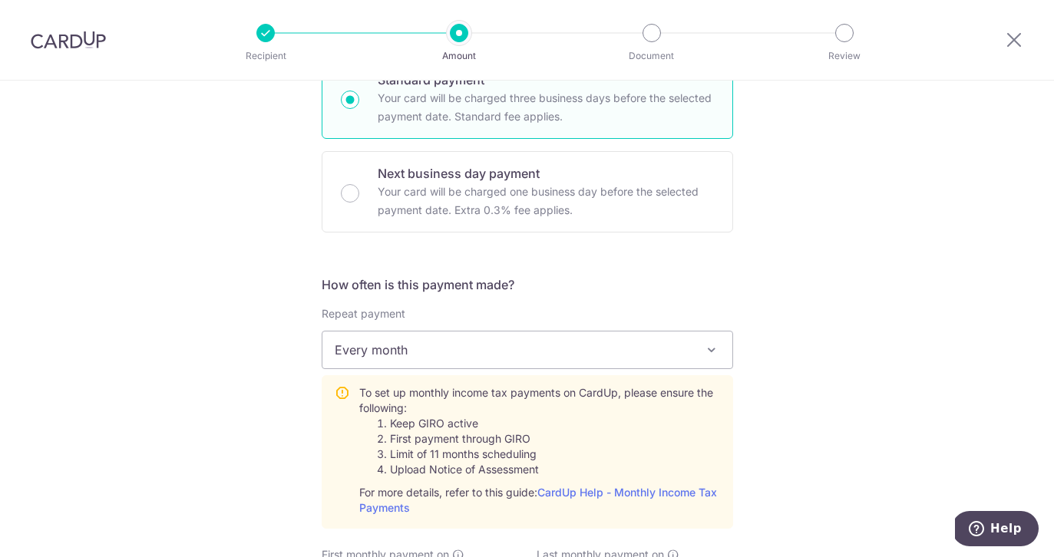
scroll to position [474, 0]
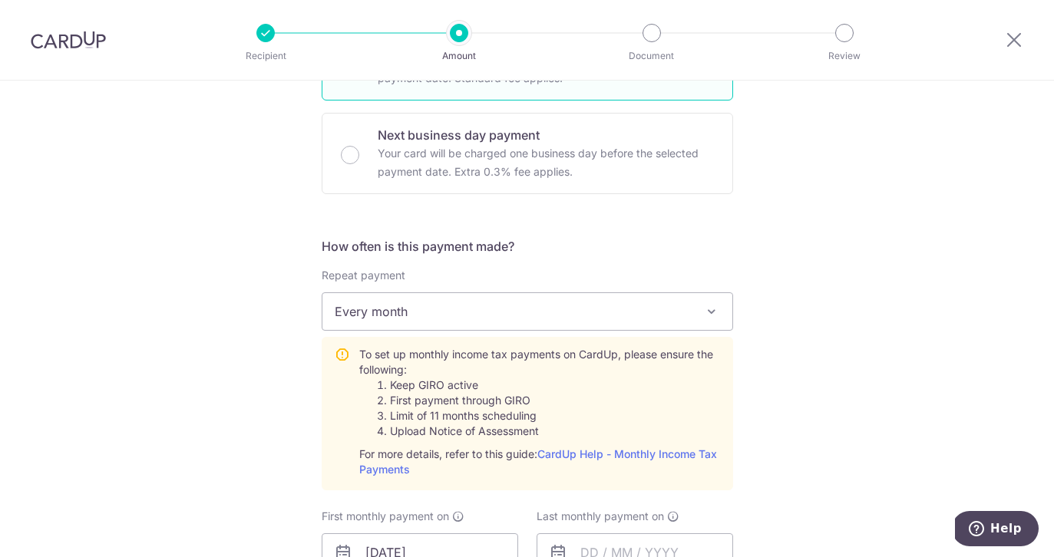
click at [434, 316] on span "Every month" at bounding box center [527, 311] width 410 height 37
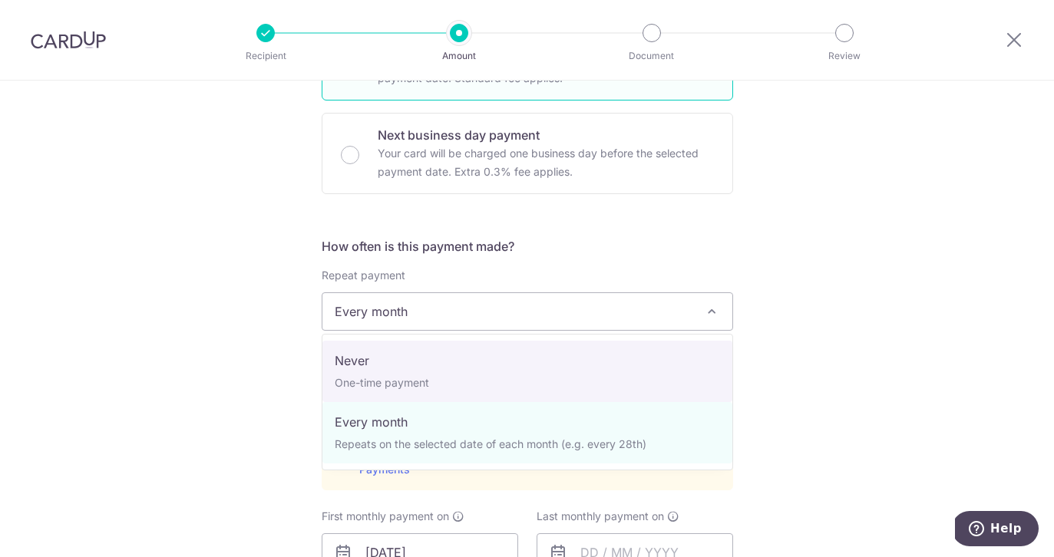
select select "1"
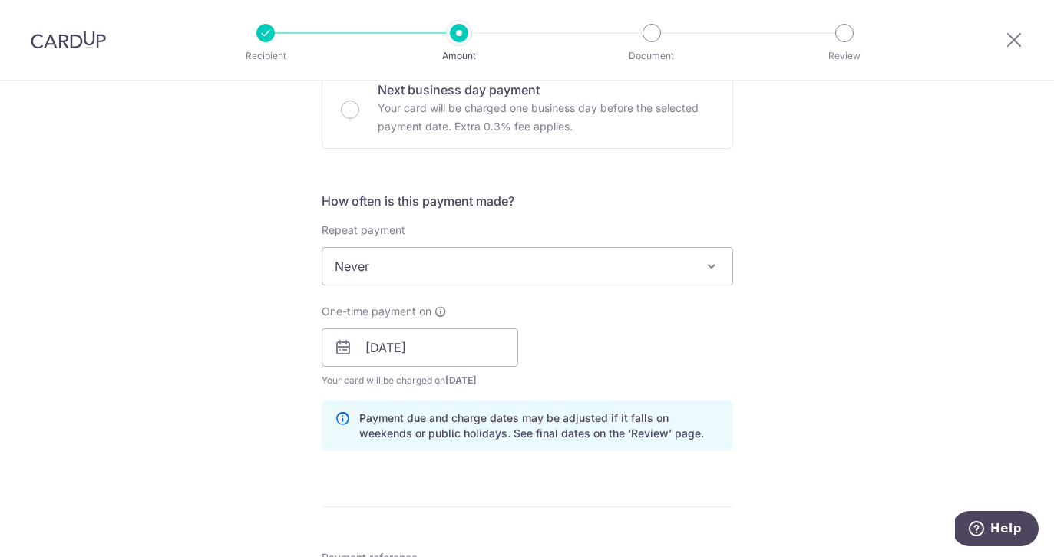
scroll to position [548, 0]
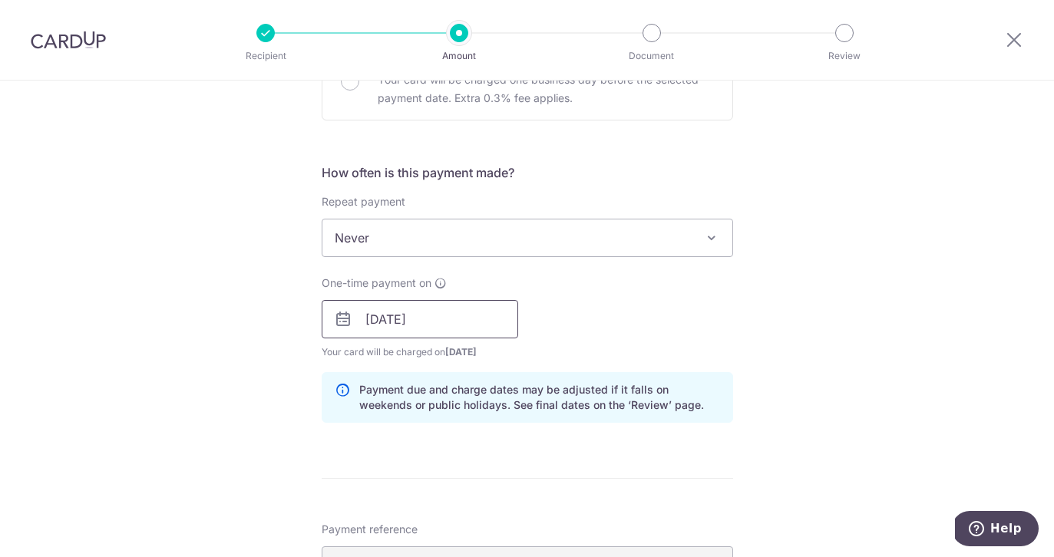
click at [434, 317] on input "27/10/2025" at bounding box center [420, 319] width 197 height 38
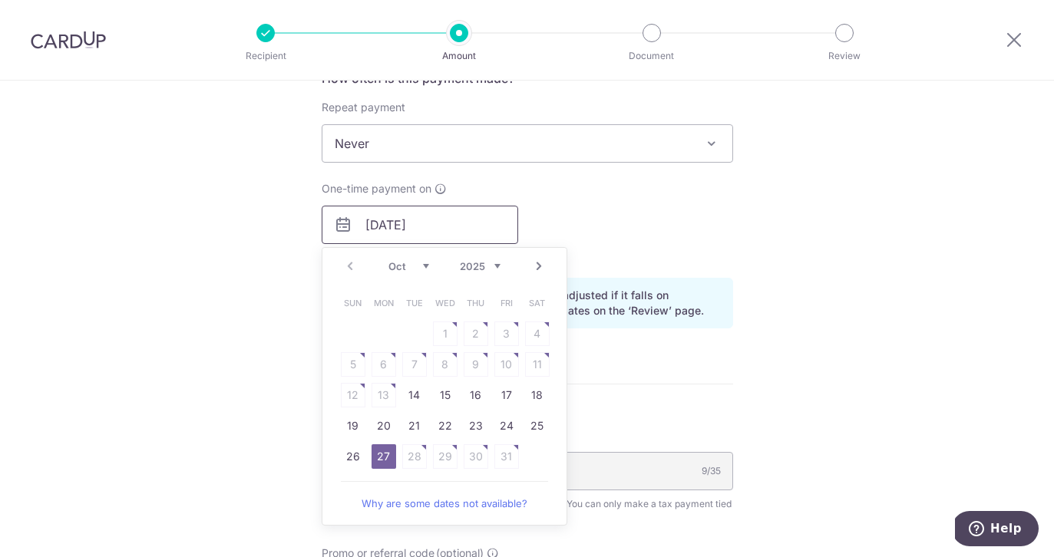
scroll to position [707, 0]
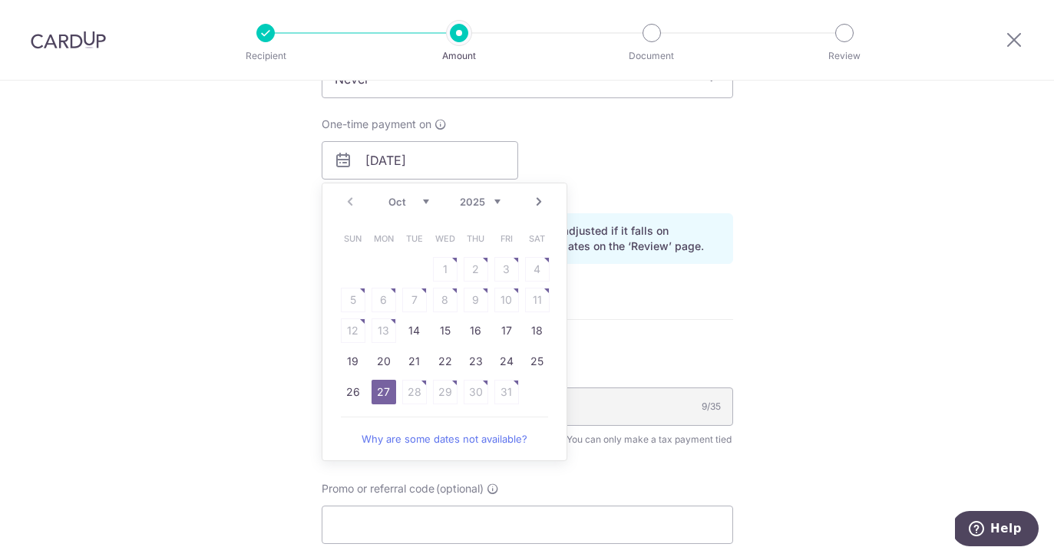
click at [504, 388] on table "Sun Mon Tue Wed Thu Fri Sat 1 2 3 4 5 6 7 8 9 10 11 12 13 14 15 16 17 18 19 20 …" at bounding box center [445, 315] width 215 height 184
click at [539, 213] on div "Prev Next Oct Nov Dec 2025 2026" at bounding box center [444, 201] width 244 height 37
click at [539, 201] on link "Next" at bounding box center [539, 202] width 18 height 18
click at [538, 270] on table "Sun Mon Tue Wed Thu Fri Sat 1 2 3 4 5 6 7 8 9 10 11 12 13 14 15 16 17 18 19 20 …" at bounding box center [445, 330] width 215 height 215
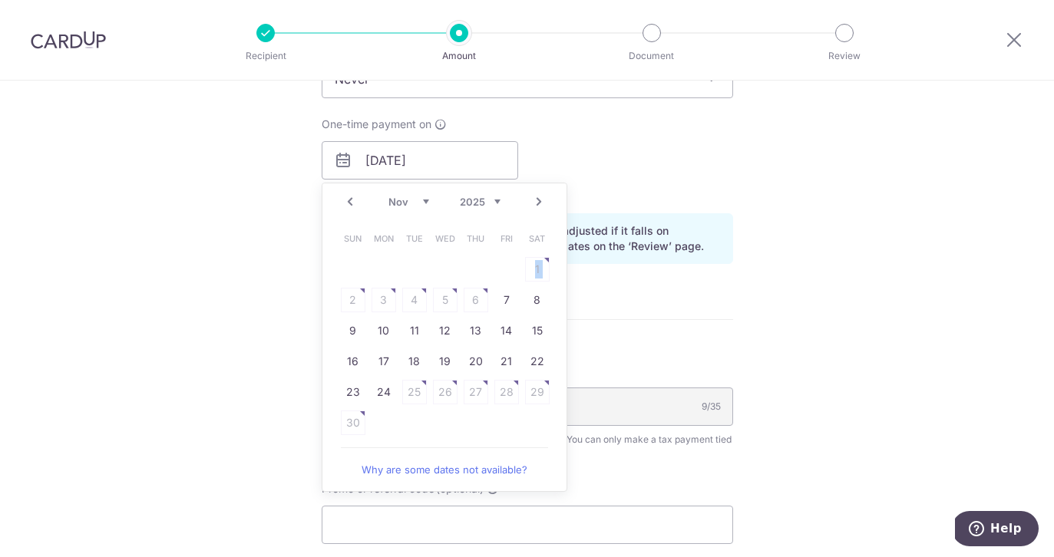
click at [538, 270] on table "Sun Mon Tue Wed Thu Fri Sat 1 2 3 4 5 6 7 8 9 10 11 12 13 14 15 16 17 18 19 20 …" at bounding box center [445, 330] width 215 height 215
click at [499, 306] on link "7" at bounding box center [506, 300] width 25 height 25
type input "07/11/2025"
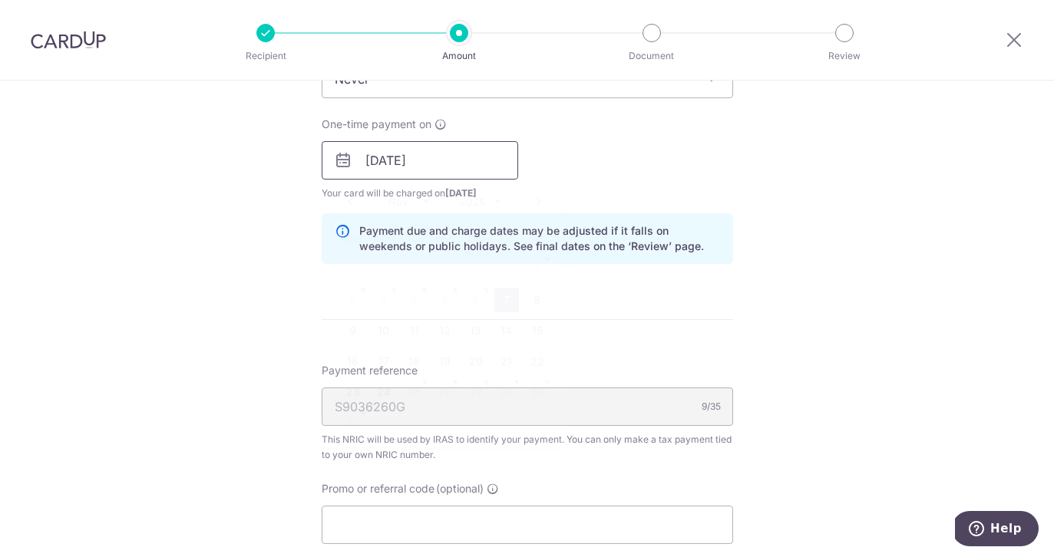
click at [426, 157] on input "07/11/2025" at bounding box center [420, 160] width 197 height 38
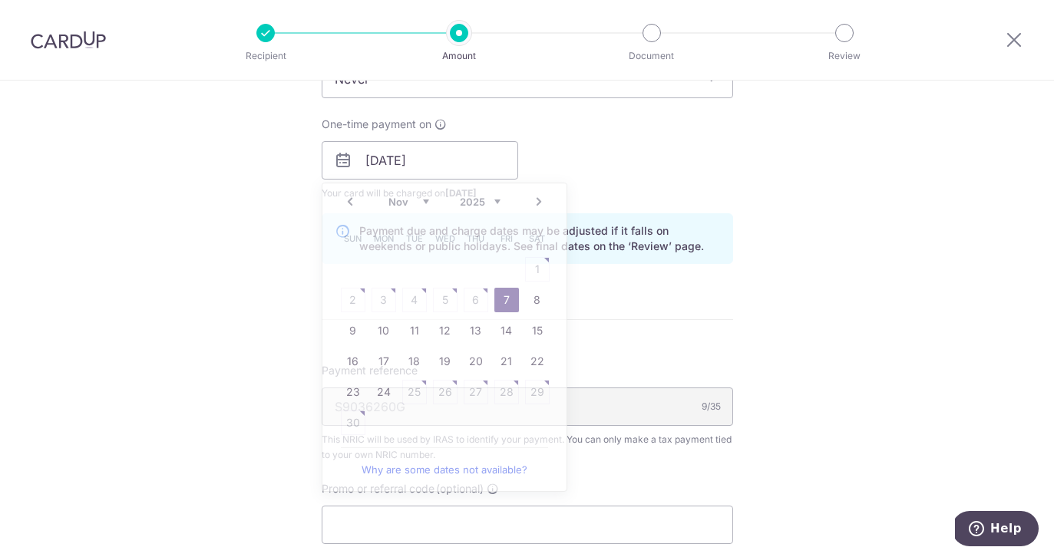
click at [619, 167] on div "One-time payment on 07/11/2025 Prev Next Oct Nov Dec 2025 2026 Sun Mon Tue Wed …" at bounding box center [527, 159] width 430 height 84
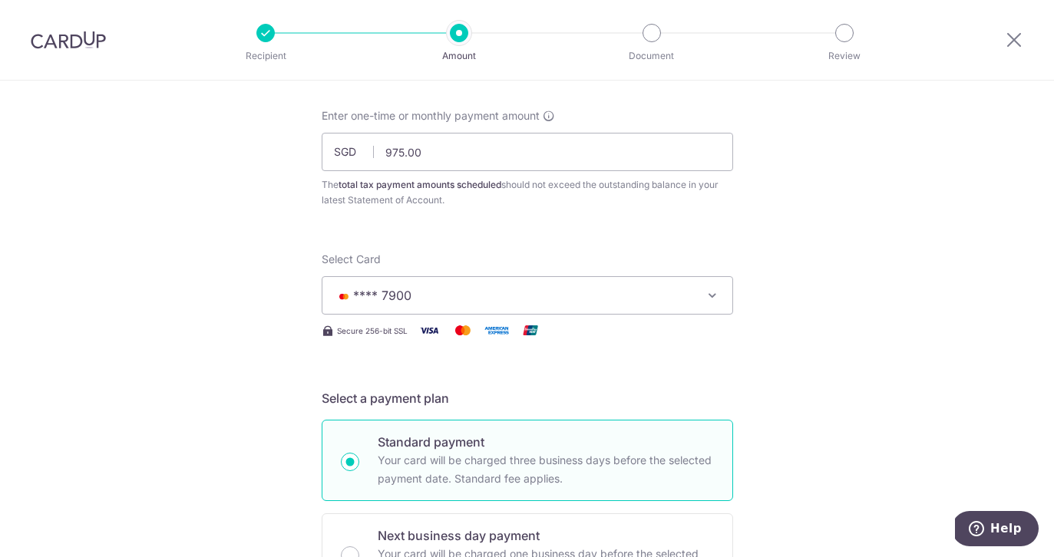
scroll to position [0, 0]
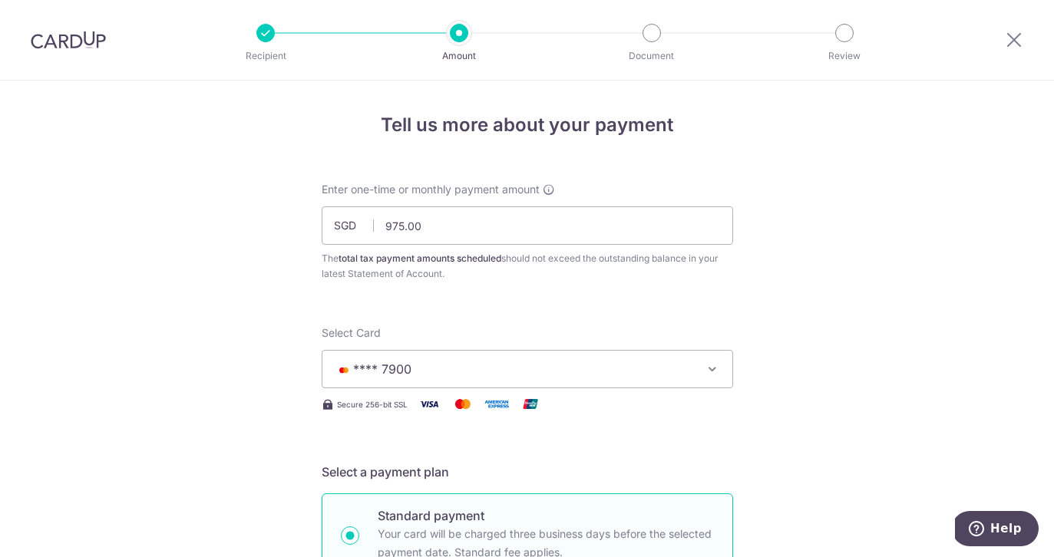
click at [74, 38] on img at bounding box center [68, 40] width 75 height 18
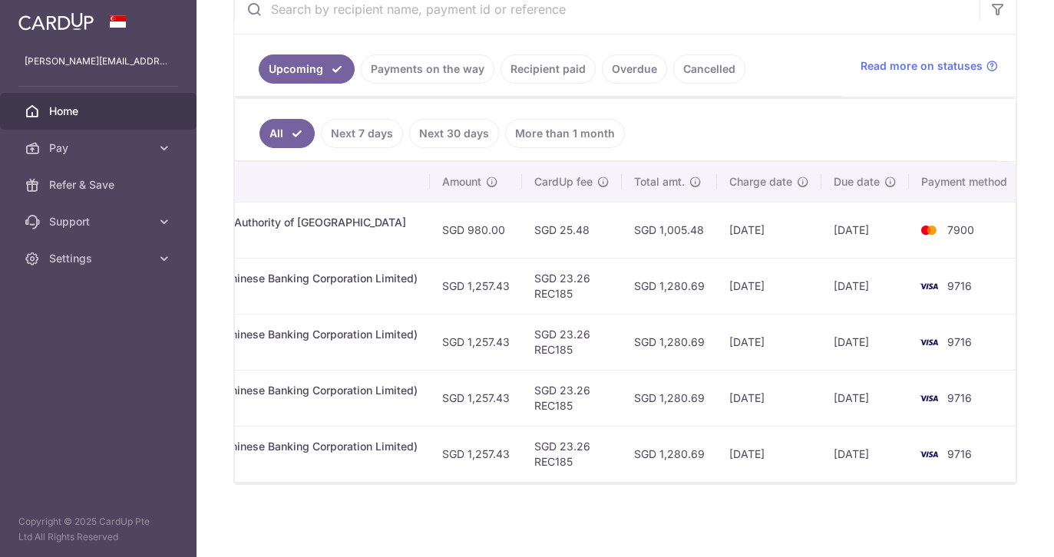
scroll to position [0, 408]
click at [766, 229] on td "09/10/2025" at bounding box center [766, 230] width 104 height 56
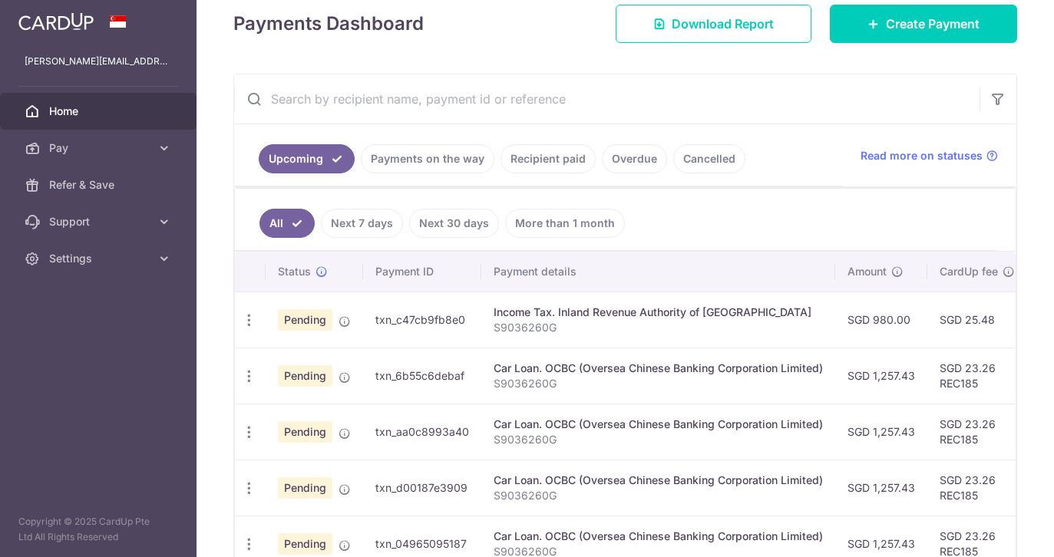
scroll to position [167, 0]
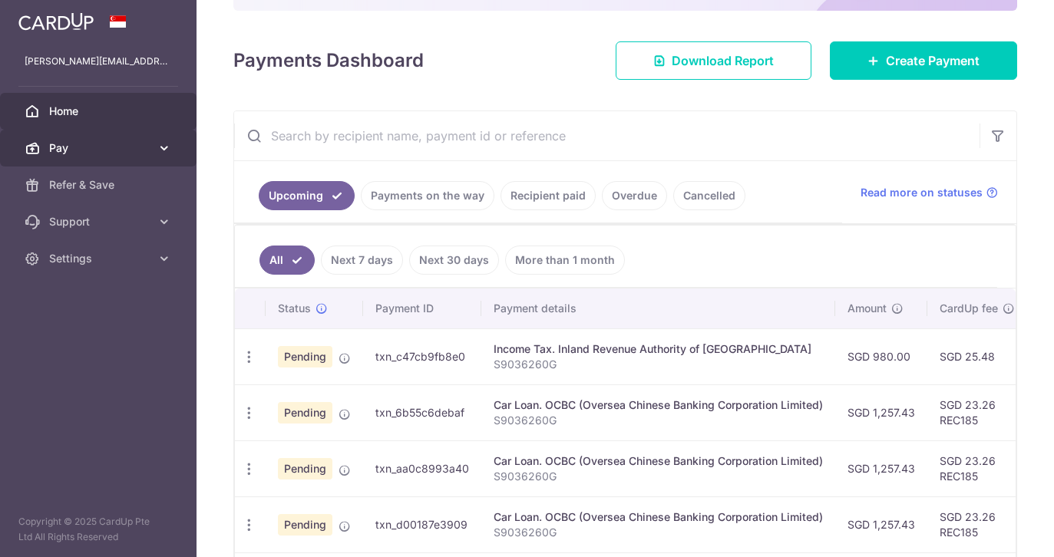
click at [134, 149] on span "Pay" at bounding box center [99, 147] width 101 height 15
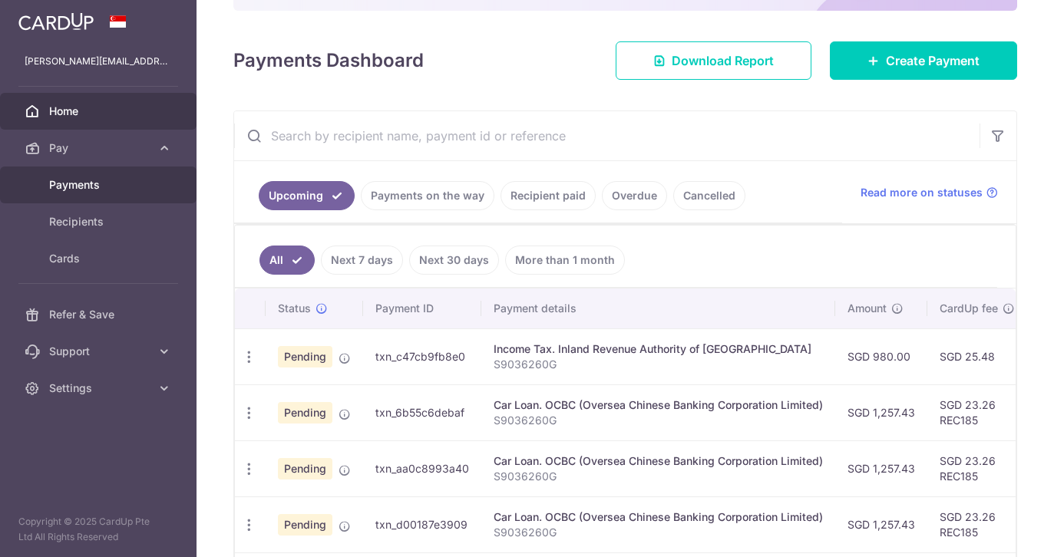
click at [134, 187] on span "Payments" at bounding box center [99, 184] width 101 height 15
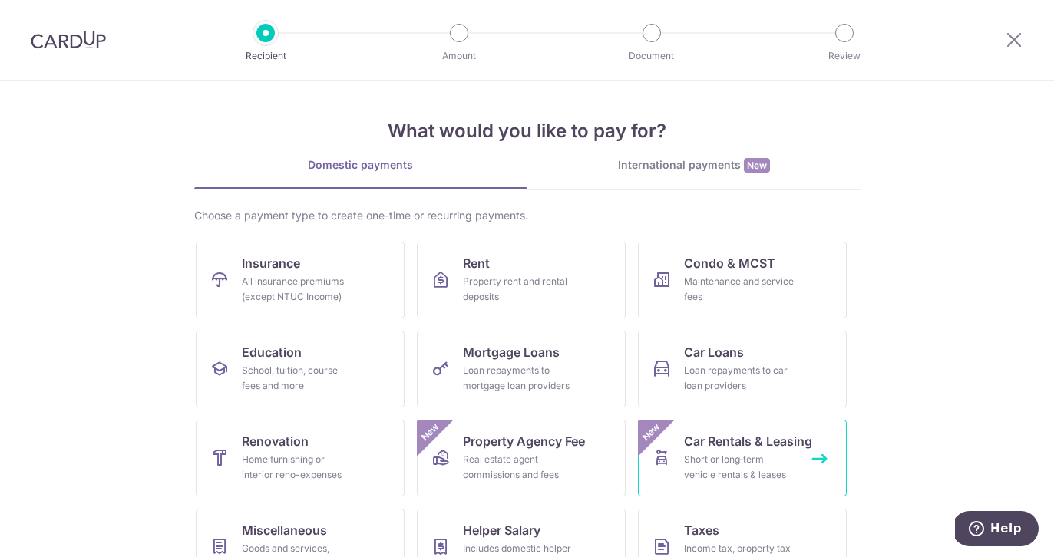
scroll to position [130, 0]
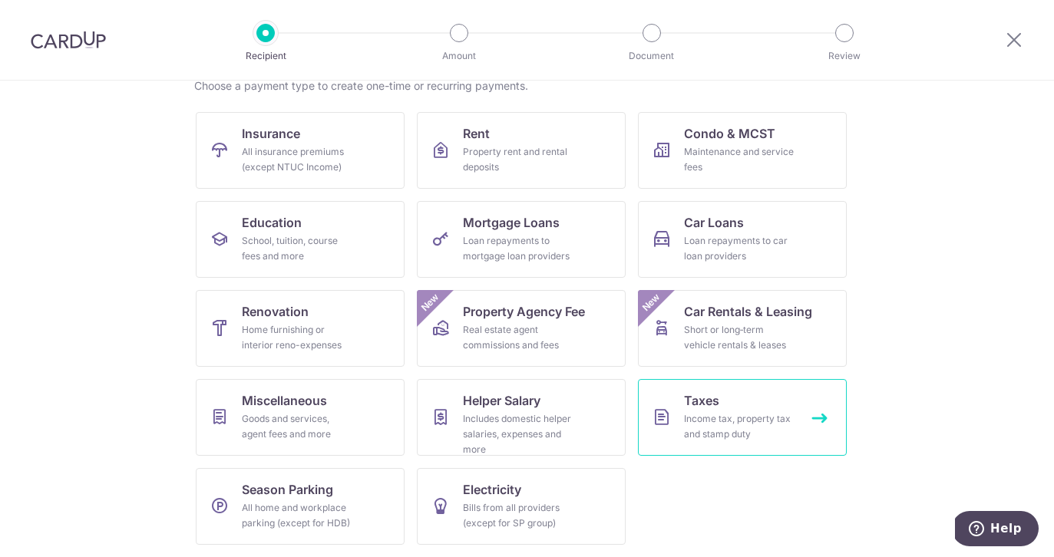
click at [686, 416] on div "Income tax, property tax and stamp duty" at bounding box center [739, 426] width 111 height 31
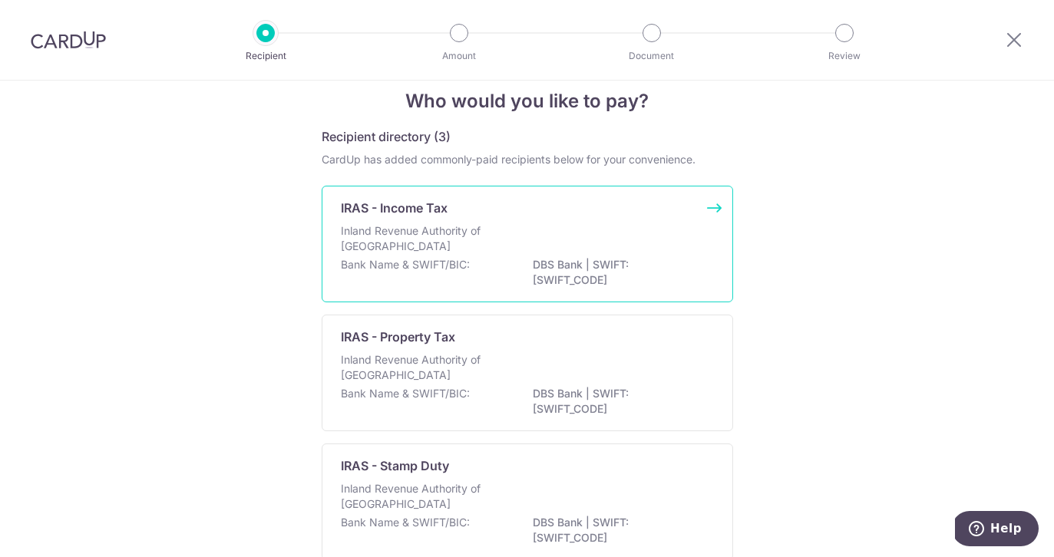
scroll to position [22, 0]
click at [560, 251] on div "Inland Revenue Authority of [GEOGRAPHIC_DATA]" at bounding box center [527, 242] width 373 height 34
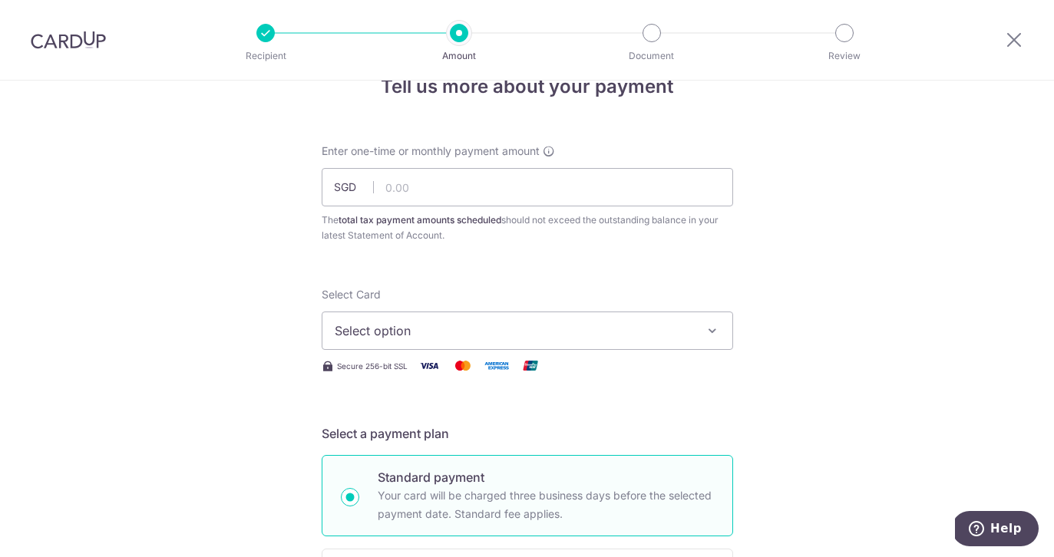
scroll to position [50, 0]
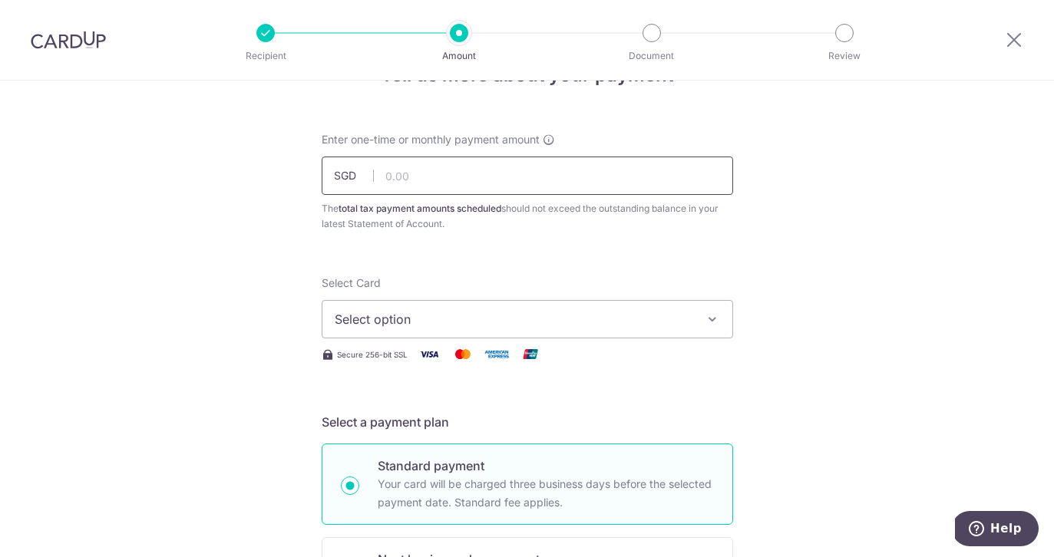
click at [480, 160] on input "text" at bounding box center [527, 176] width 411 height 38
type input "975.00"
click at [593, 227] on div "The total tax payment amounts scheduled should not exceed the outstanding balan…" at bounding box center [527, 216] width 411 height 31
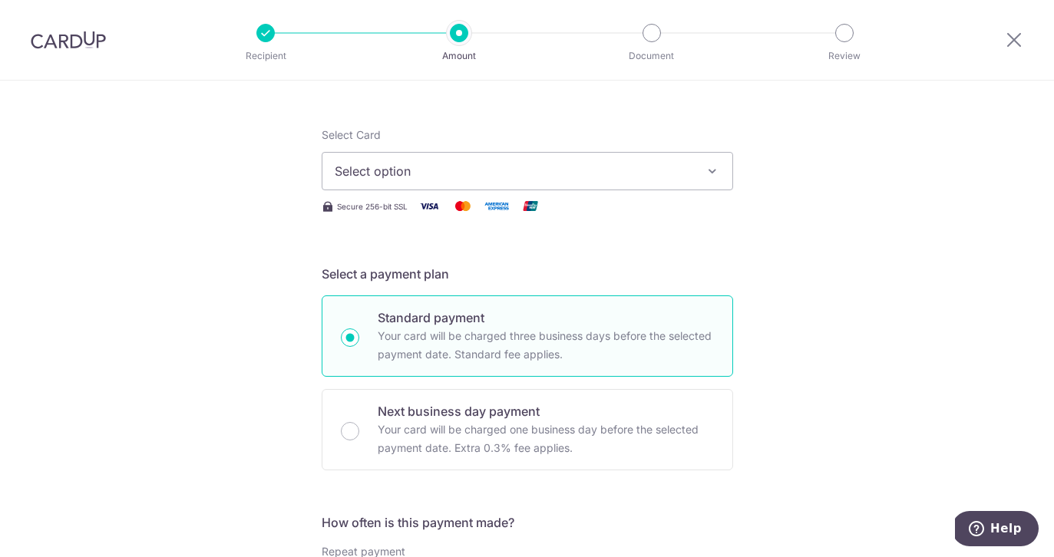
scroll to position [193, 0]
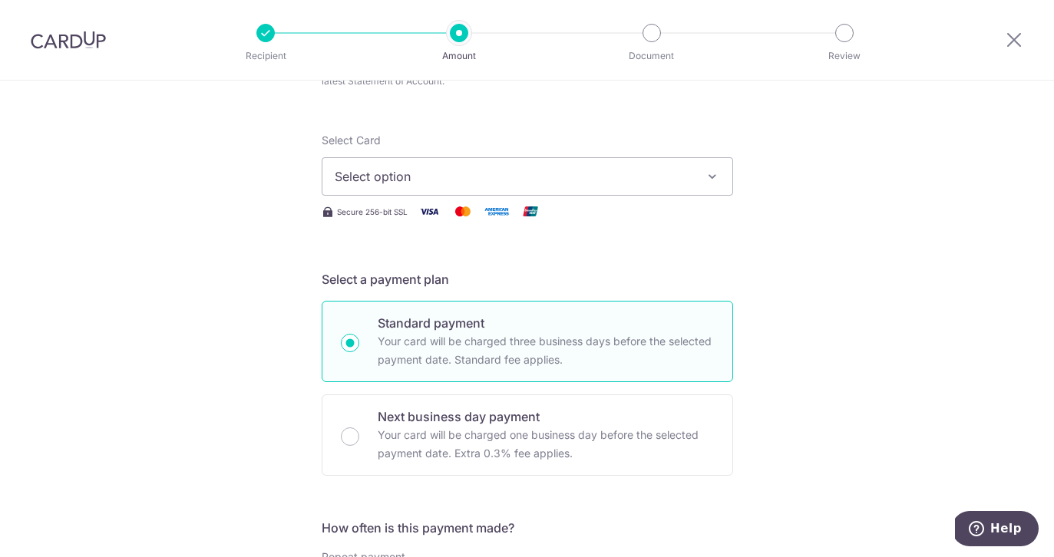
click at [577, 185] on span "Select option" at bounding box center [514, 176] width 358 height 18
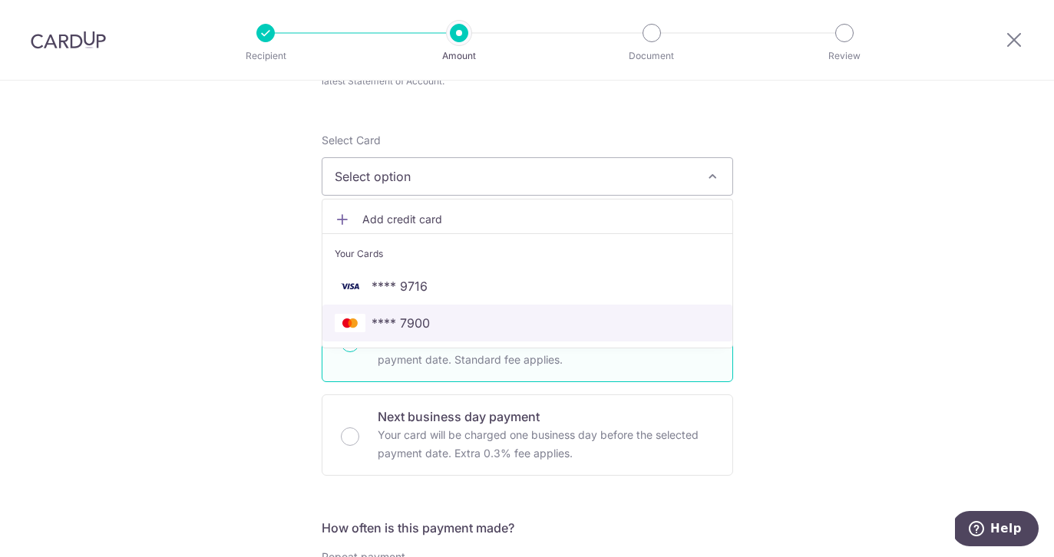
click at [527, 325] on span "**** 7900" at bounding box center [527, 323] width 385 height 18
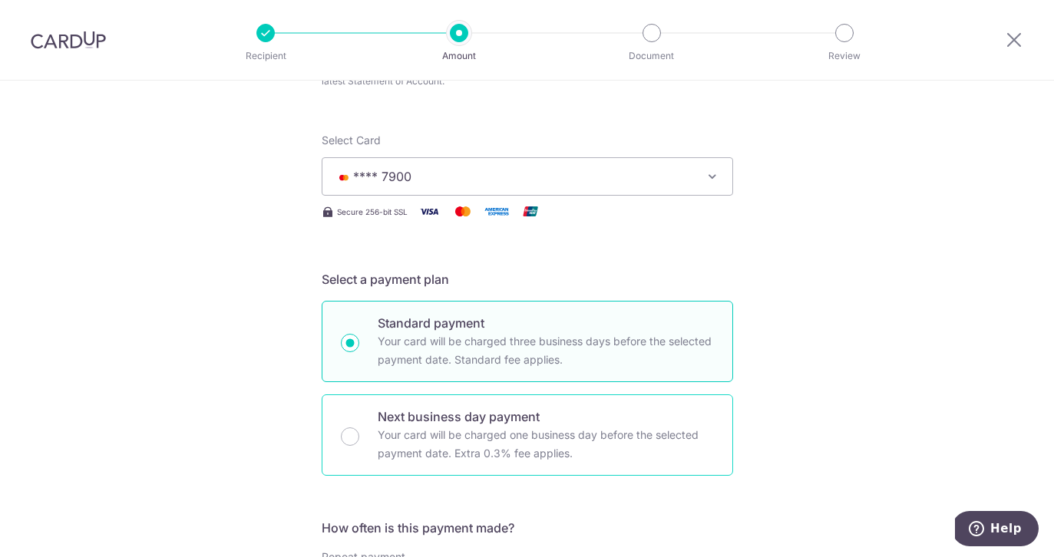
click at [501, 424] on p "Next business day payment" at bounding box center [546, 417] width 336 height 18
click at [359, 428] on input "Next business day payment Your card will be charged one business day before the…" at bounding box center [350, 437] width 18 height 18
radio input "false"
radio input "true"
click at [525, 339] on p "Your card will be charged three business days before the selected payment date.…" at bounding box center [546, 350] width 336 height 37
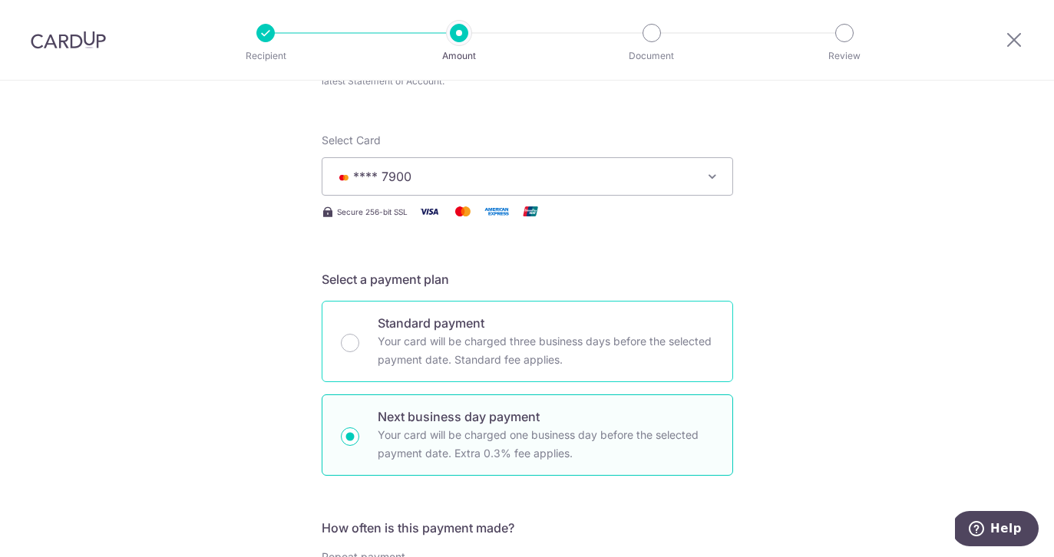
click at [359, 339] on input "Standard payment Your card will be charged three business days before the selec…" at bounding box center [350, 343] width 18 height 18
radio input "true"
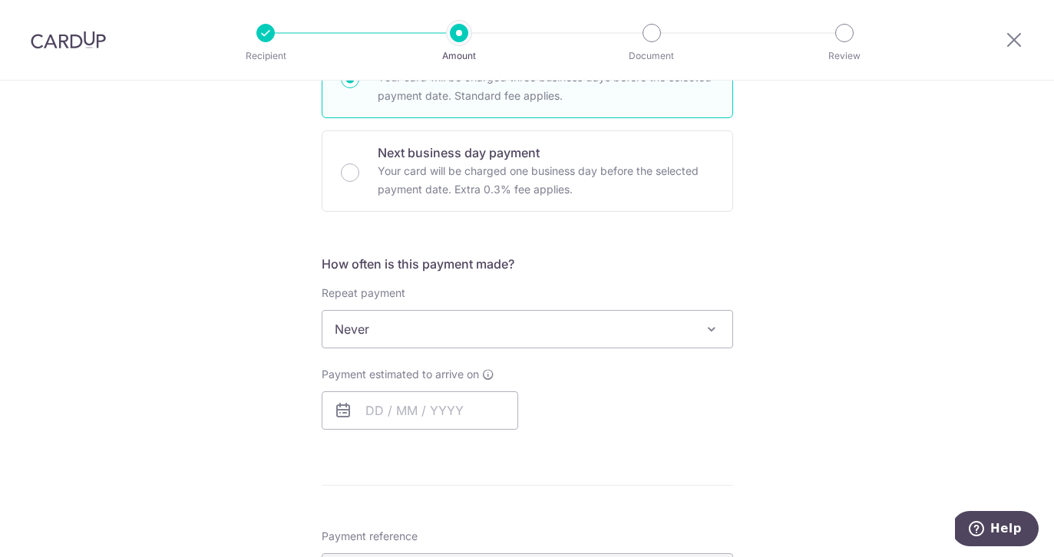
scroll to position [519, 0]
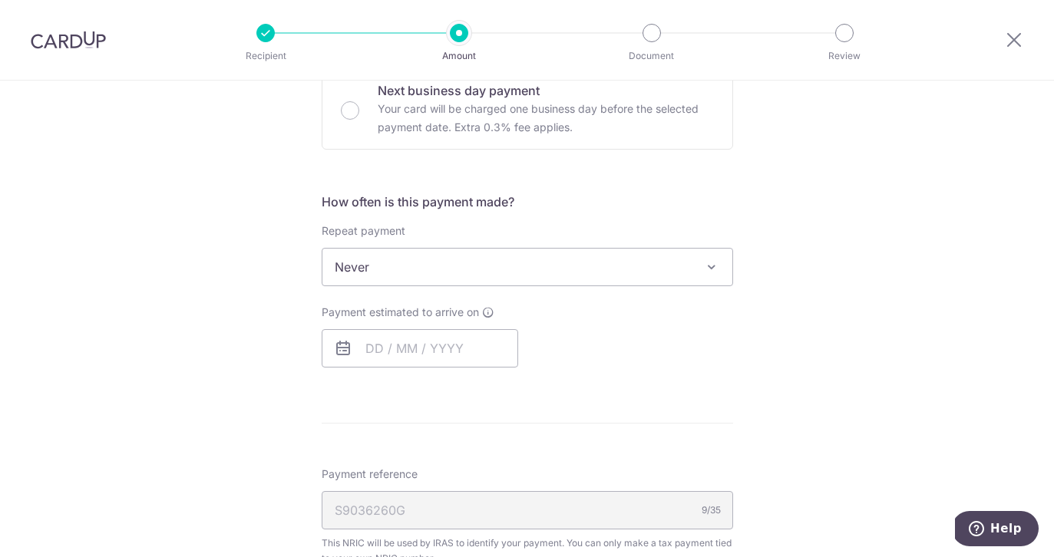
click at [495, 267] on span "Never" at bounding box center [527, 267] width 410 height 37
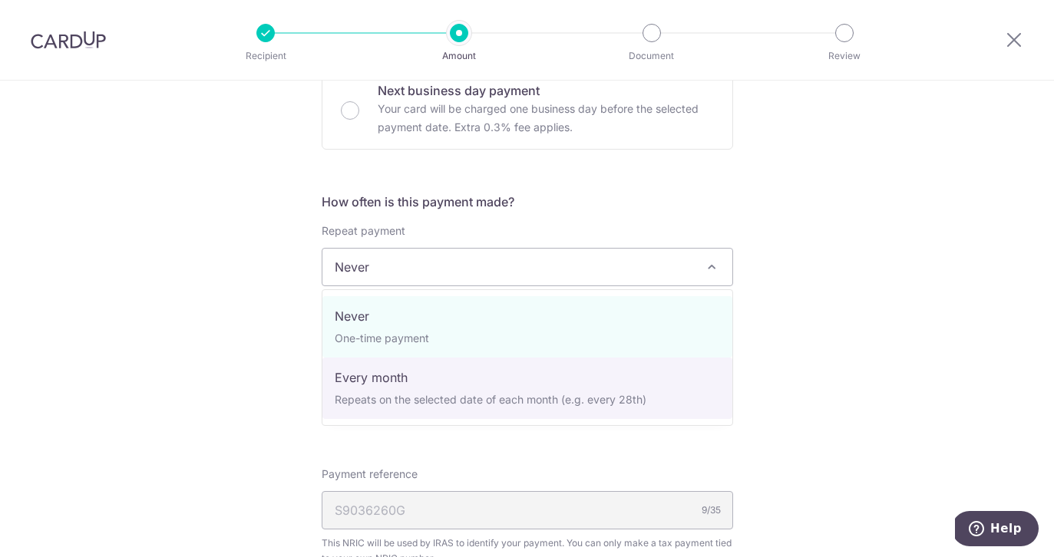
select select "3"
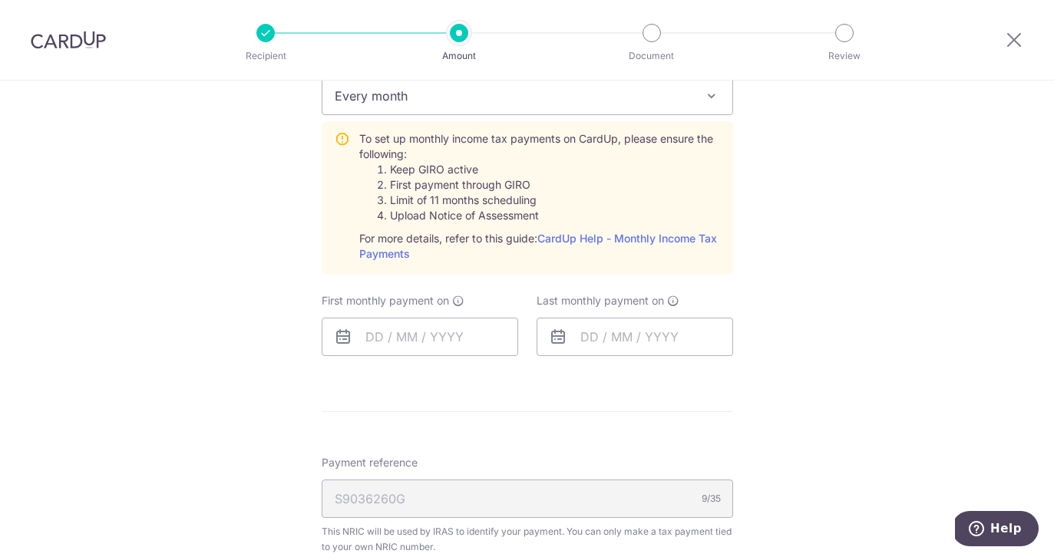
scroll to position [724, 0]
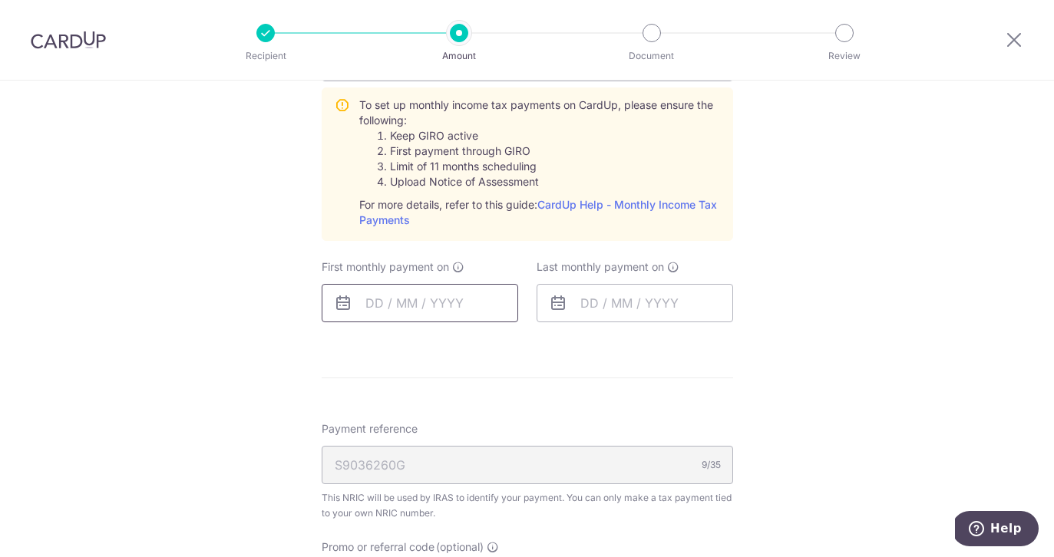
click at [441, 306] on input "text" at bounding box center [420, 303] width 197 height 38
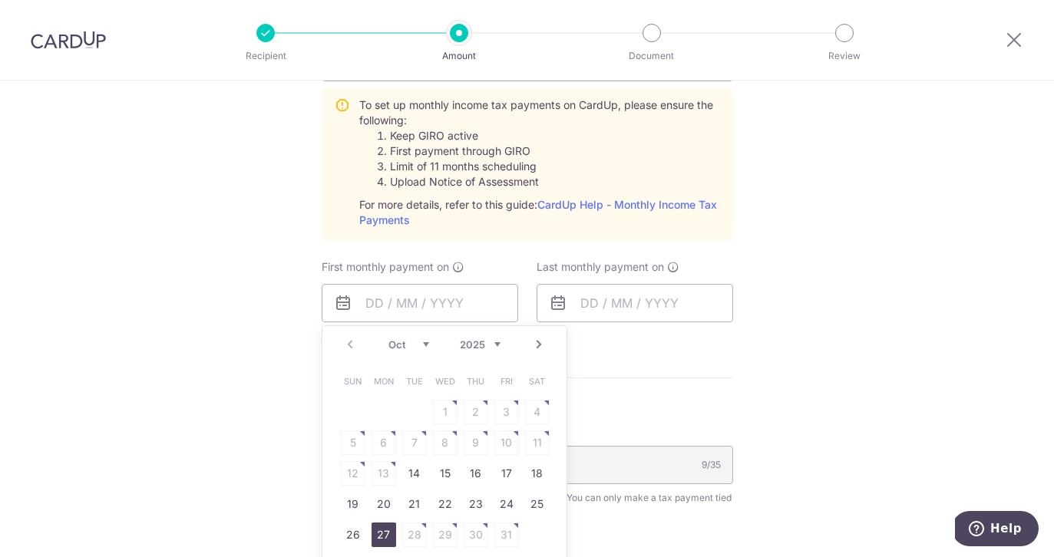
click at [382, 536] on link "27" at bounding box center [384, 535] width 25 height 25
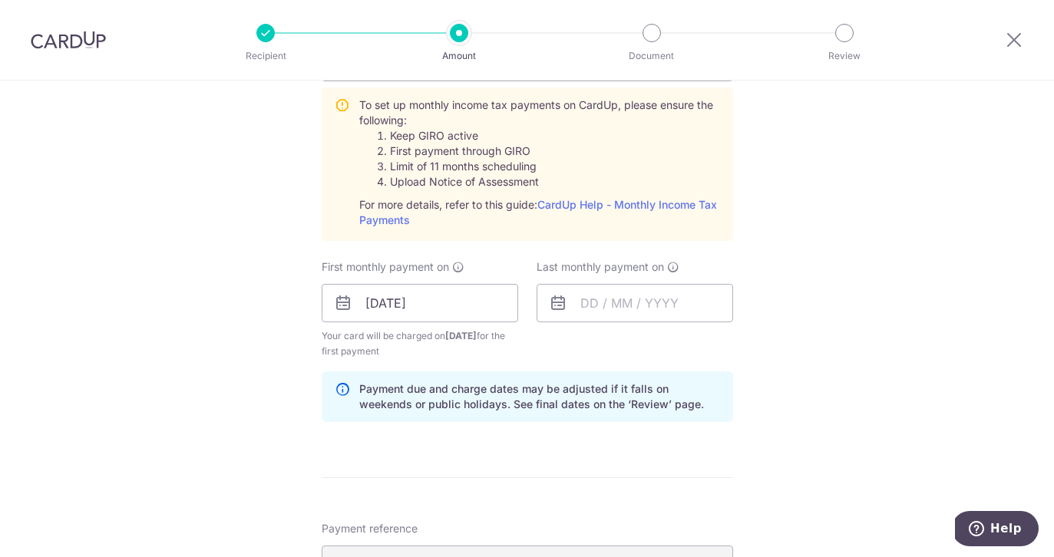
click at [706, 350] on div "Last monthly payment on" at bounding box center [634, 309] width 215 height 100
click at [415, 300] on input "27/10/2025" at bounding box center [420, 303] width 197 height 38
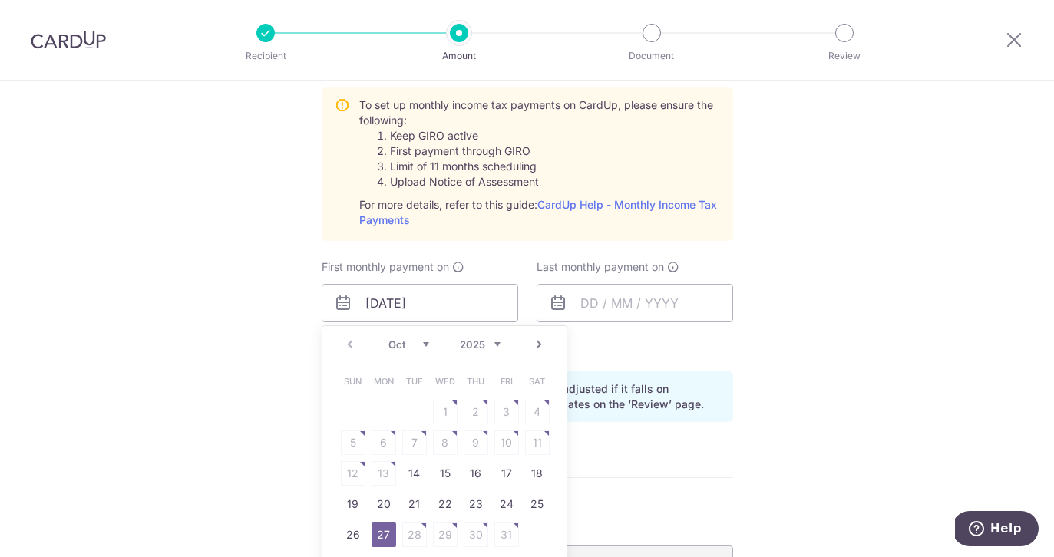
click at [536, 346] on link "Next" at bounding box center [539, 344] width 18 height 18
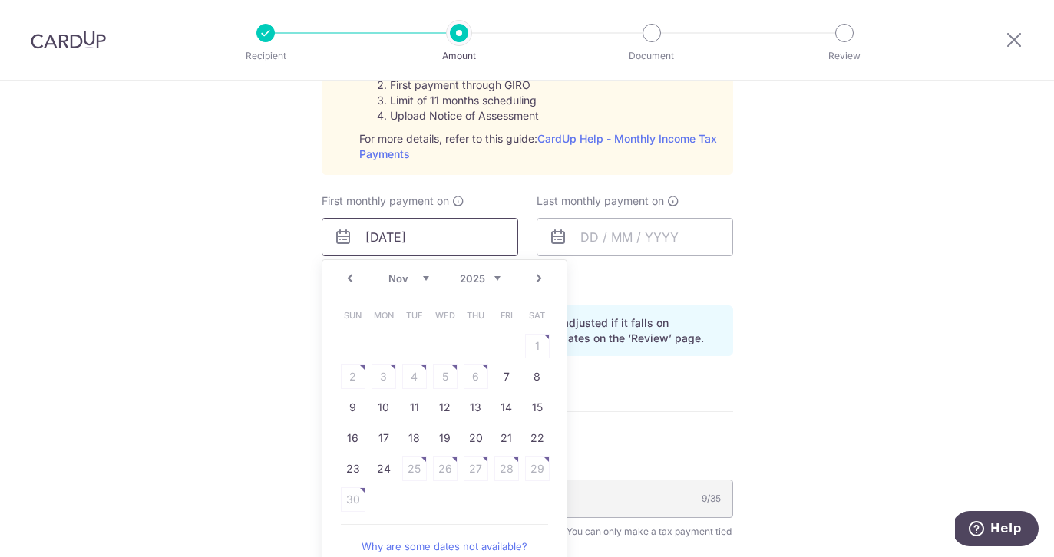
scroll to position [814, 0]
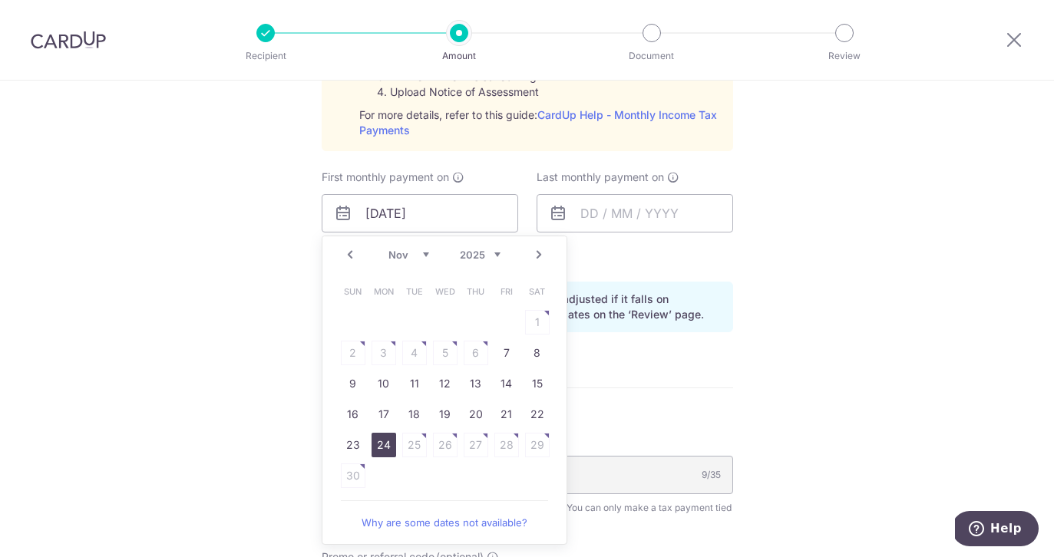
click at [390, 441] on link "24" at bounding box center [384, 445] width 25 height 25
type input "24/11/2025"
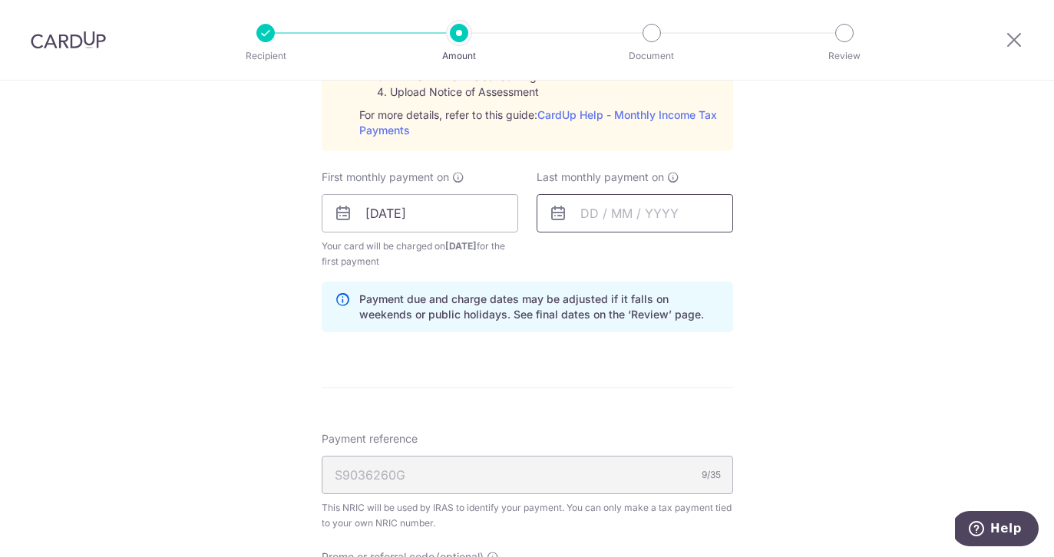
click at [591, 213] on input "text" at bounding box center [635, 213] width 197 height 38
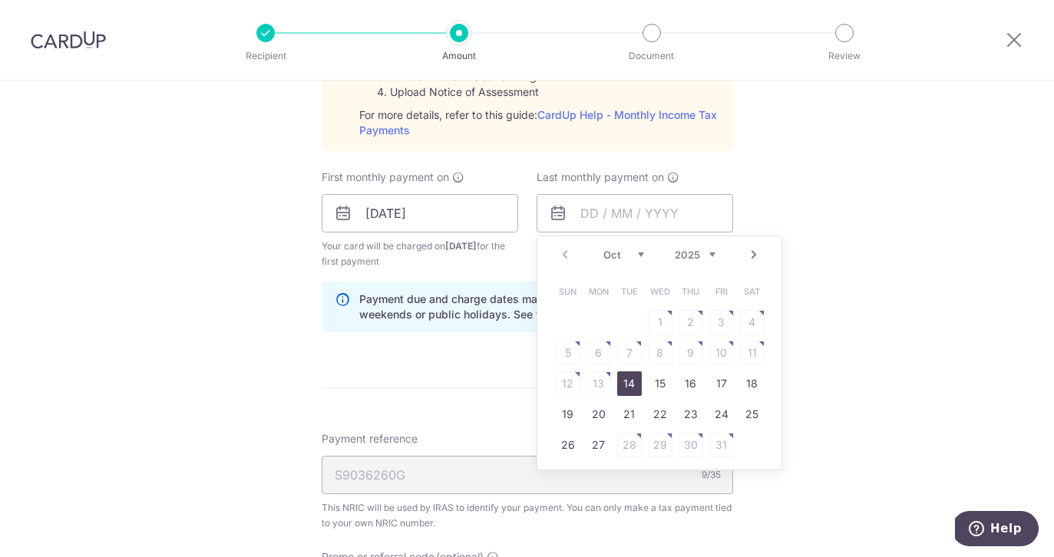
click at [633, 253] on select "Oct Nov Dec" at bounding box center [623, 255] width 41 height 12
click at [709, 253] on select "2025 2026" at bounding box center [695, 255] width 41 height 12
click at [622, 259] on select "Jan Feb Mar Apr May Jun Jul Aug Sep Oct Nov" at bounding box center [623, 255] width 41 height 12
click at [603, 249] on select "Jan Feb Mar Apr May Jun Jul Aug Sep Oct Nov" at bounding box center [623, 255] width 41 height 12
click at [618, 260] on div "Jan Feb Mar Apr May Jun Jul Aug Sep Oct Nov 2025 2026" at bounding box center [659, 255] width 112 height 13
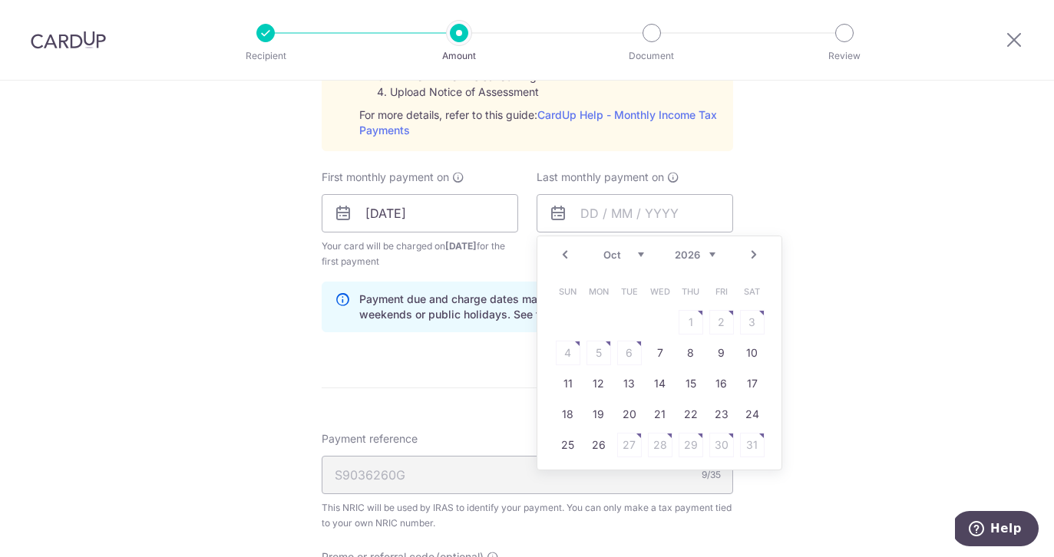
click at [619, 257] on select "Jan Feb Mar Apr May Jun Jul Aug Sep Oct Nov" at bounding box center [623, 255] width 41 height 12
click at [668, 416] on link "25" at bounding box center [660, 414] width 25 height 25
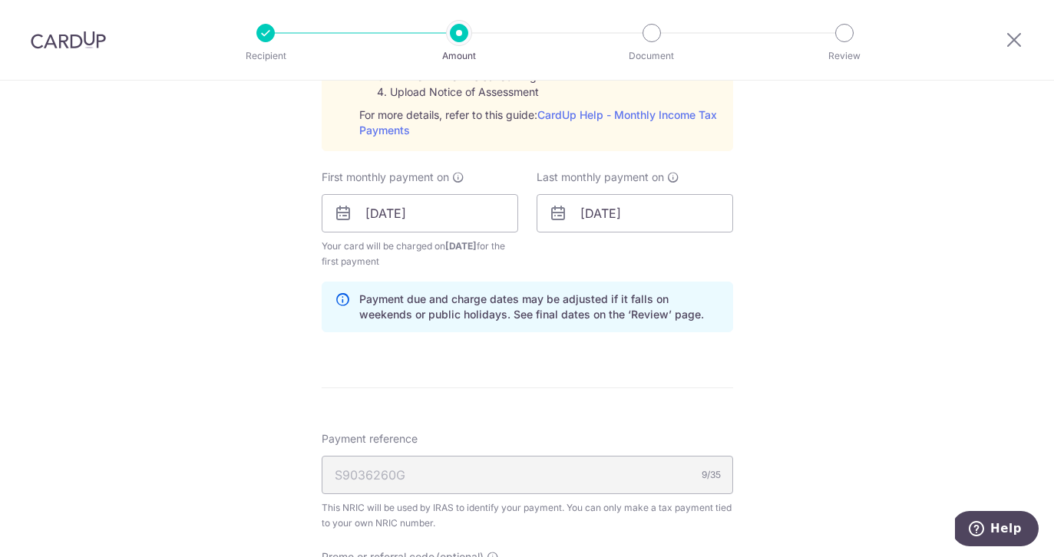
click at [894, 325] on div "Tell us more about your payment Enter one-time or monthly payment amount SGD 97…" at bounding box center [527, 99] width 1054 height 1664
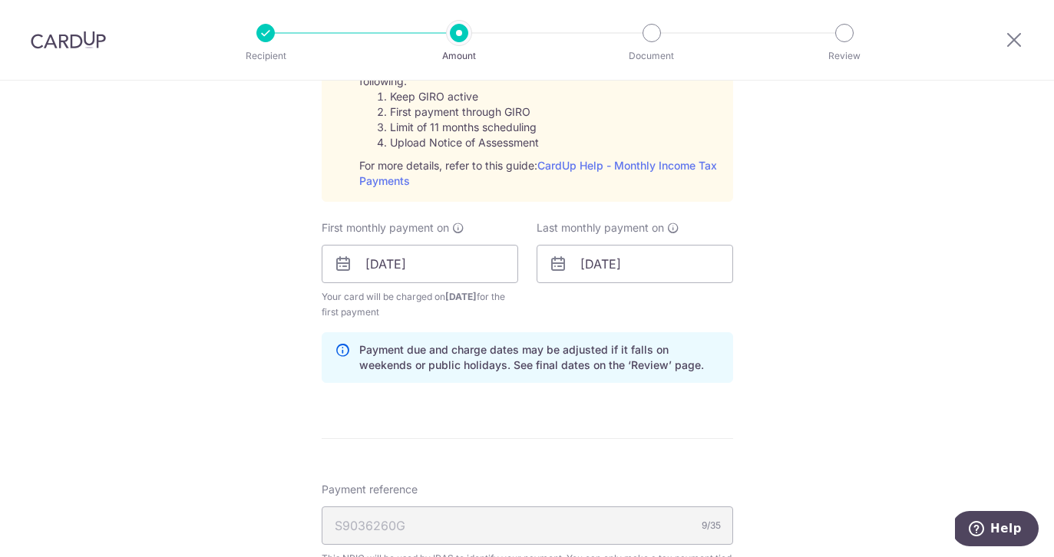
scroll to position [766, 0]
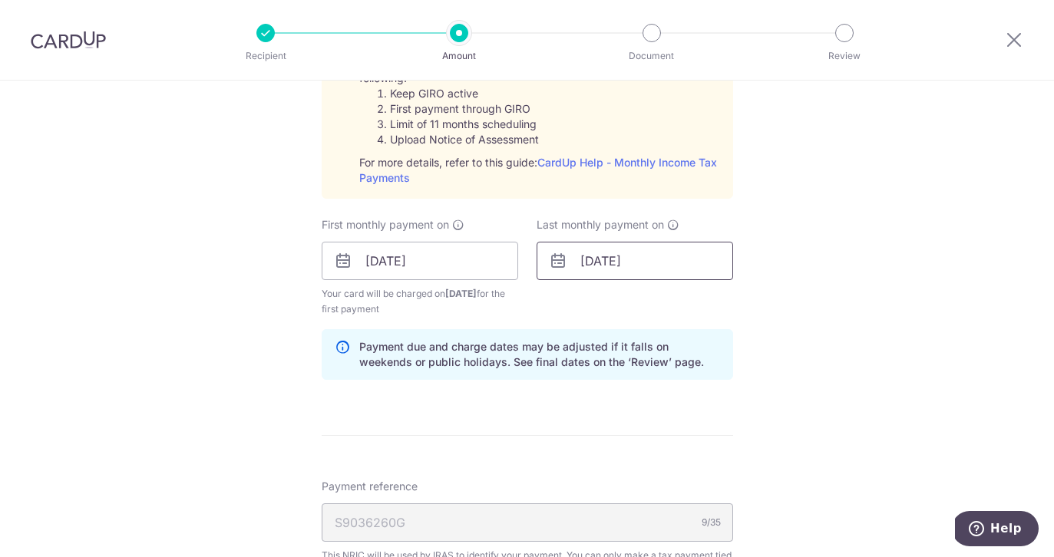
click at [605, 266] on input "25/03/2026" at bounding box center [635, 261] width 197 height 38
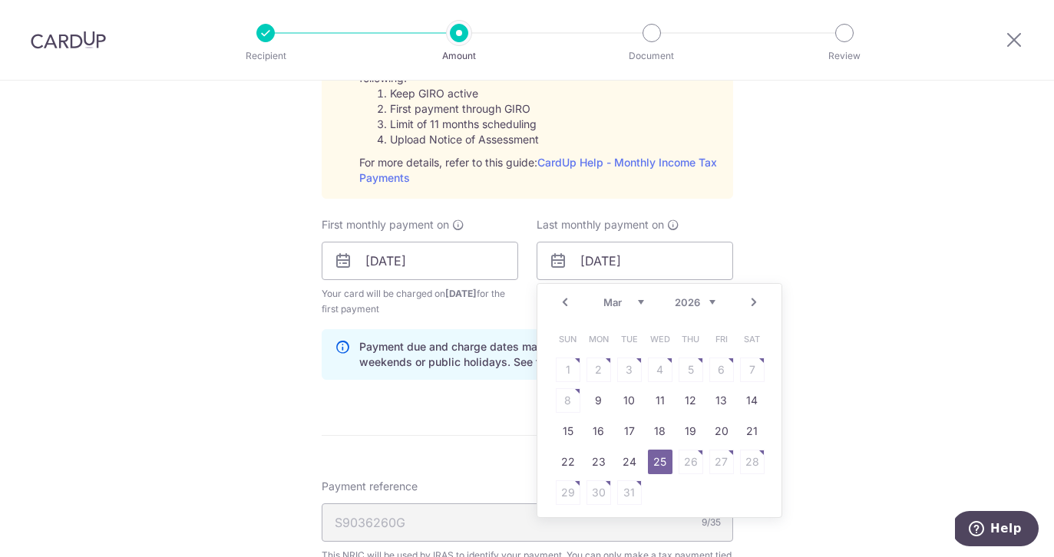
click at [604, 302] on select "Jan Feb Mar Apr May Jun Jul Aug Sep Oct Nov" at bounding box center [623, 302] width 41 height 12
click at [594, 465] on link "23" at bounding box center [598, 462] width 25 height 25
type input "23/02/2026"
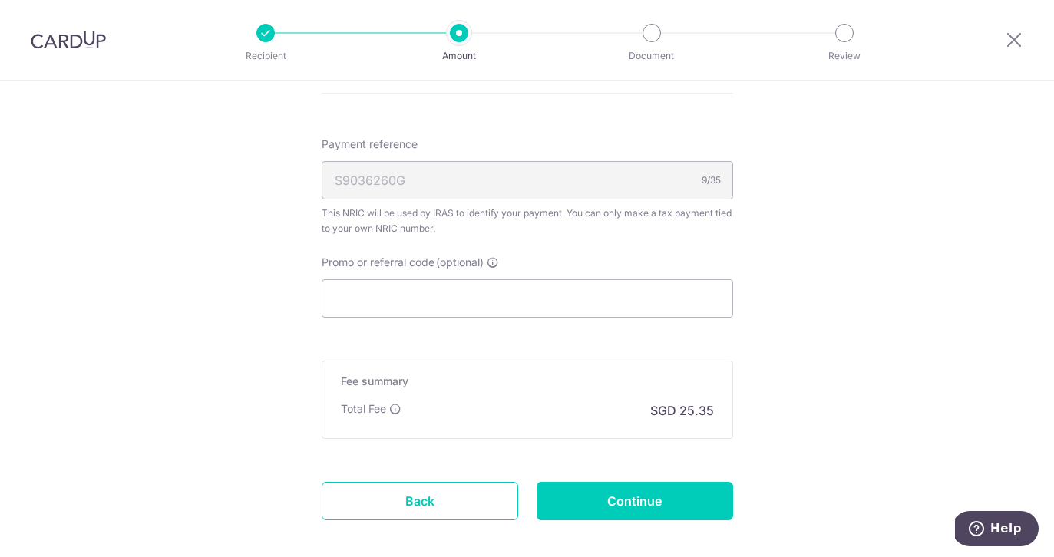
scroll to position [1187, 0]
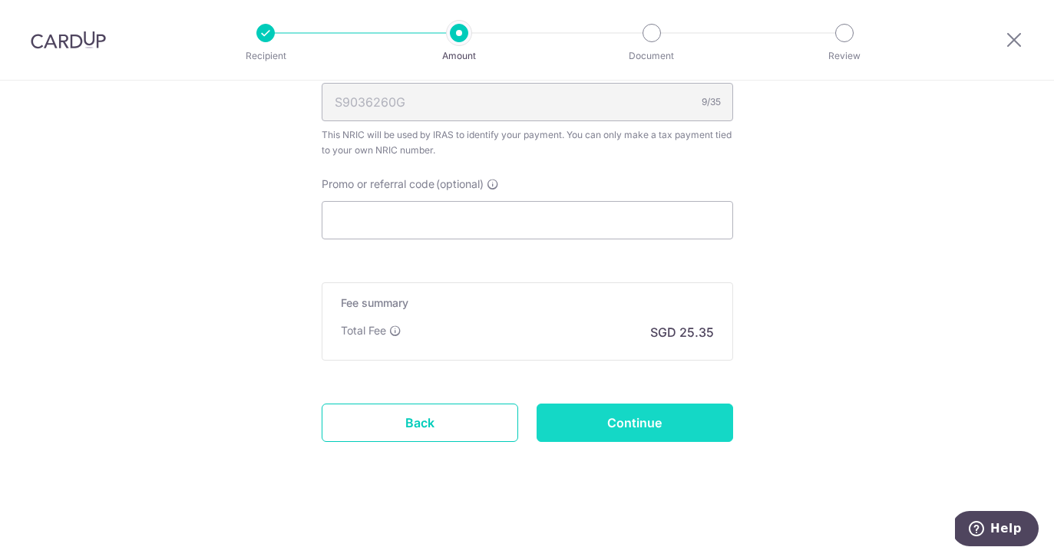
click at [602, 427] on input "Continue" at bounding box center [635, 423] width 197 height 38
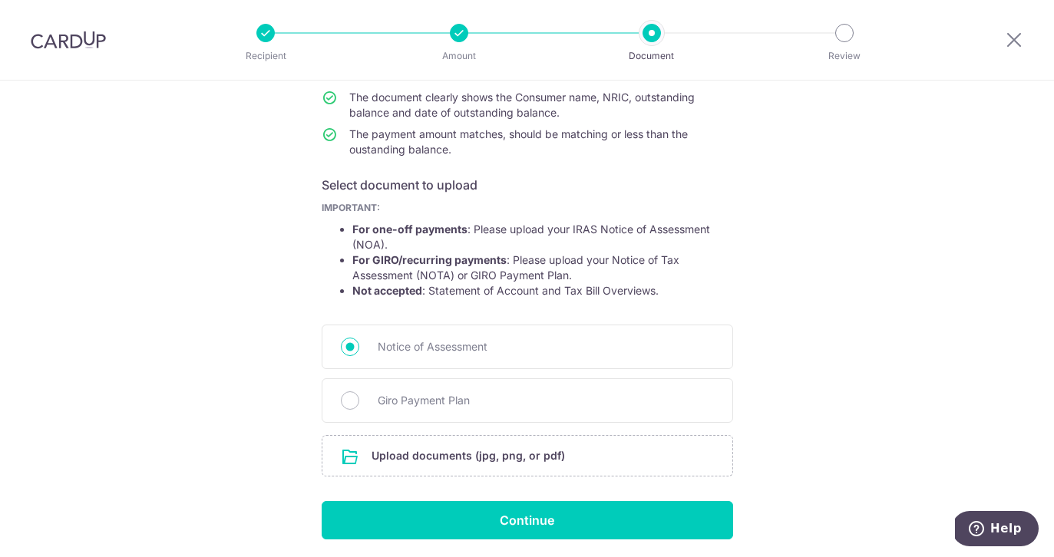
scroll to position [188, 0]
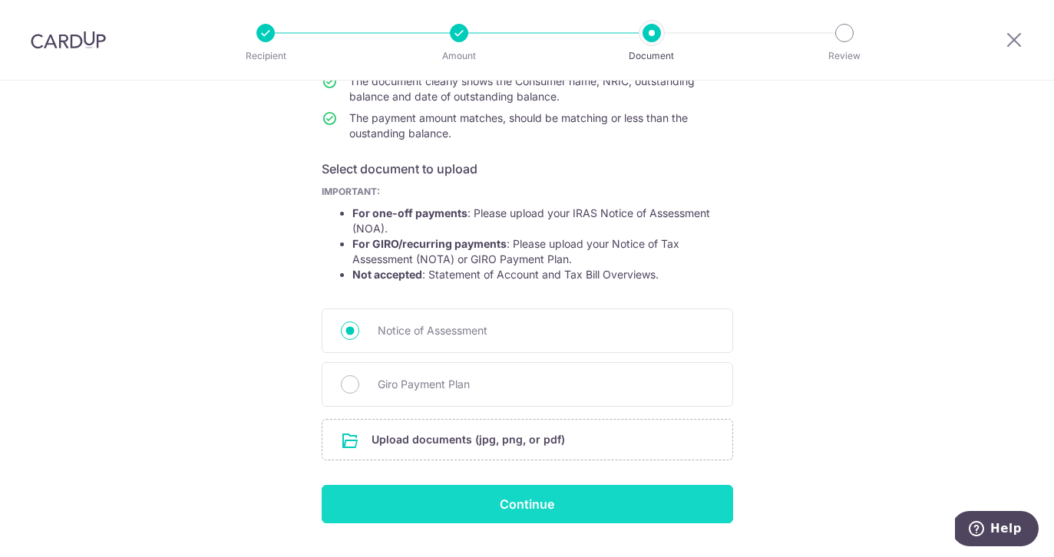
click at [586, 504] on input "Continue" at bounding box center [527, 504] width 411 height 38
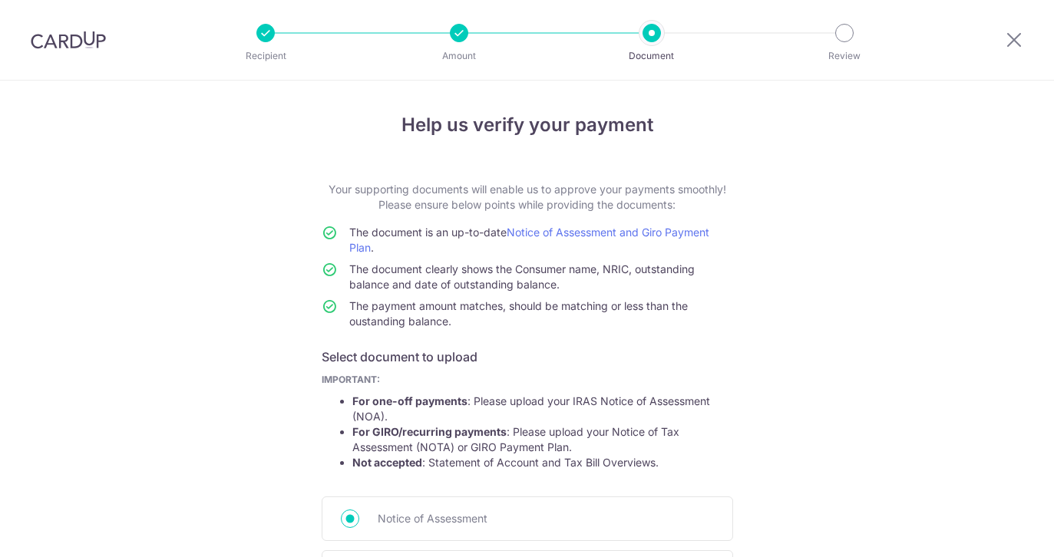
scroll to position [248, 0]
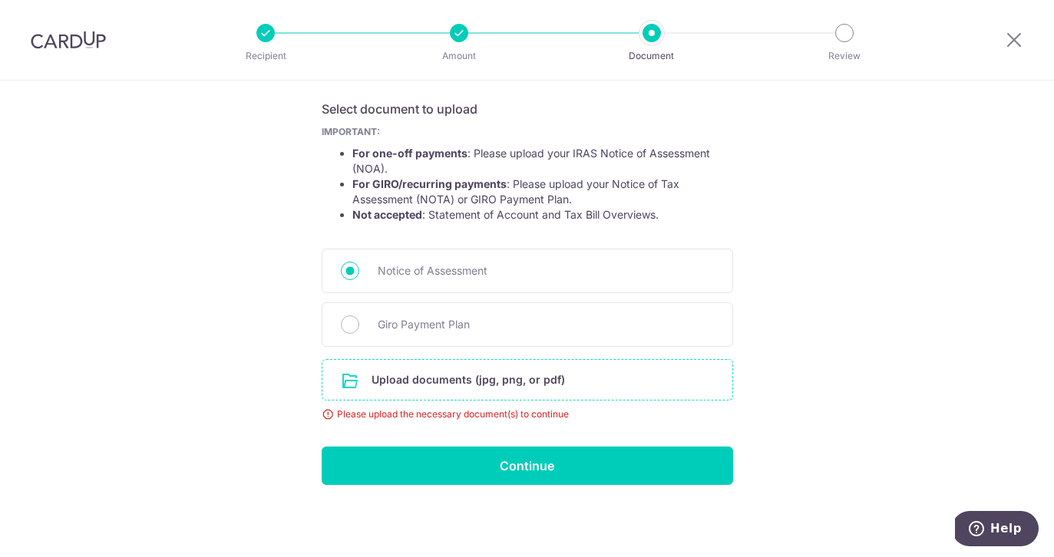
click at [524, 394] on input "file" at bounding box center [527, 380] width 410 height 40
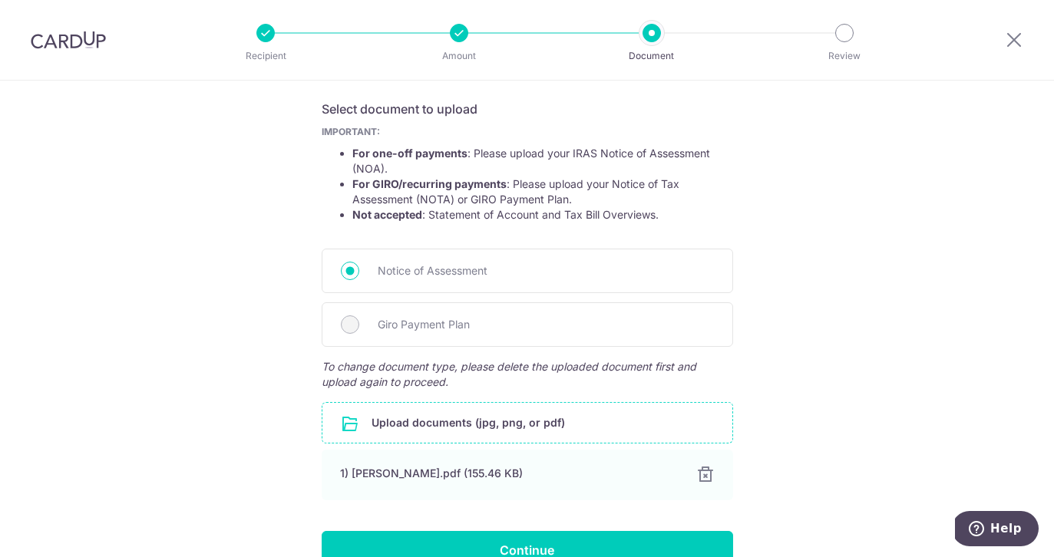
scroll to position [306, 0]
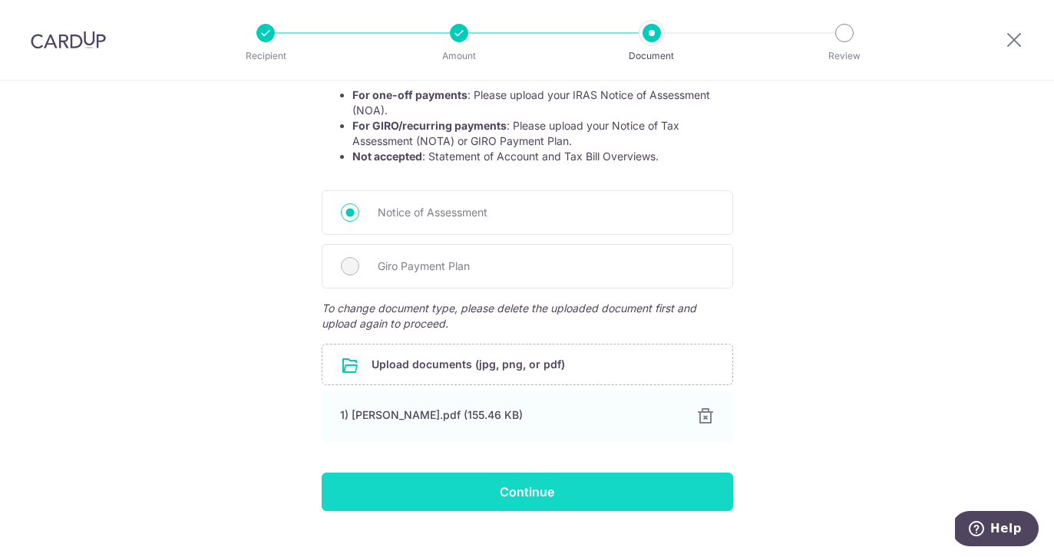
click at [560, 482] on input "Continue" at bounding box center [527, 492] width 411 height 38
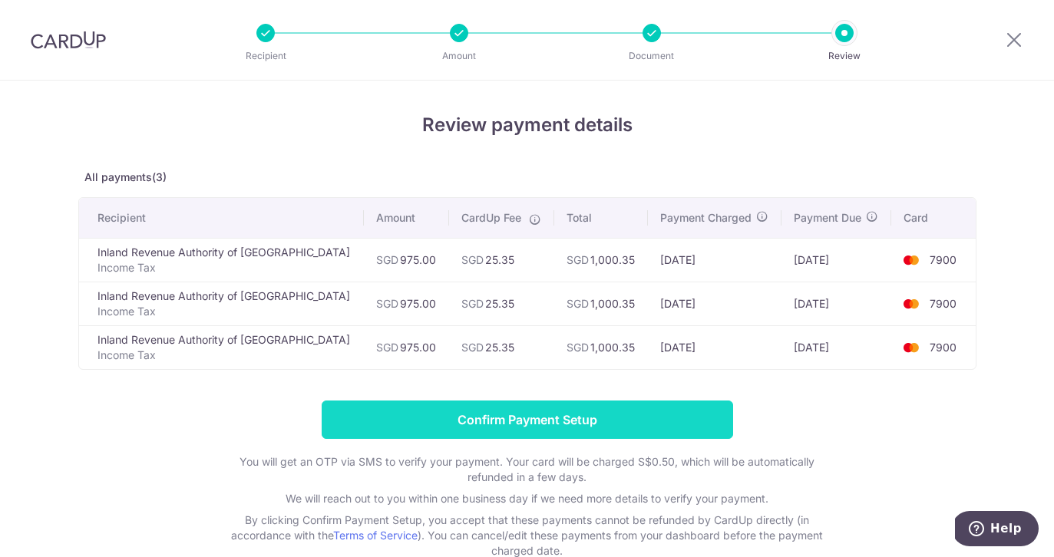
click at [567, 425] on input "Confirm Payment Setup" at bounding box center [527, 420] width 411 height 38
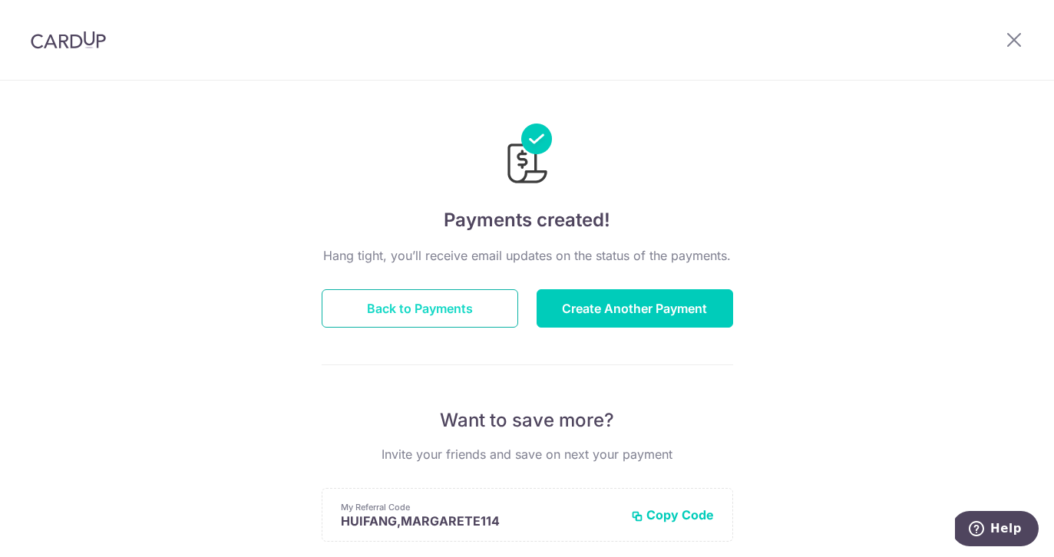
click at [453, 298] on button "Back to Payments" at bounding box center [420, 308] width 197 height 38
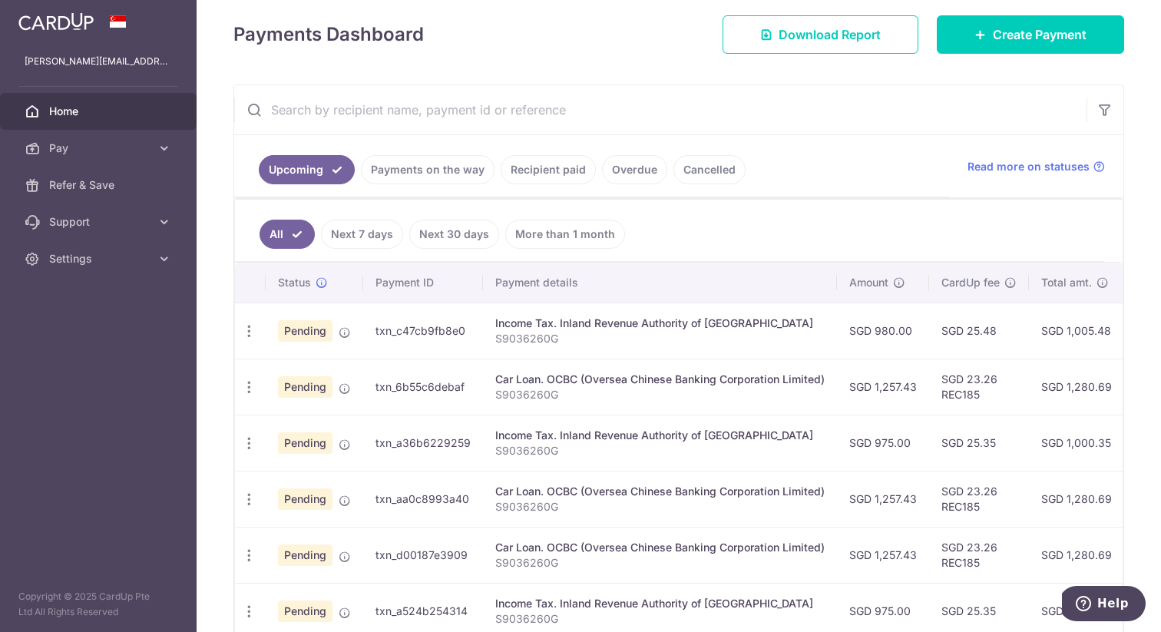
scroll to position [232, 0]
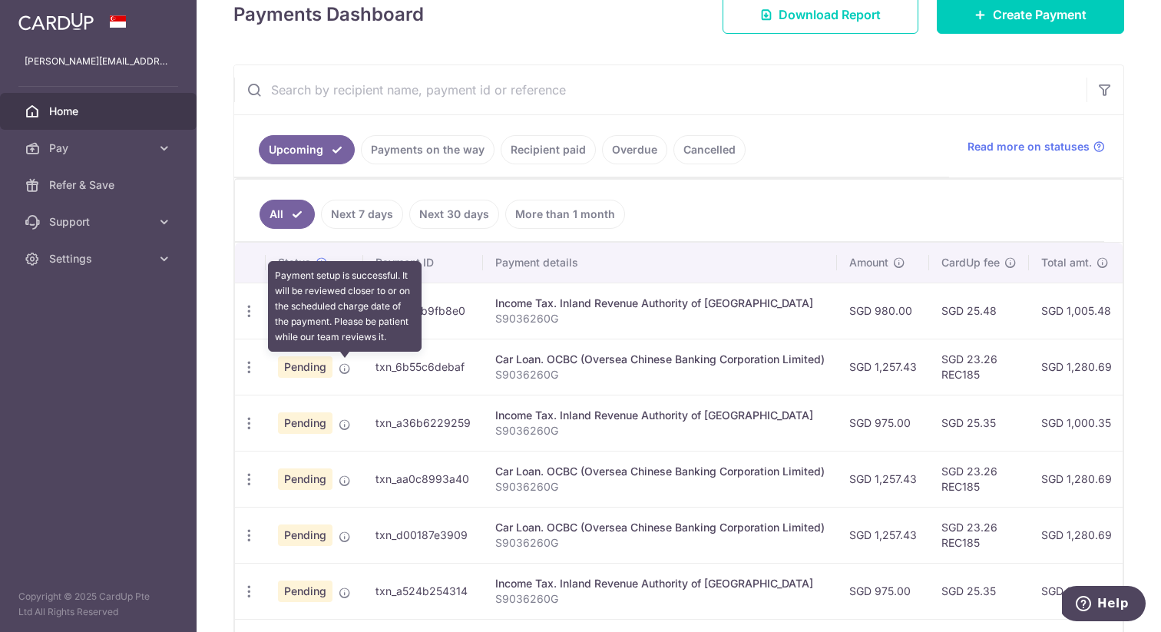
click at [349, 369] on icon at bounding box center [345, 368] width 12 height 12
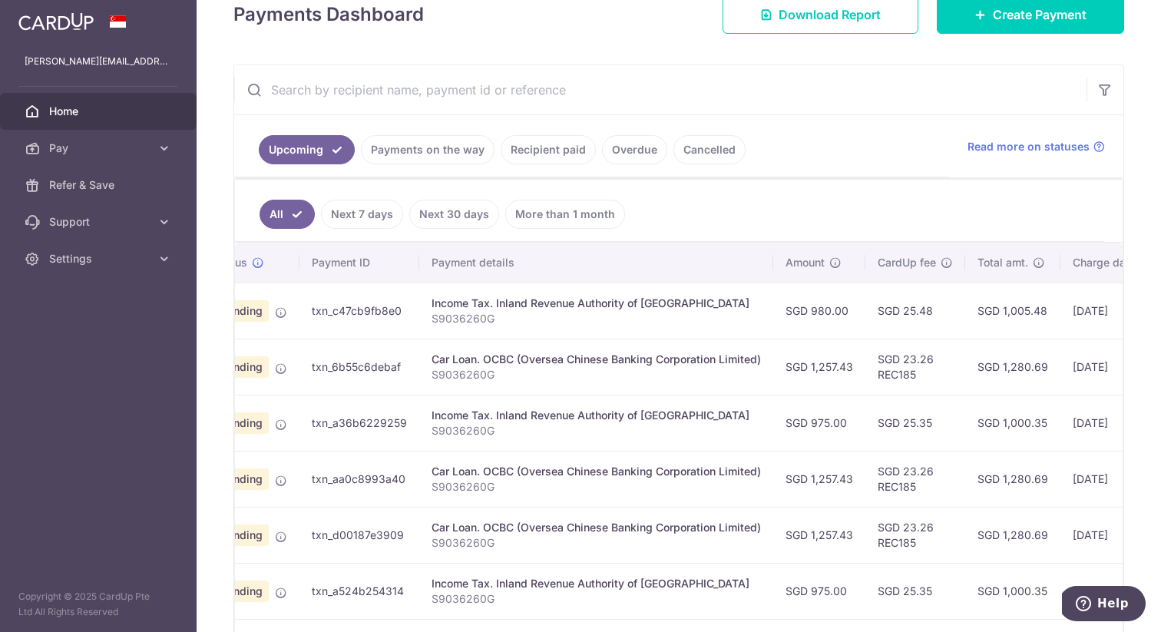
scroll to position [0, 124]
